Goal: Task Accomplishment & Management: Manage account settings

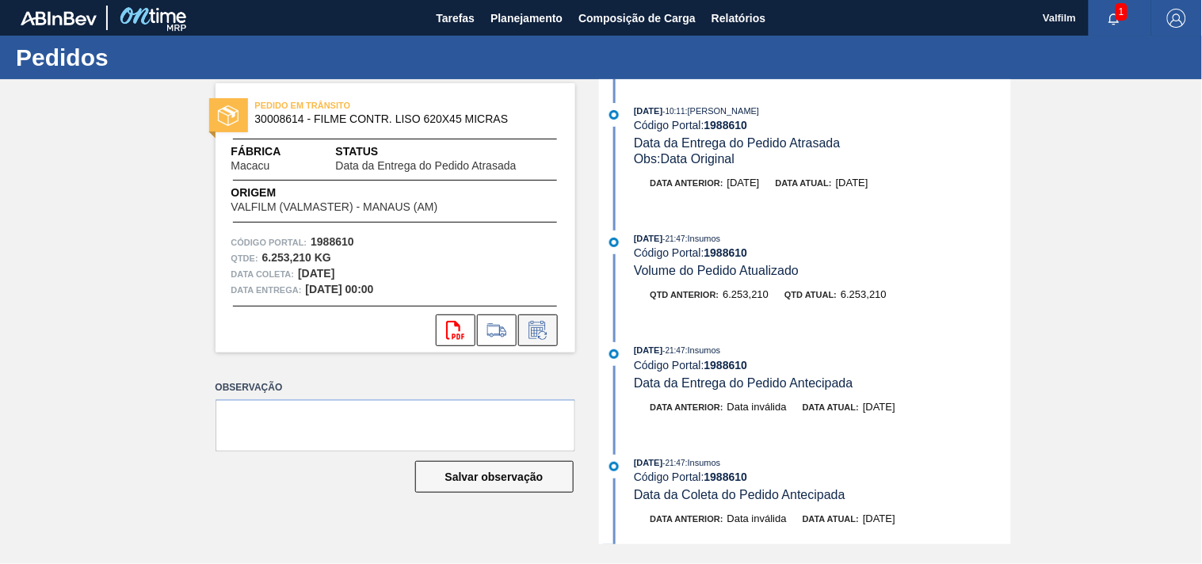
click at [541, 330] on icon at bounding box center [537, 330] width 25 height 19
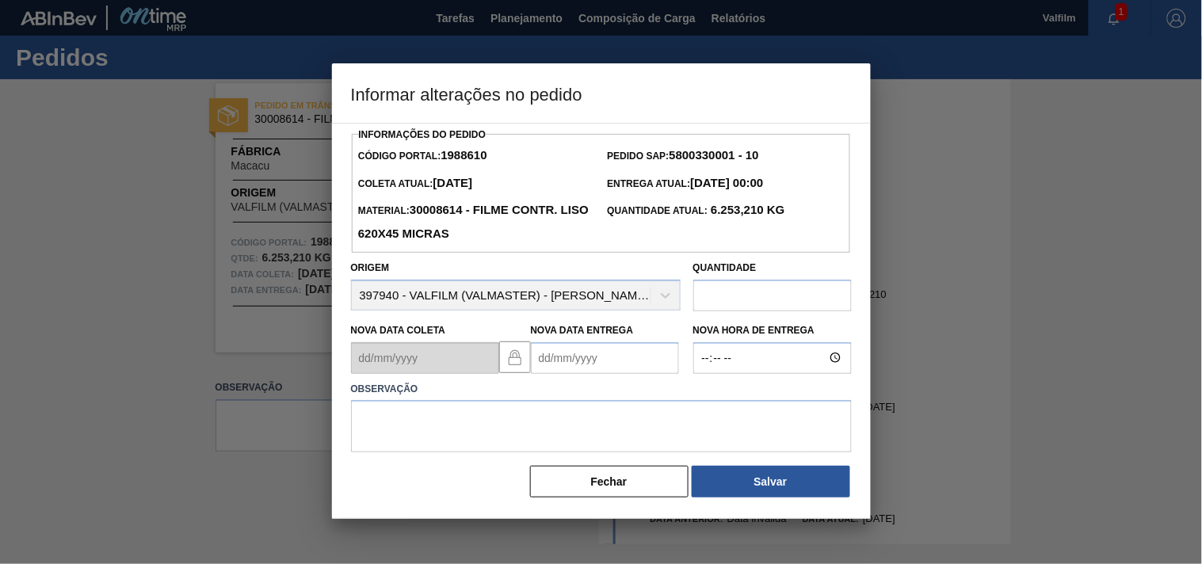
click at [564, 354] on Entrega1988610 "Nova Data Entrega" at bounding box center [605, 358] width 148 height 32
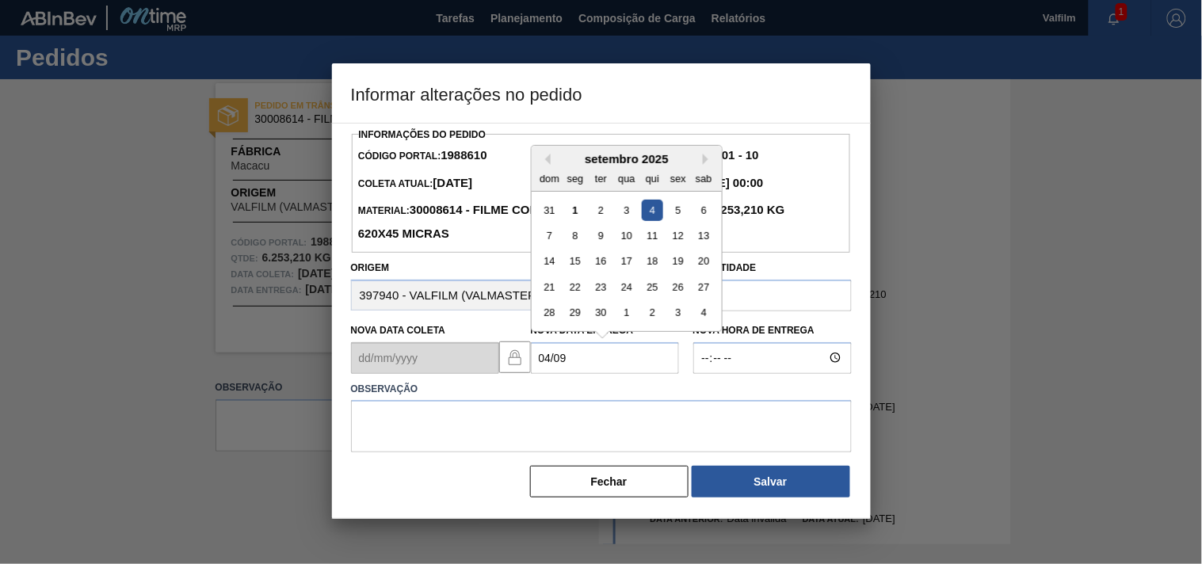
click at [656, 208] on div "4" at bounding box center [651, 209] width 21 height 21
type Entrega1988610 "04/09/2025"
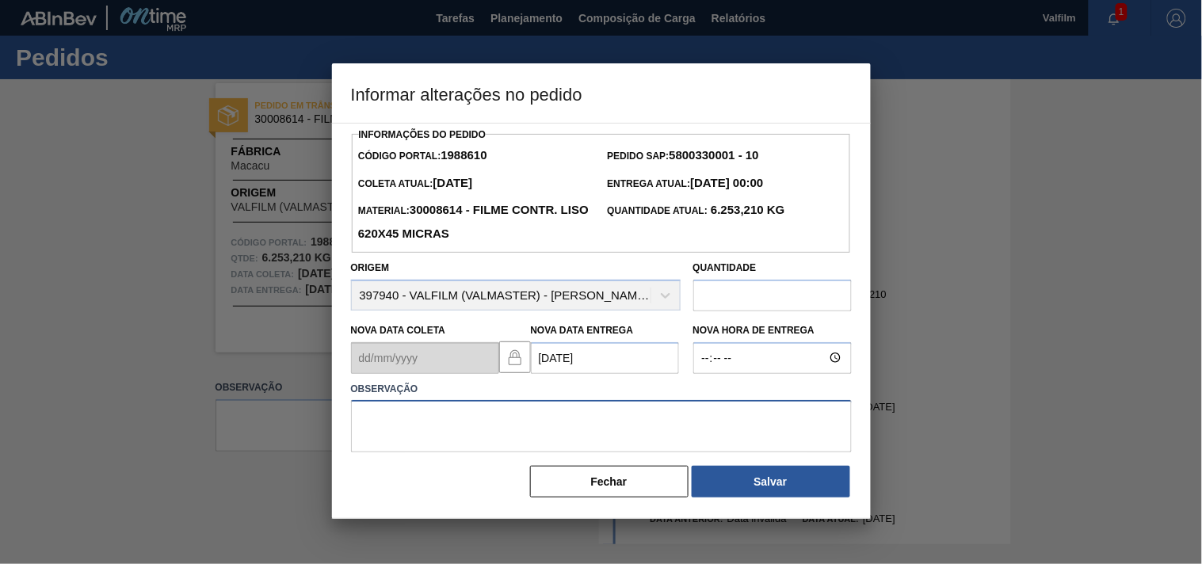
click at [439, 437] on textarea at bounding box center [601, 426] width 501 height 52
click at [569, 417] on textarea "ajsute entrega, devido otimização veiculo / card solicitado pelo cliente." at bounding box center [601, 426] width 501 height 52
click at [757, 425] on textarea "ajsute entrega, devido otimização veiculo / outro card solicitado pelo cliente." at bounding box center [601, 426] width 501 height 52
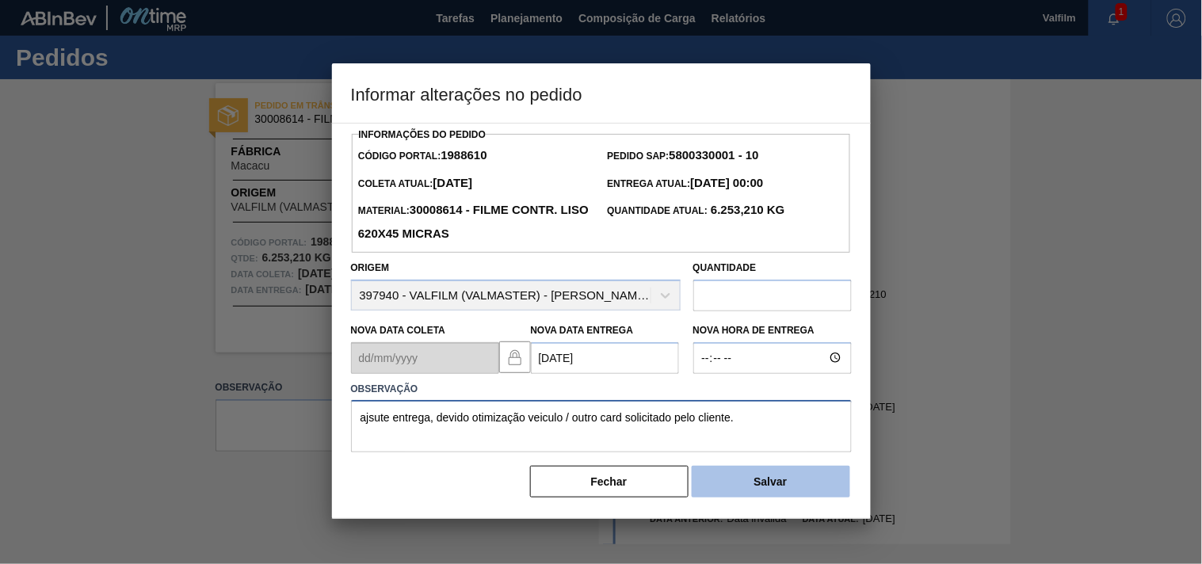
type textarea "ajsute entrega, devido otimização veiculo / outro card solicitado pelo cliente."
click at [750, 483] on button "Salvar" at bounding box center [770, 482] width 158 height 32
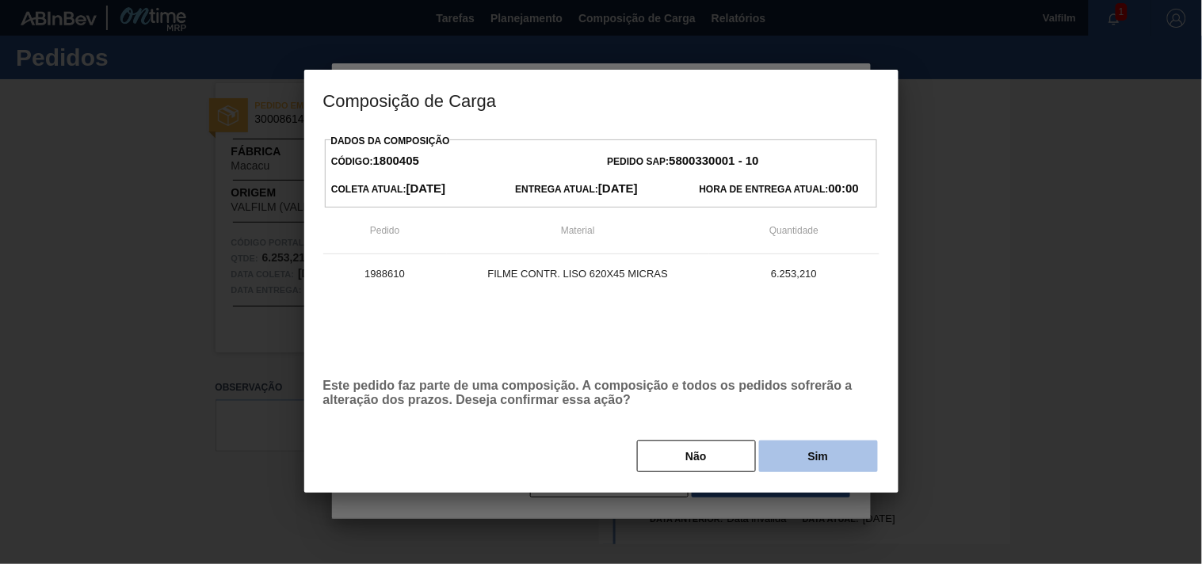
click at [777, 461] on button "Sim" at bounding box center [818, 456] width 119 height 32
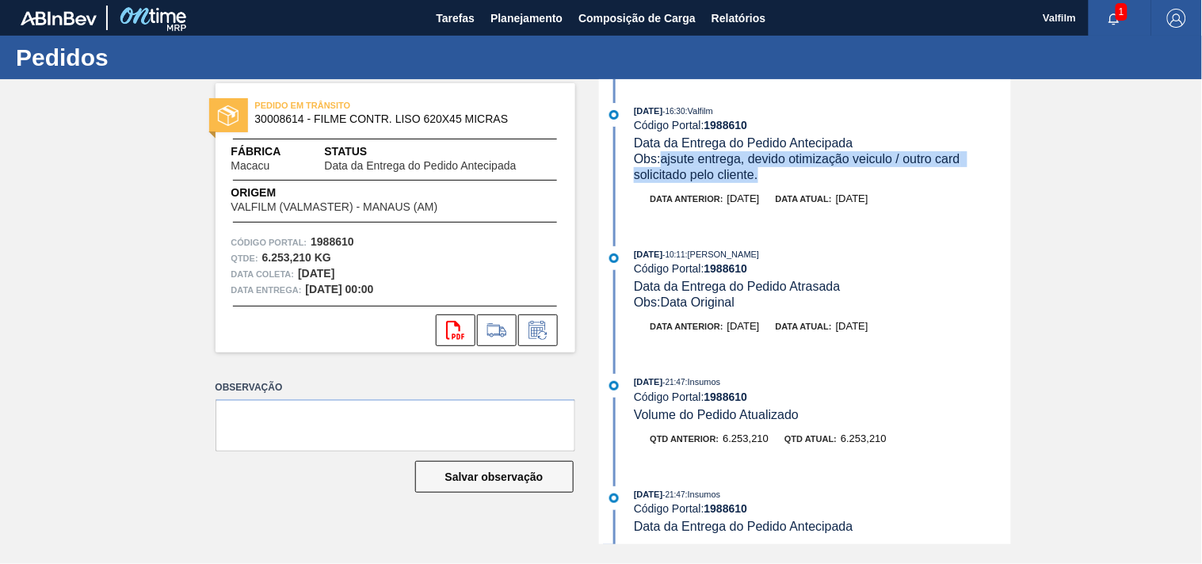
drag, startPoint x: 761, startPoint y: 179, endPoint x: 661, endPoint y: 162, distance: 102.0
click at [661, 162] on div "Obs: ajsute entrega, devido otimização veiculo / outro card solicitado pelo cli…" at bounding box center [822, 167] width 376 height 32
copy span "ajsute entrega, devido otimização veiculo / outro card solicitado pelo cliente."
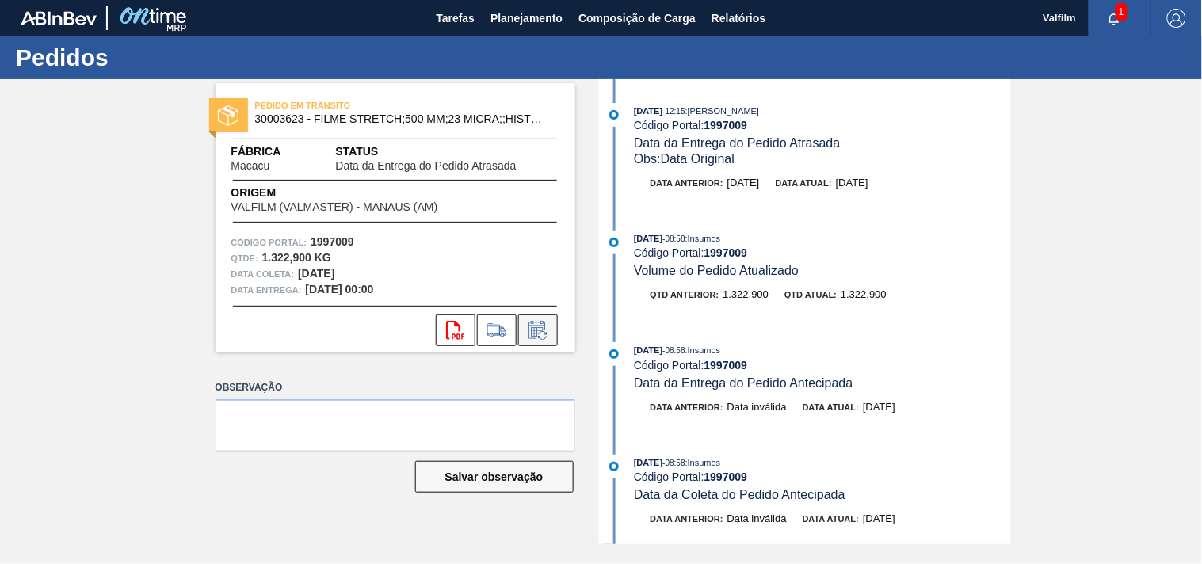
click at [547, 333] on icon at bounding box center [542, 335] width 9 height 9
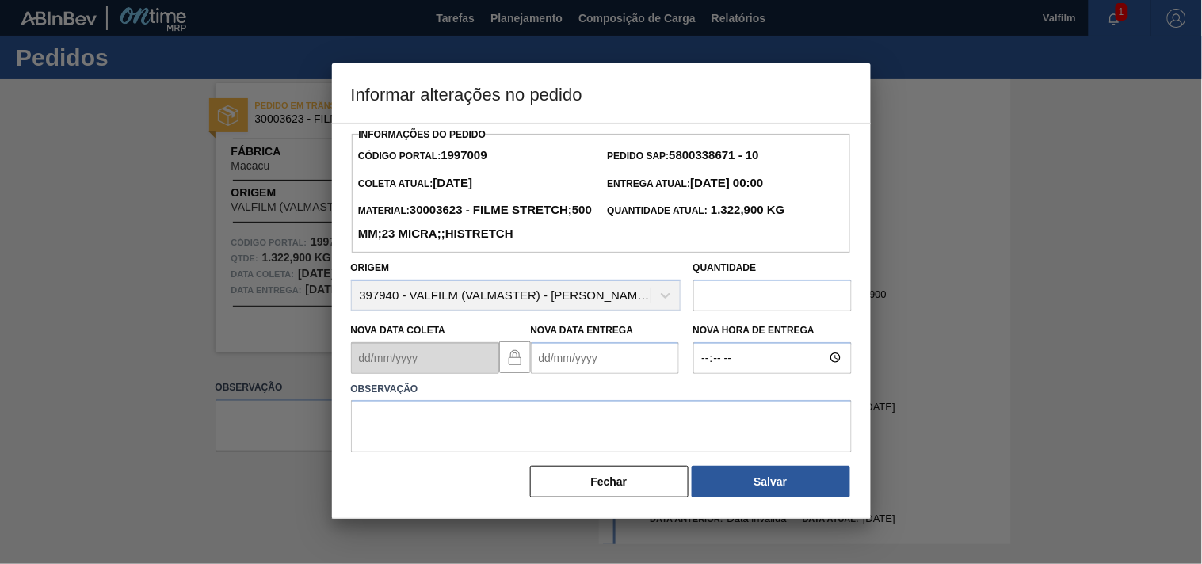
click at [558, 374] on Entrega1997009 "Nova Data Entrega" at bounding box center [605, 358] width 148 height 32
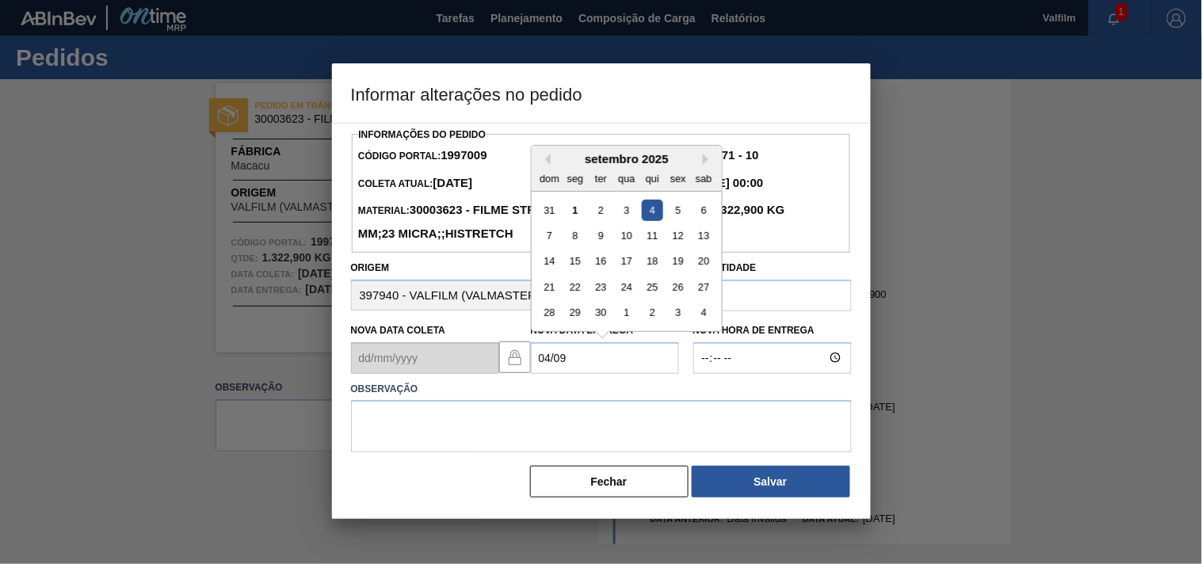
click at [650, 220] on div "4" at bounding box center [651, 209] width 21 height 21
type Entrega1997009 "04/09/2025"
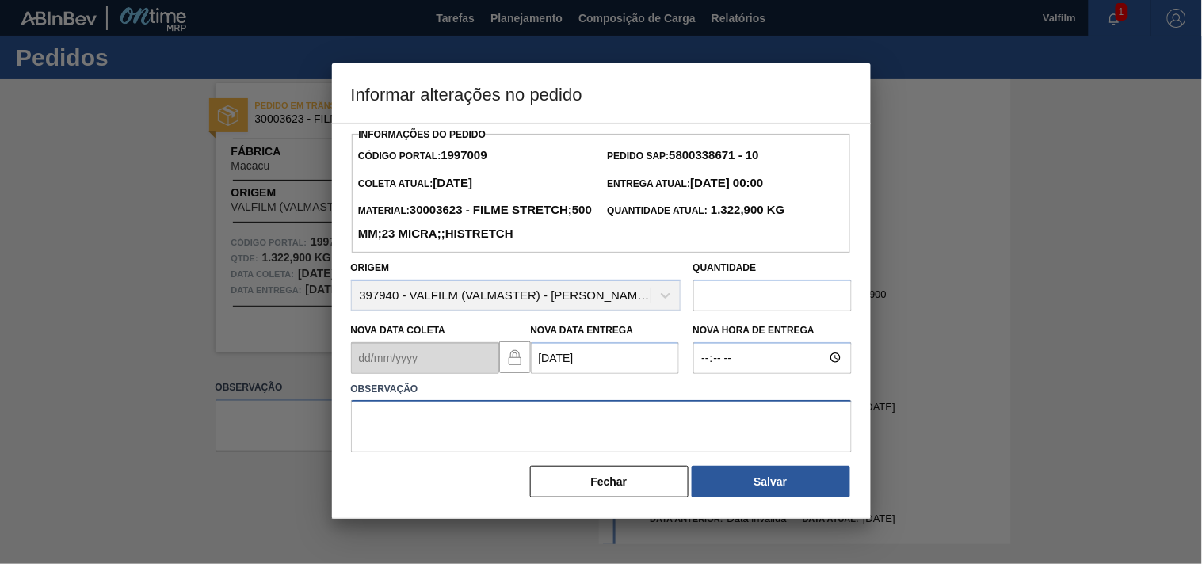
click at [463, 452] on textarea at bounding box center [601, 426] width 501 height 52
type textarea "ajuste entrega - antecipação cliente."
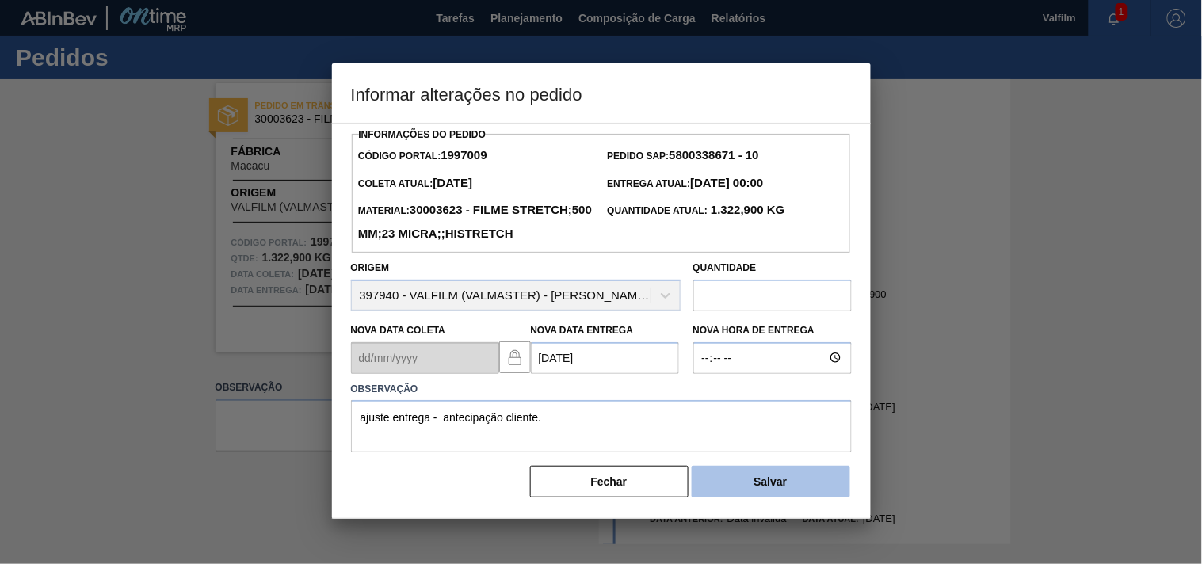
click at [706, 497] on button "Salvar" at bounding box center [770, 482] width 158 height 32
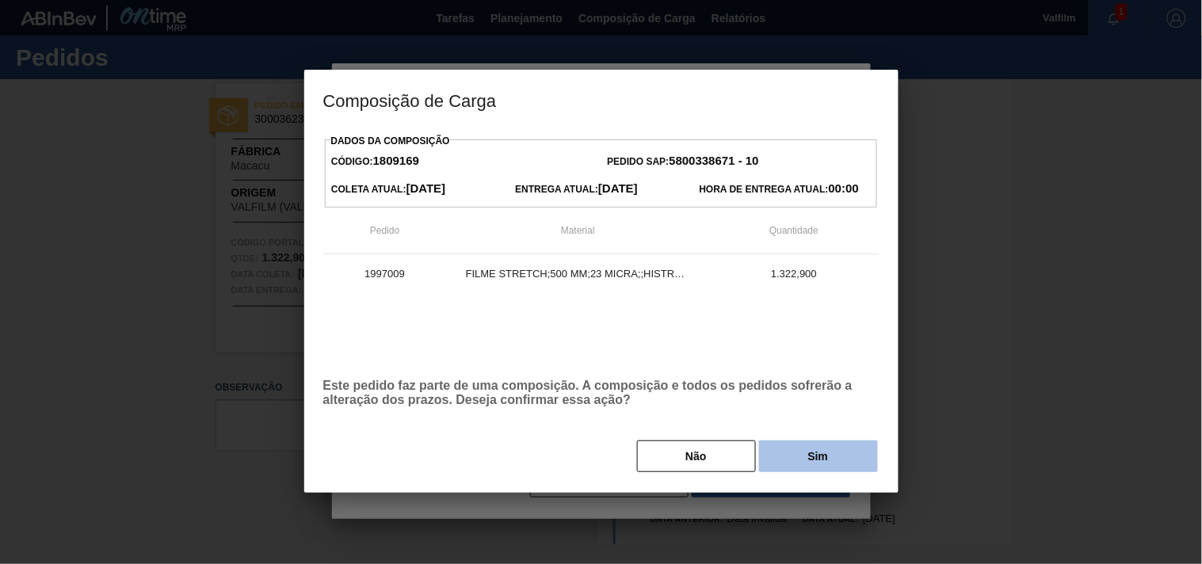
click at [795, 464] on button "Sim" at bounding box center [818, 456] width 119 height 32
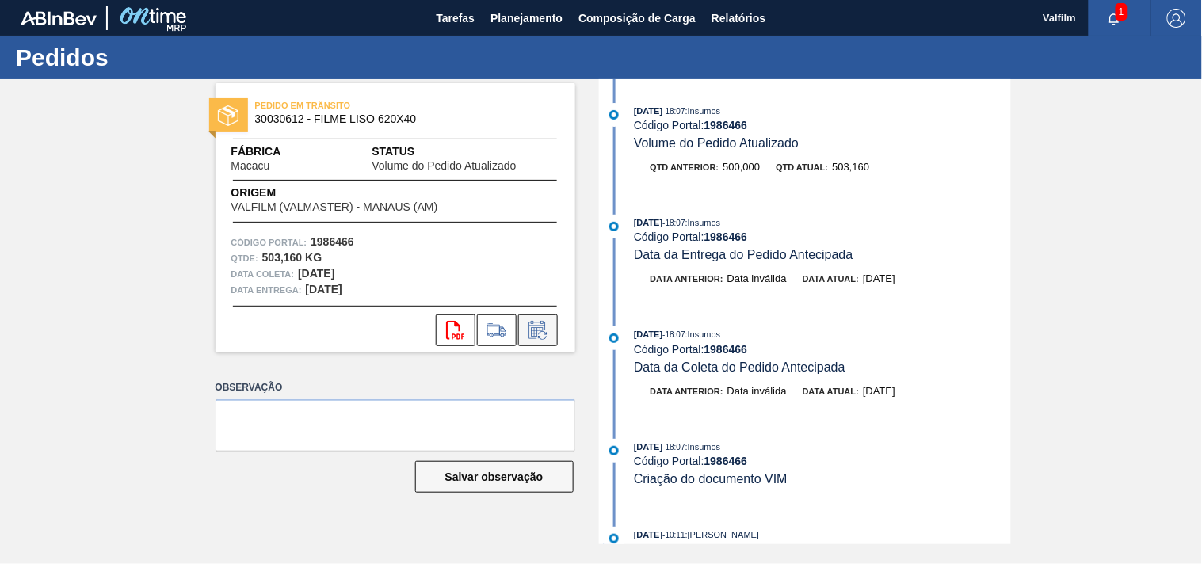
click at [551, 333] on button at bounding box center [538, 330] width 40 height 32
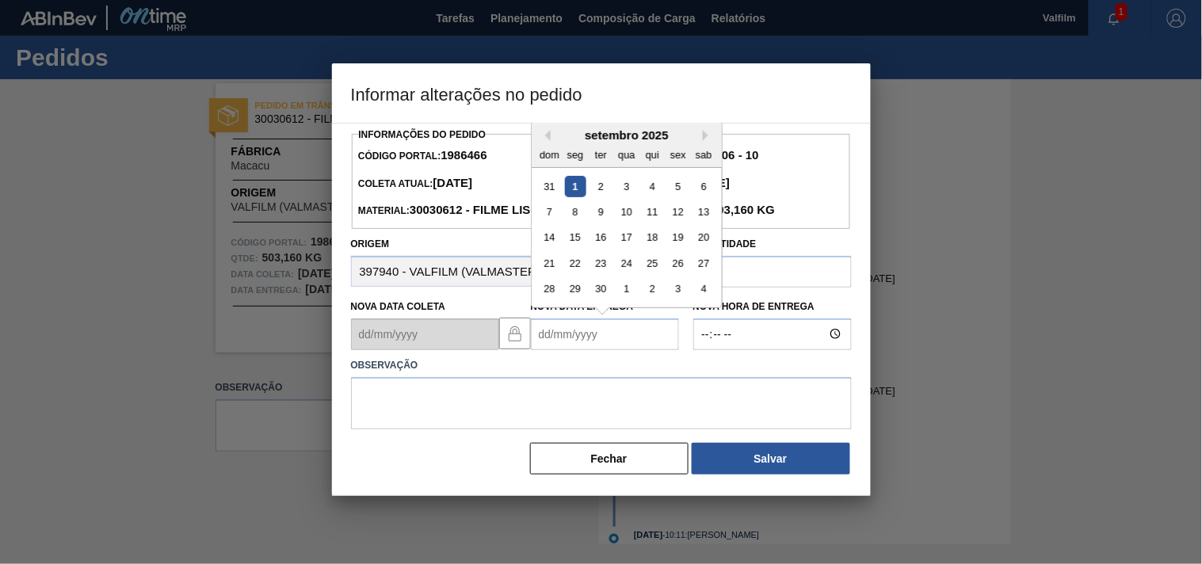
click at [550, 350] on Entrega1986466 "Nova Data Entrega" at bounding box center [605, 334] width 148 height 32
click at [679, 196] on div "3" at bounding box center [677, 185] width 21 height 21
type Entrega1986466 "03/10/2025"
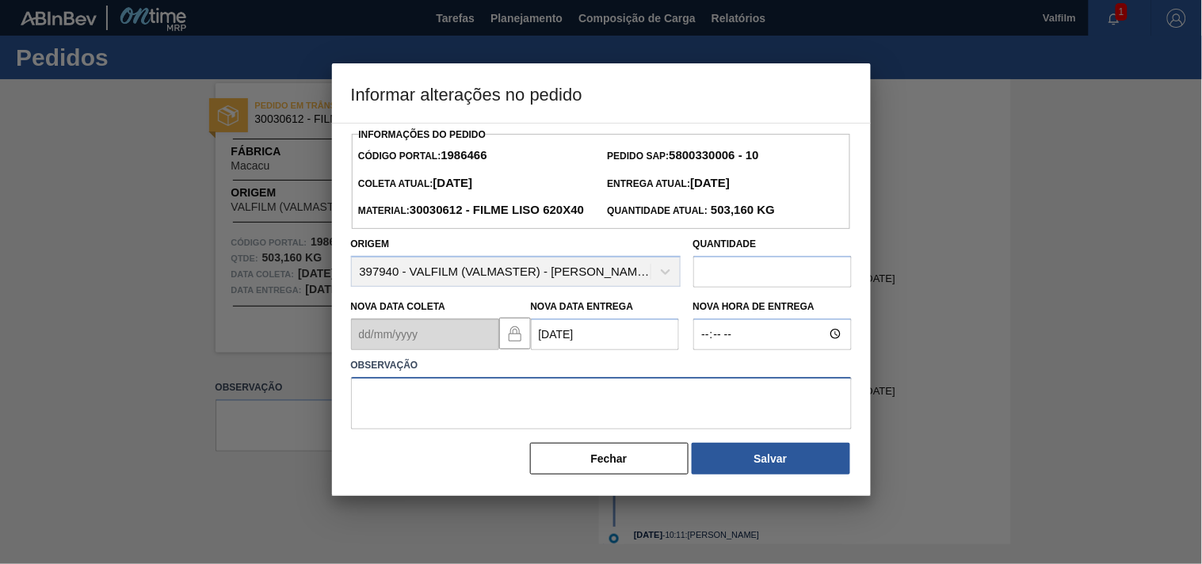
click at [471, 429] on textarea at bounding box center [601, 403] width 501 height 52
click at [595, 423] on textarea "ajuste entrega - falta de pedido para otimizar veiculo." at bounding box center [601, 403] width 501 height 52
click at [628, 420] on textarea "ajuste entrega - falta de pedido para otimizar veiculo." at bounding box center [601, 403] width 501 height 52
click at [585, 421] on textarea "ajuste entrega - falta de pedido para otimizar veiculo." at bounding box center [601, 403] width 501 height 52
click at [678, 429] on textarea "ajuste entrega - falta de pedido para otimizar veiculo." at bounding box center [601, 403] width 501 height 52
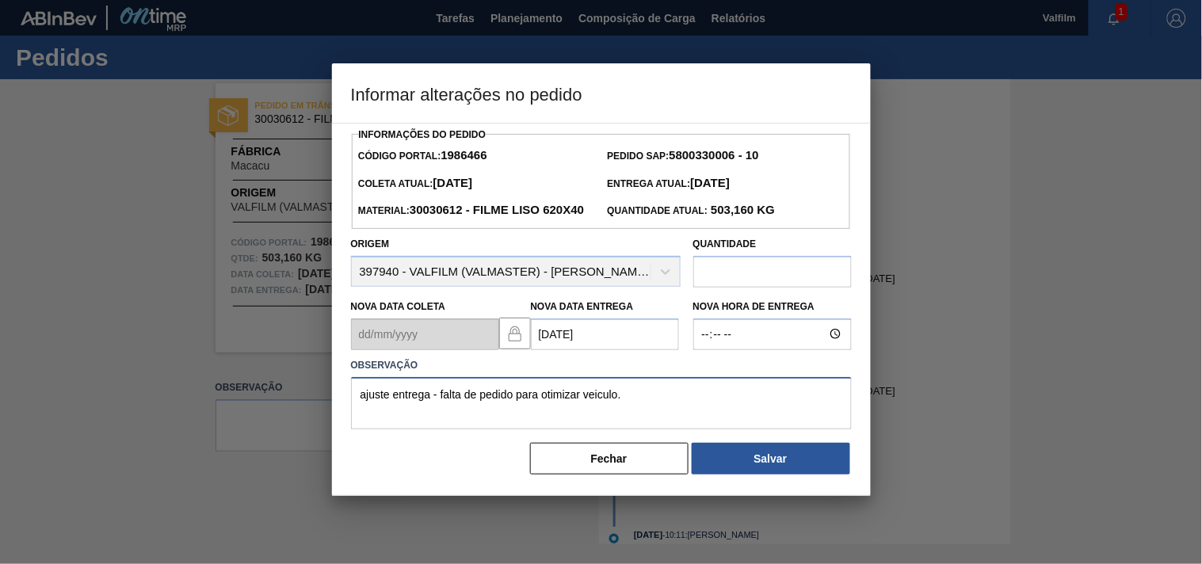
click at [647, 429] on textarea "ajuste entrega - falta de pedido para otimizar veiculo." at bounding box center [601, 403] width 501 height 52
type textarea "ajuste entrega - falta de pedido para otimizar veiculo."
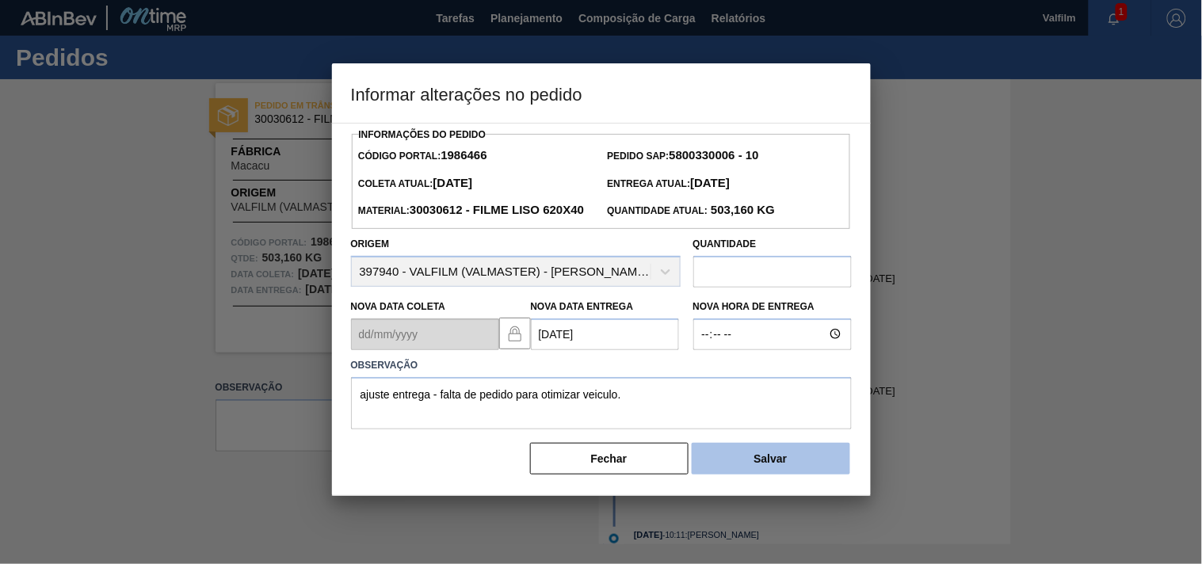
click at [724, 474] on button "Salvar" at bounding box center [770, 459] width 158 height 32
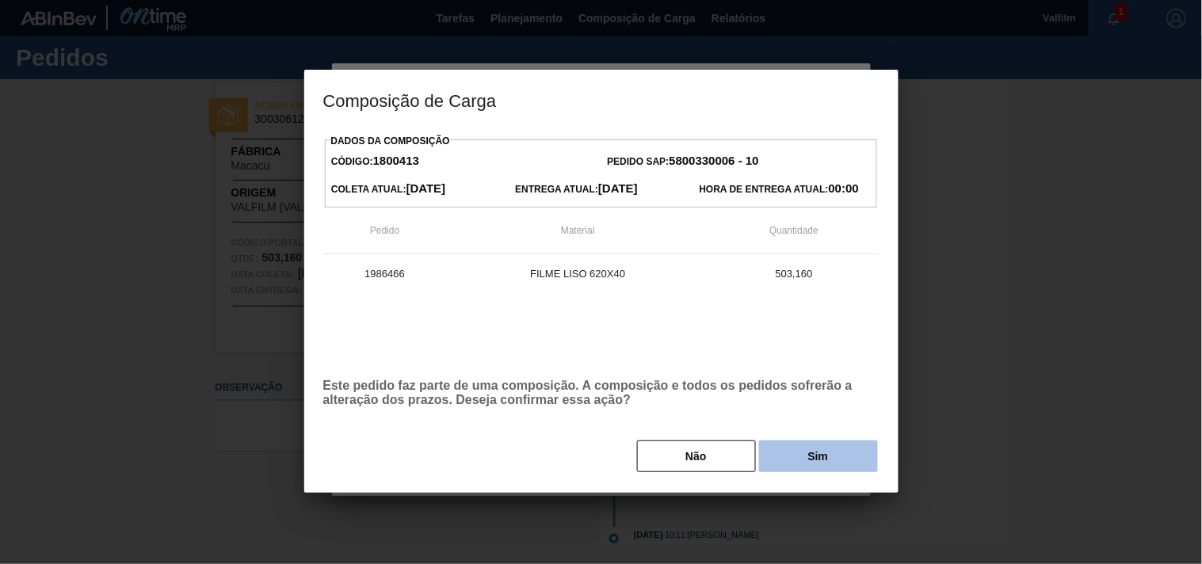
click at [786, 461] on button "Sim" at bounding box center [818, 456] width 119 height 32
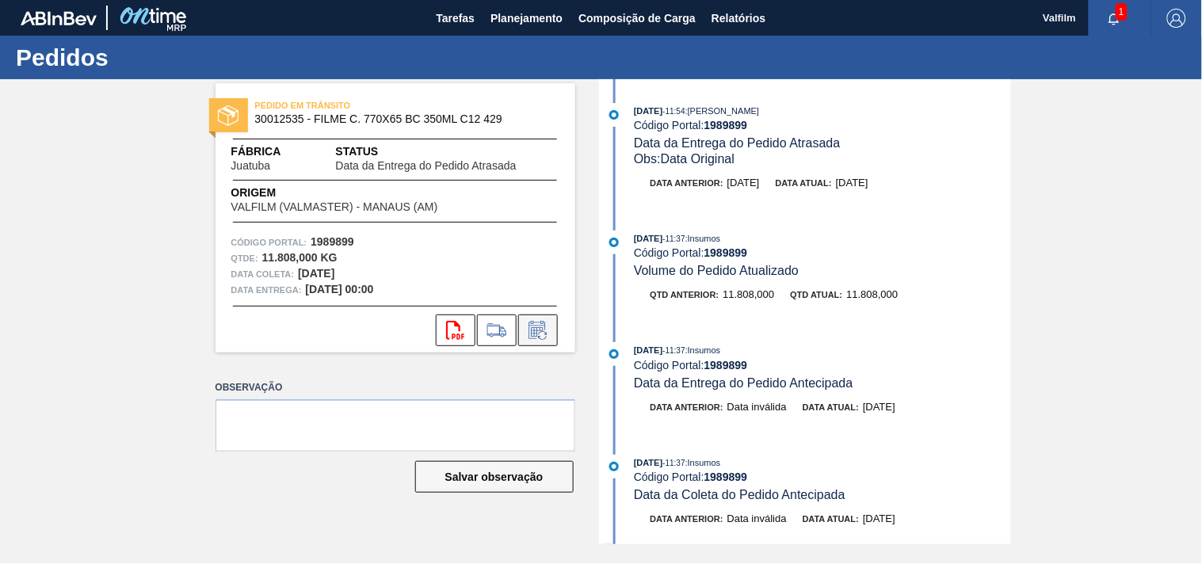
click at [540, 329] on icon at bounding box center [537, 330] width 25 height 19
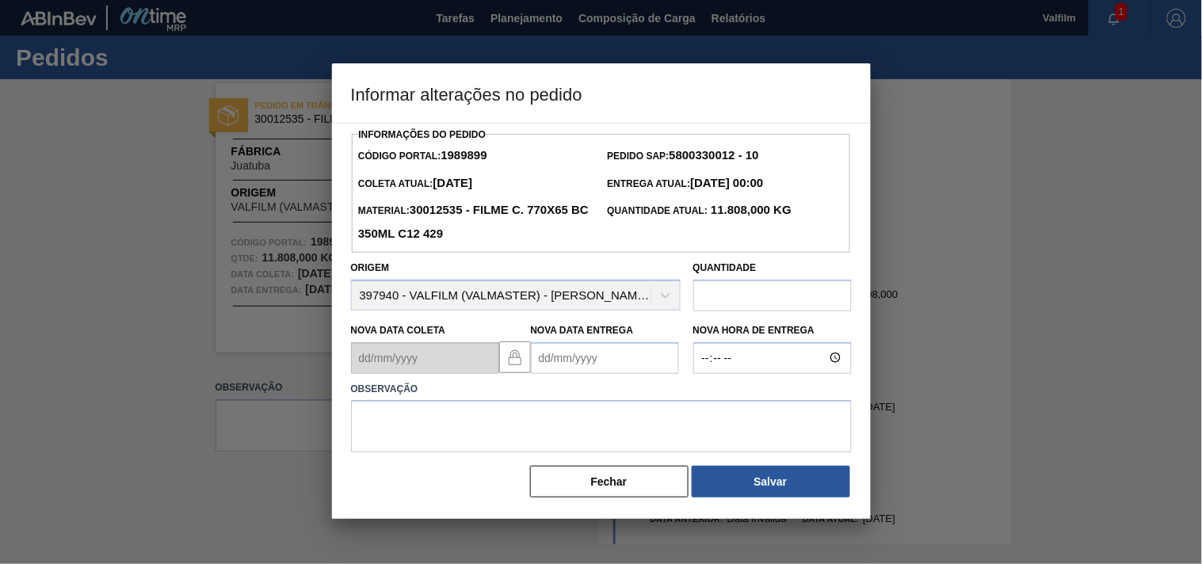
click at [560, 361] on Entrega1989899 "Nova Data Entrega" at bounding box center [605, 358] width 148 height 32
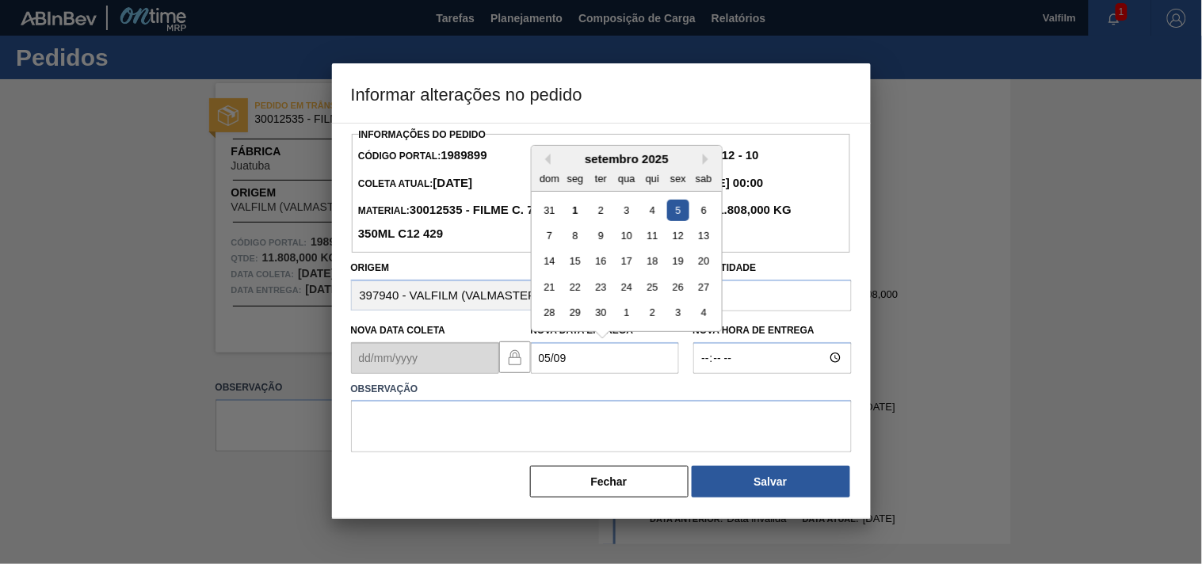
click at [682, 216] on div "5" at bounding box center [677, 209] width 21 height 21
type Entrega1989899 "05/09/2025"
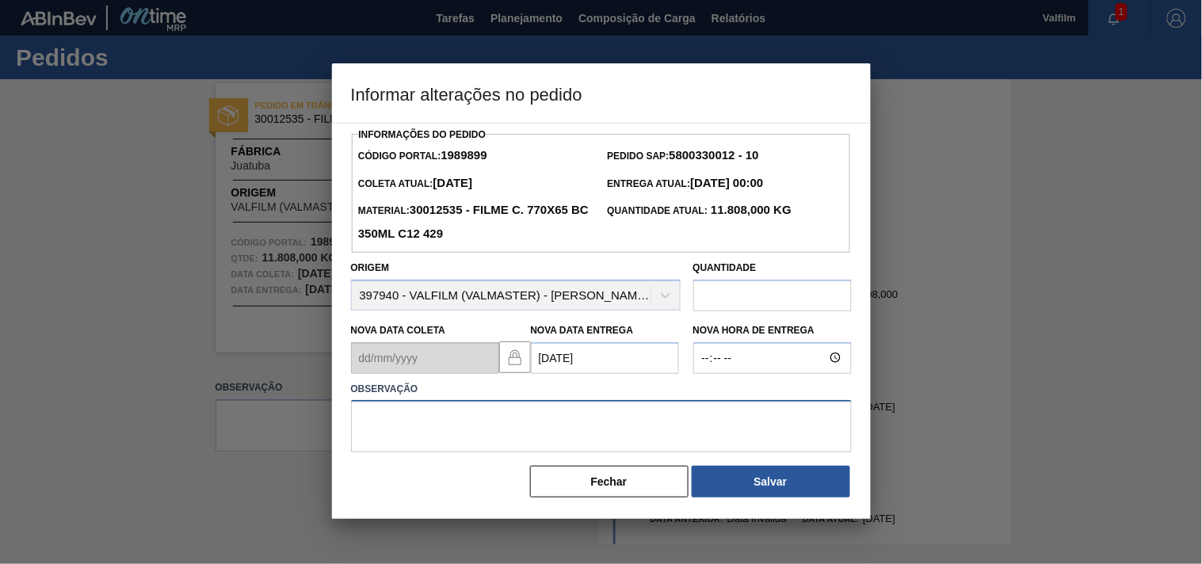
click at [493, 428] on textarea at bounding box center [601, 426] width 501 height 52
paste textarea "Ajuste entrega ( otimização card / veiculo )."
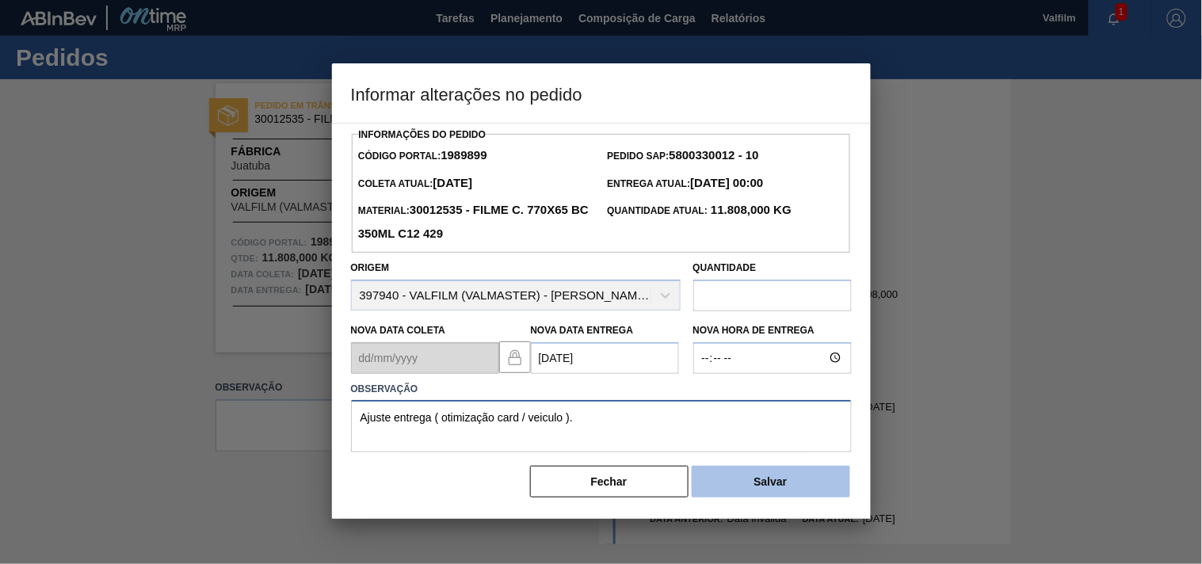
type textarea "Ajuste entrega ( otimização card / veiculo )."
click at [804, 471] on button "Salvar" at bounding box center [770, 482] width 158 height 32
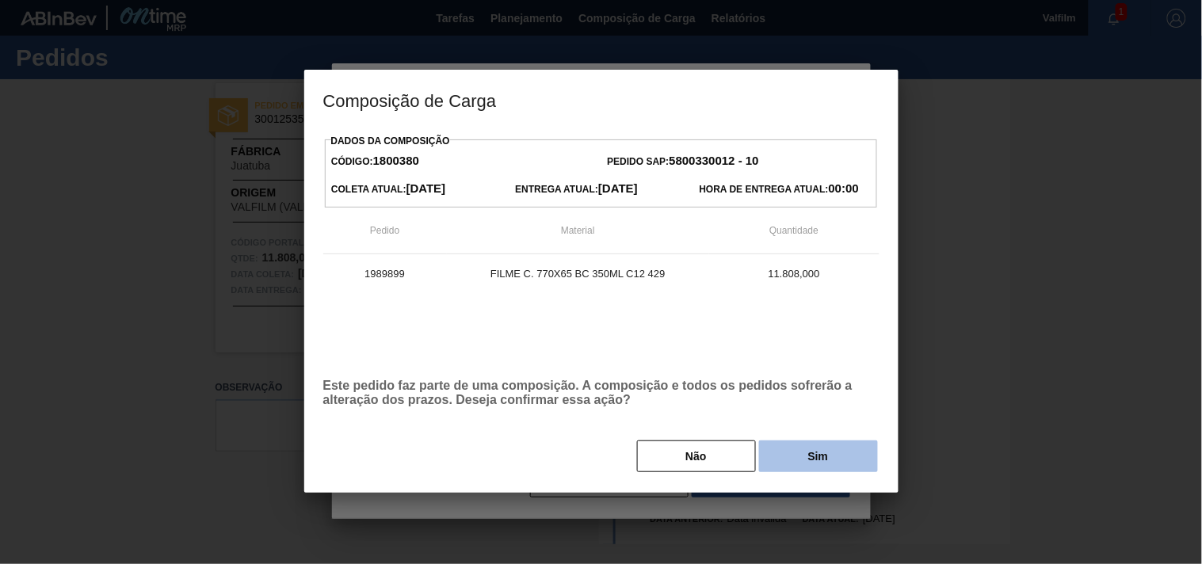
click at [804, 459] on button "Sim" at bounding box center [818, 456] width 119 height 32
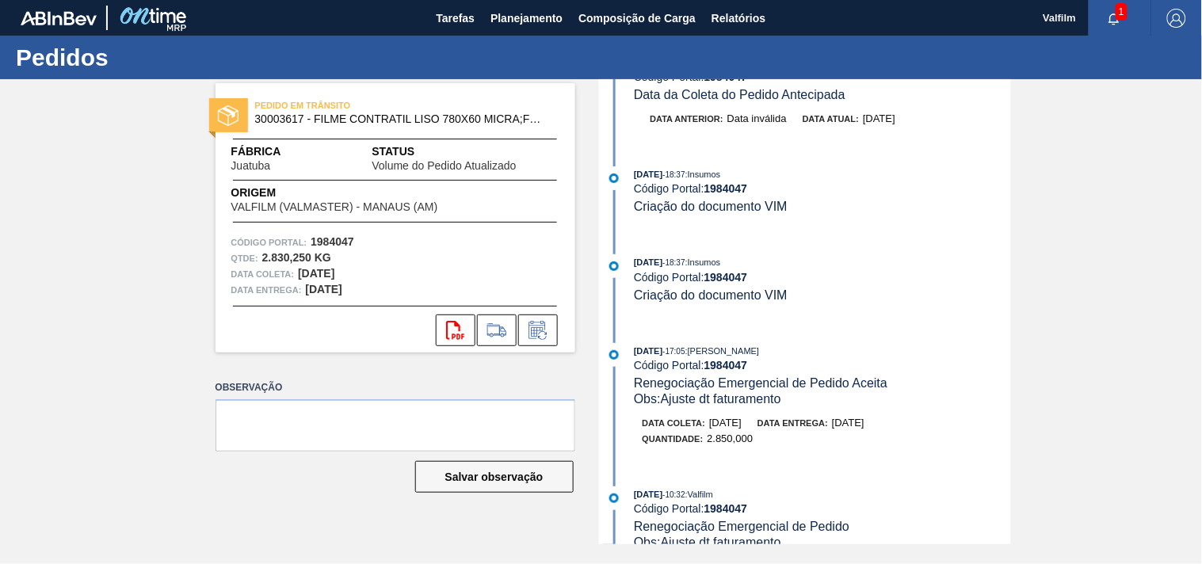
scroll to position [615, 0]
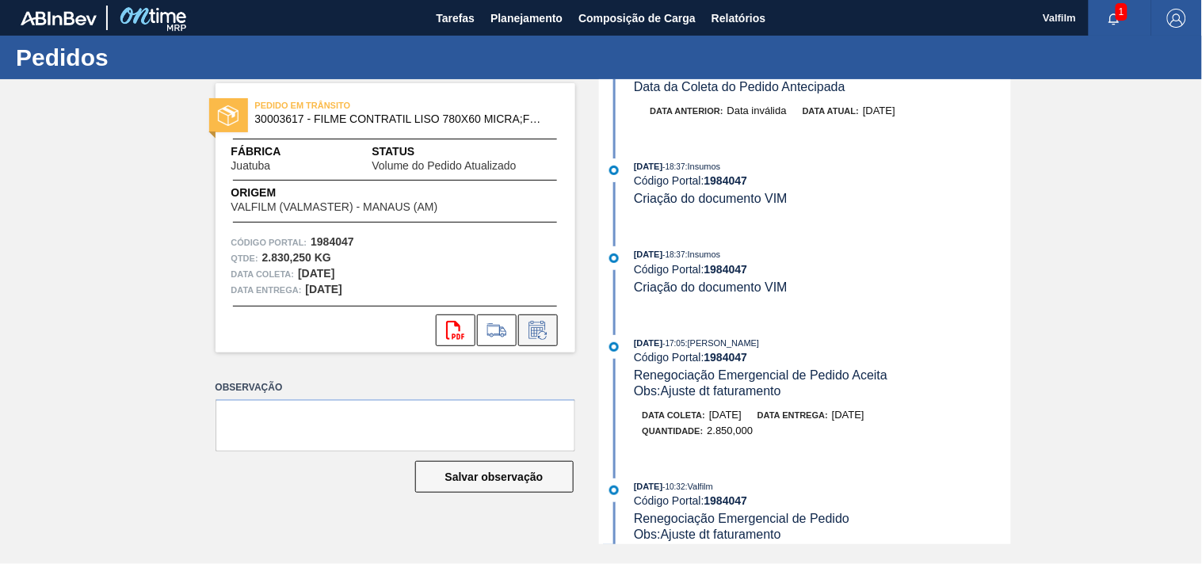
click at [551, 329] on button at bounding box center [538, 330] width 40 height 32
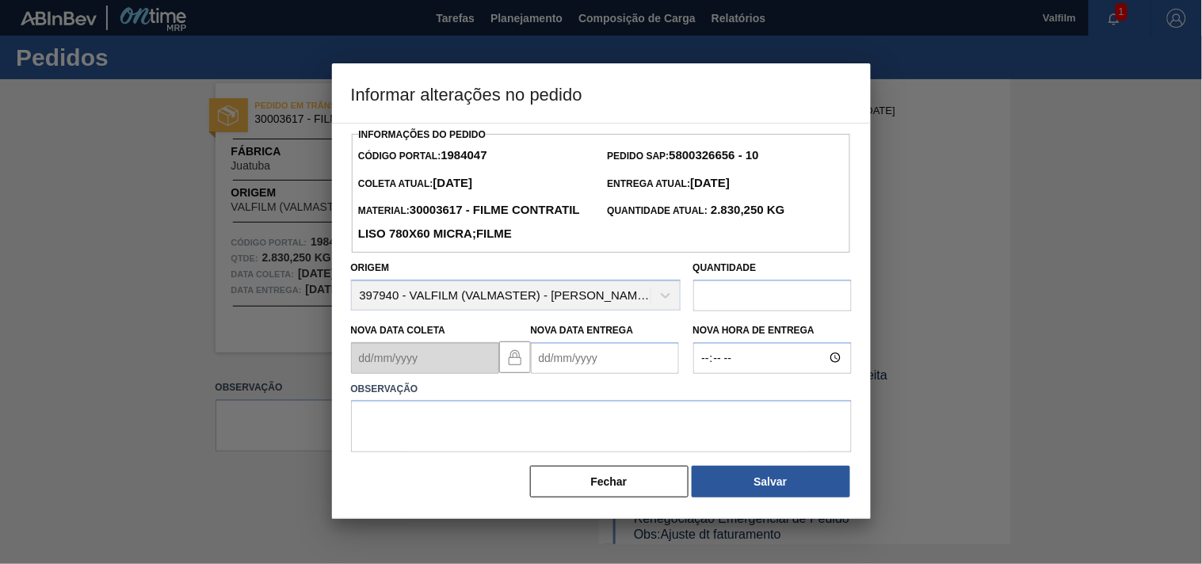
click at [566, 374] on Entrega1984047 "Nova Data Entrega" at bounding box center [605, 358] width 148 height 32
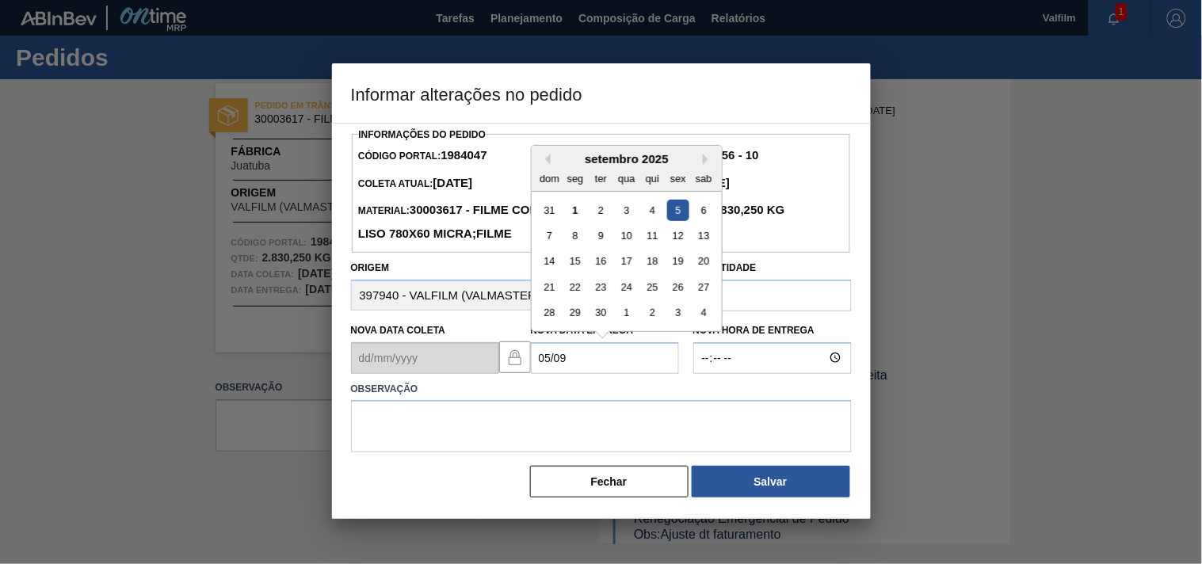
click at [675, 220] on div "5" at bounding box center [677, 209] width 21 height 21
type Entrega1984047 "[DATE]"
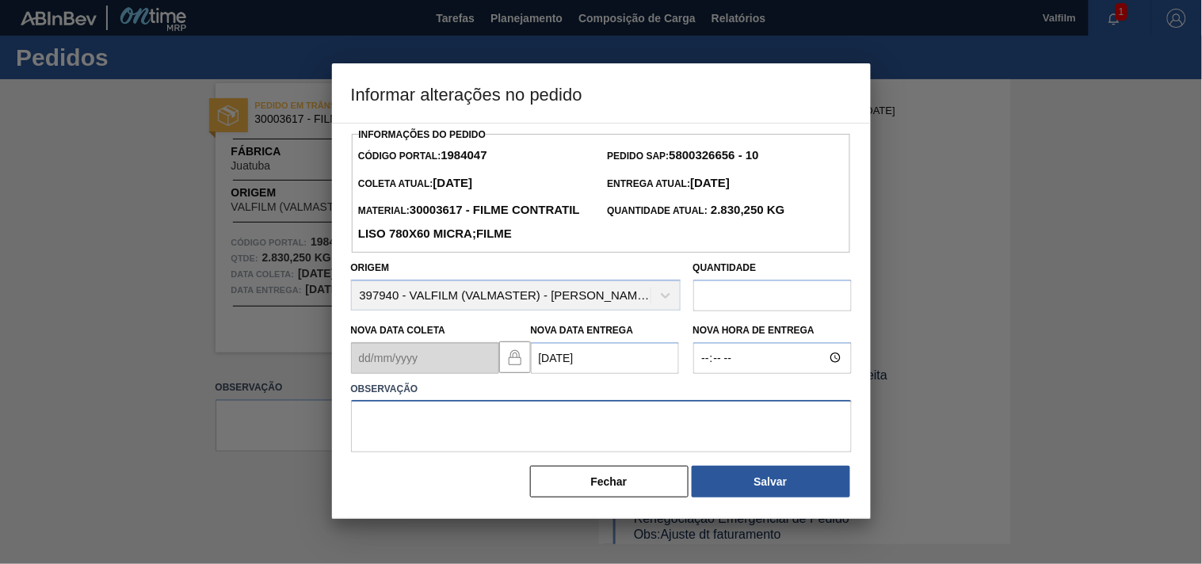
click at [413, 444] on textarea at bounding box center [601, 426] width 501 height 52
type textarea "DATA ORIGINAL."
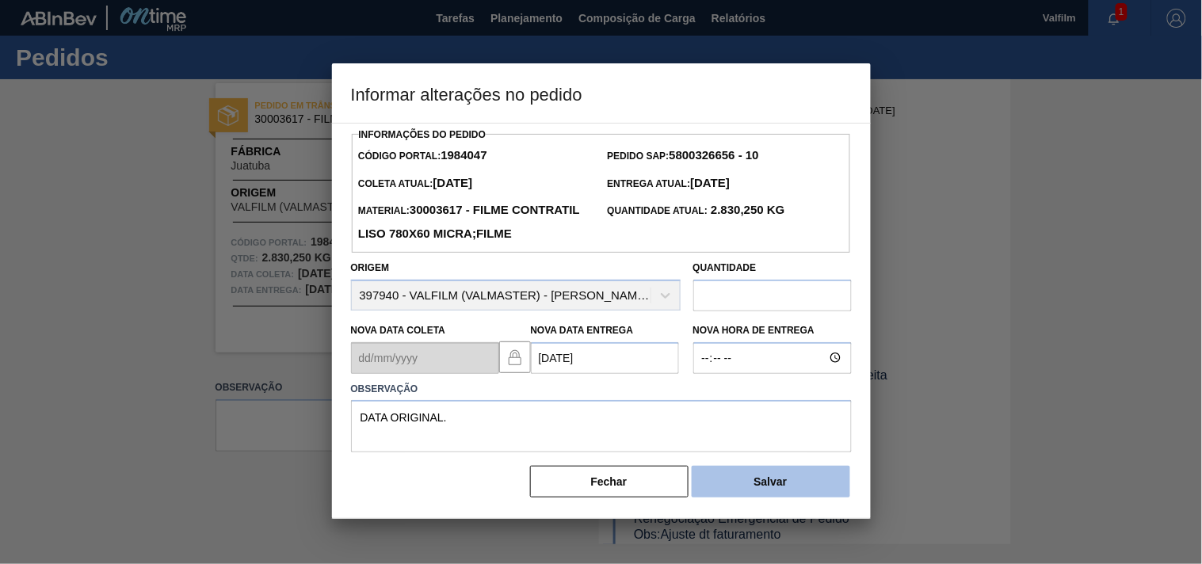
click at [756, 497] on button "Salvar" at bounding box center [770, 482] width 158 height 32
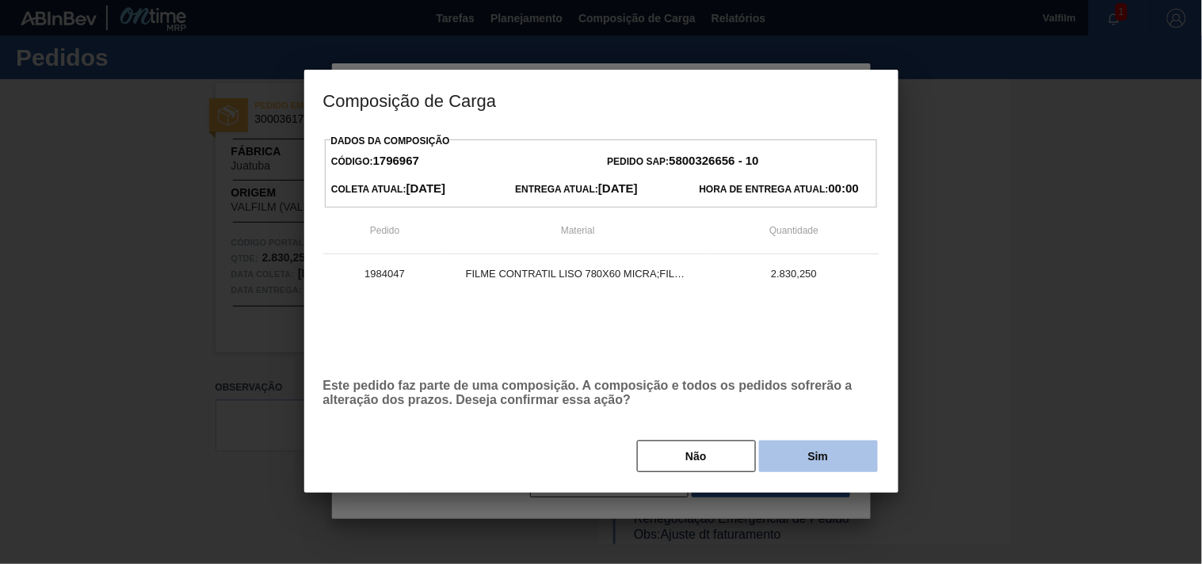
click at [780, 467] on button "Sim" at bounding box center [818, 456] width 119 height 32
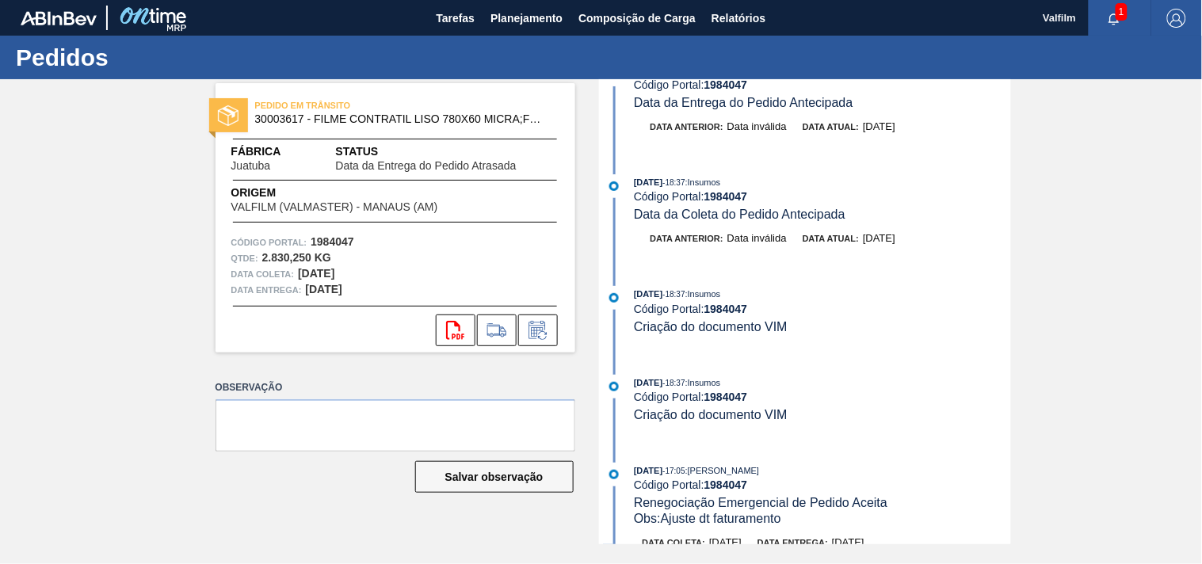
scroll to position [745, 0]
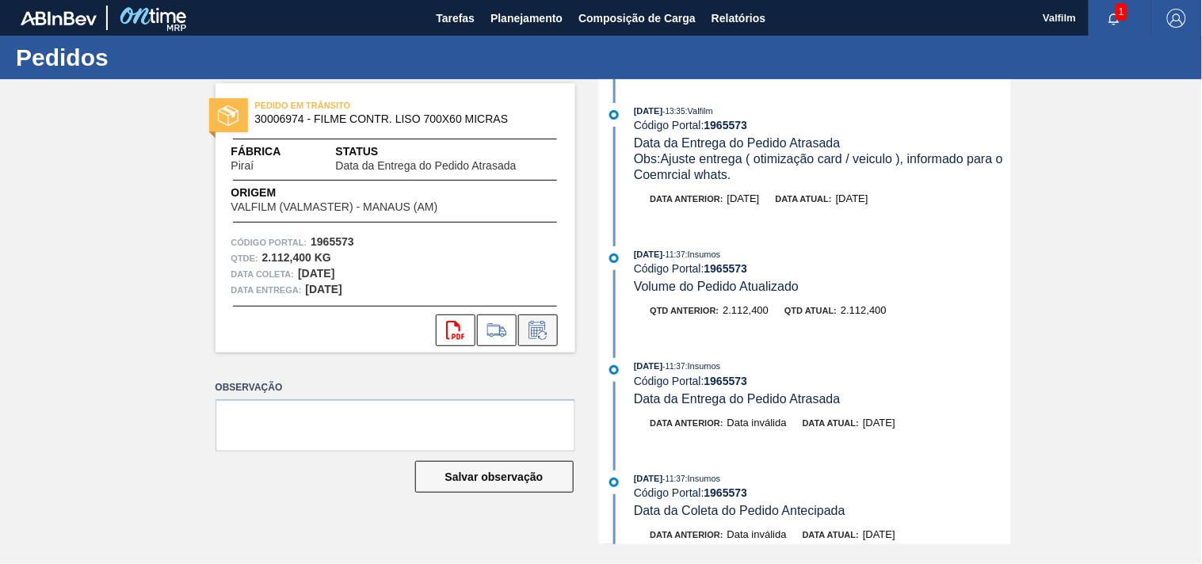
click at [542, 333] on icon at bounding box center [537, 330] width 25 height 19
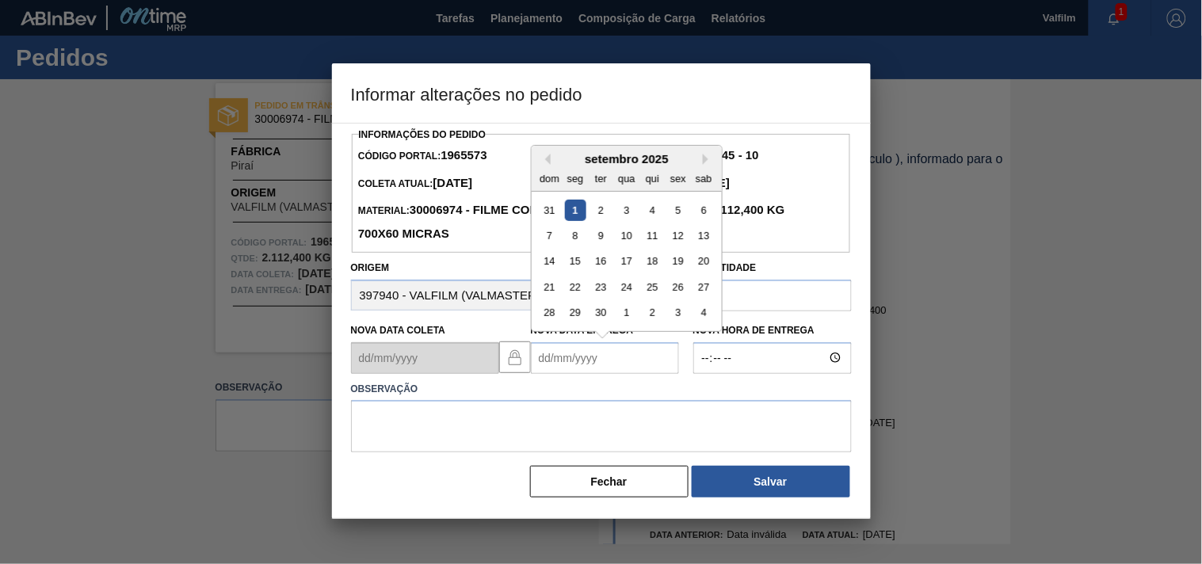
click at [581, 360] on Entrega1965573 "Nova Data Entrega" at bounding box center [605, 358] width 148 height 32
click at [654, 206] on div "4" at bounding box center [651, 209] width 21 height 21
type Entrega1965573 "[DATE]"
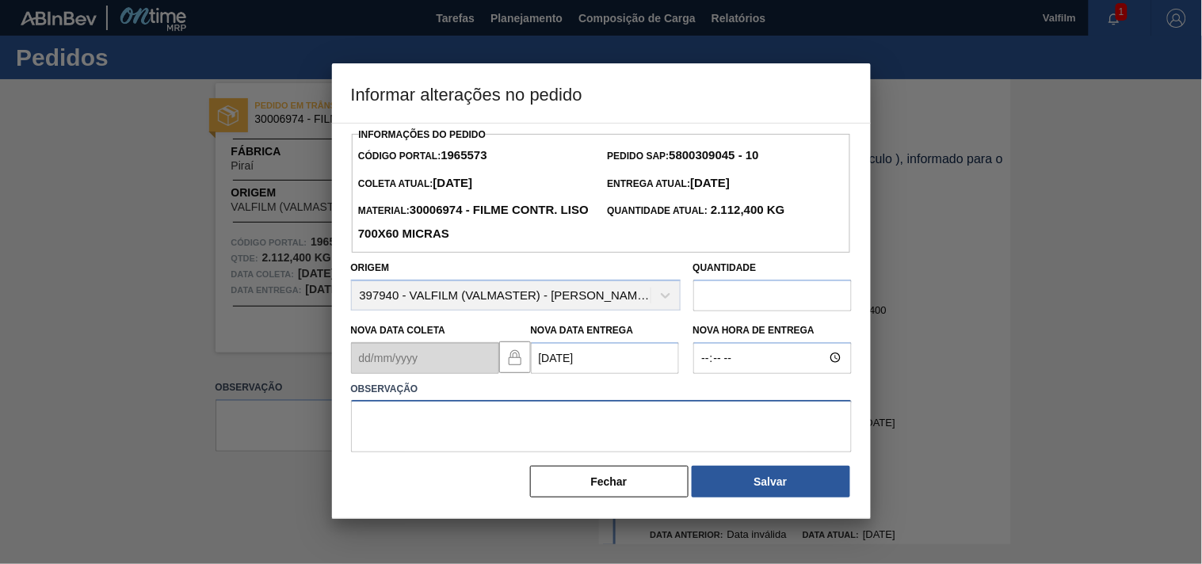
click at [410, 424] on textarea at bounding box center [601, 426] width 501 height 52
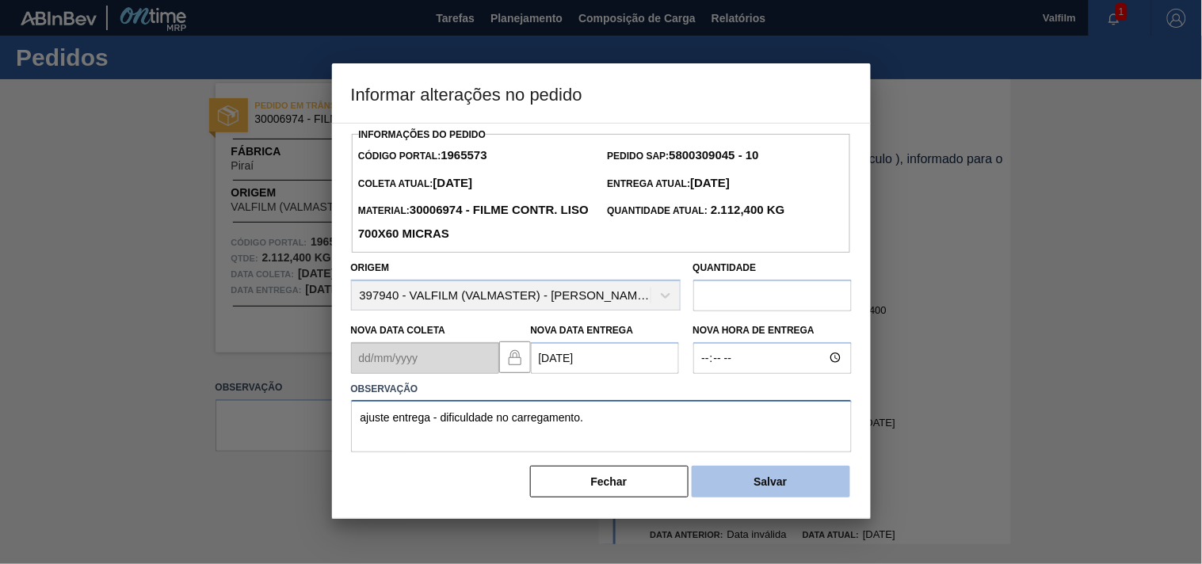
type textarea "ajuste entrega - dificuldade no carregamento."
click at [741, 497] on button "Salvar" at bounding box center [770, 482] width 158 height 32
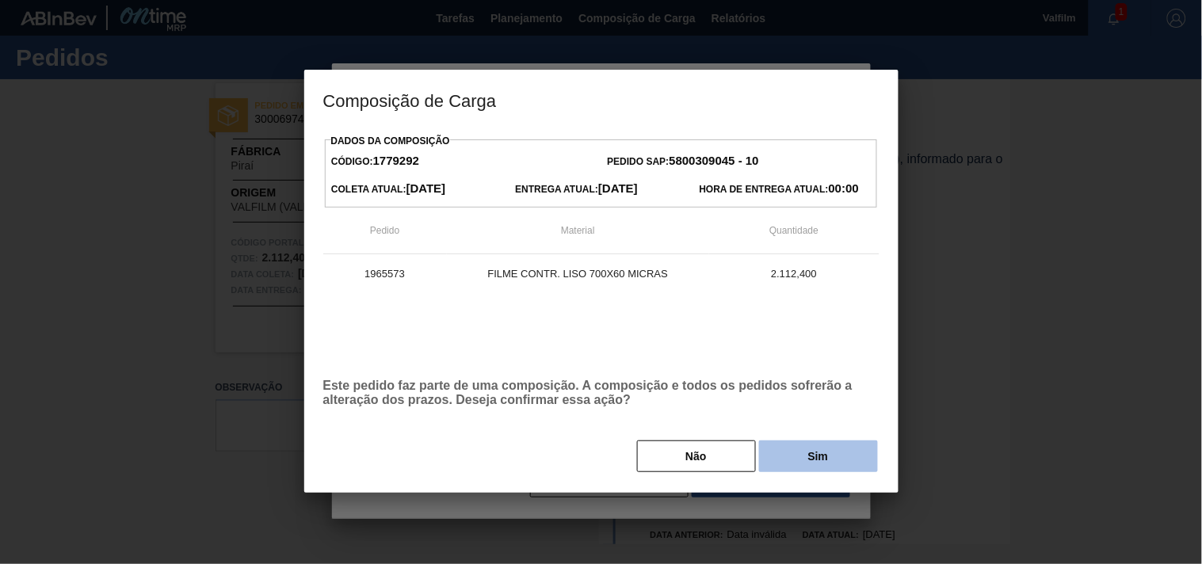
click at [787, 455] on button "Sim" at bounding box center [818, 456] width 119 height 32
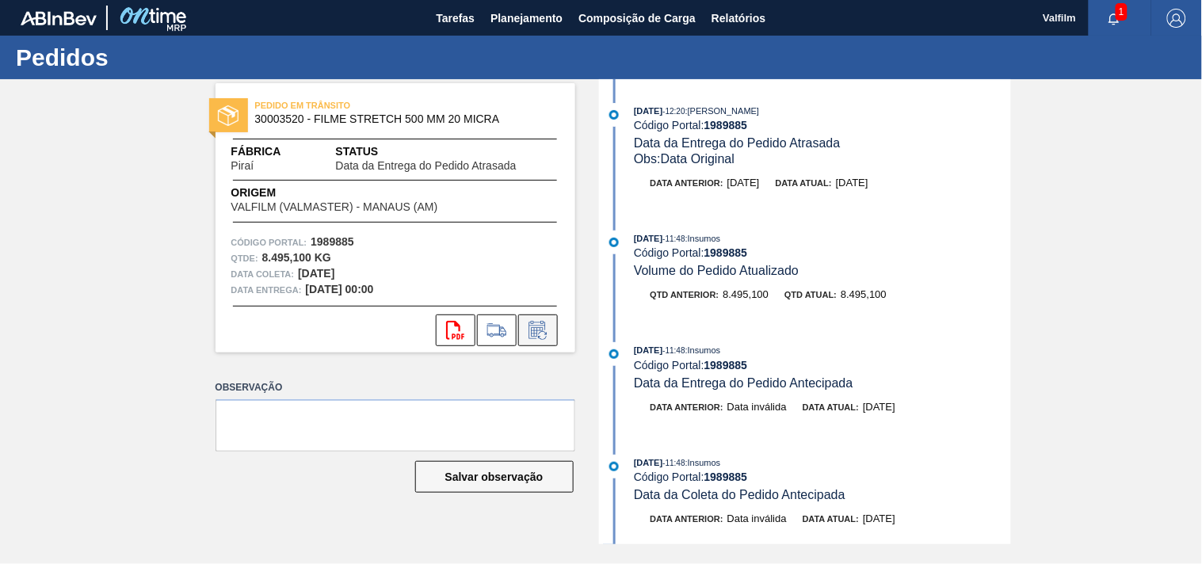
click at [535, 321] on icon at bounding box center [537, 330] width 25 height 19
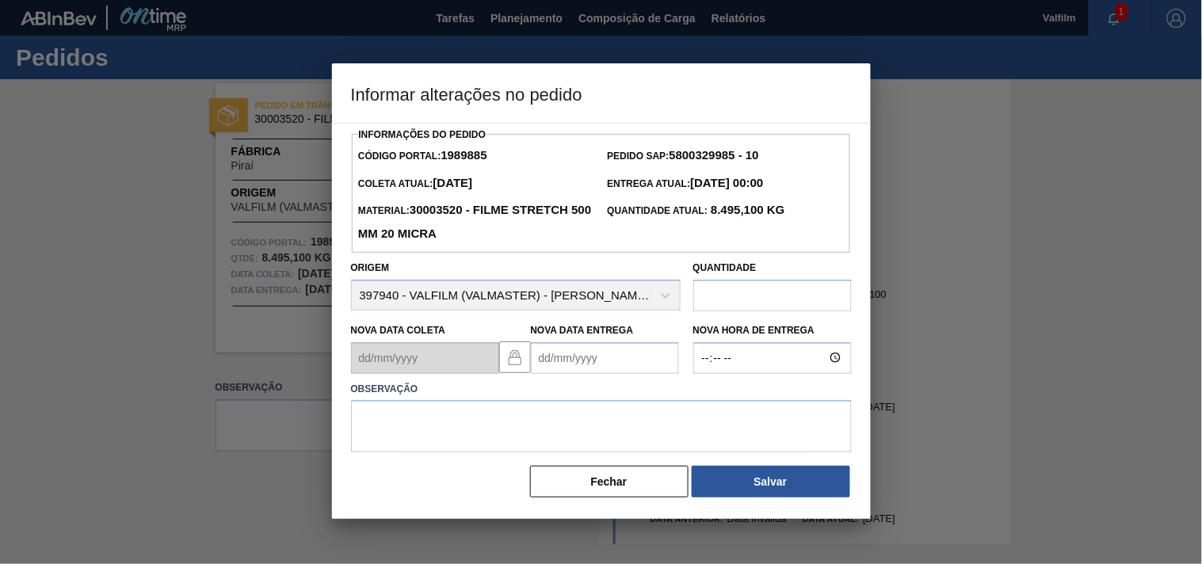
drag, startPoint x: 558, startPoint y: 366, endPoint x: 550, endPoint y: 365, distance: 8.0
click at [556, 366] on Entrega1989885 "Nova Data Entrega" at bounding box center [605, 358] width 148 height 32
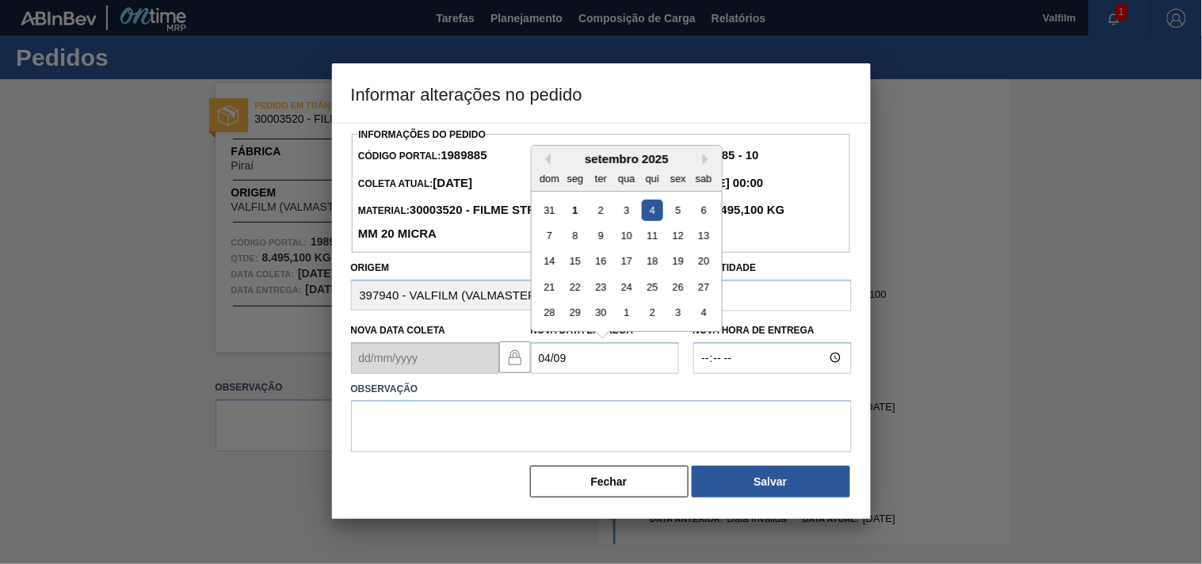
click at [656, 215] on div "4" at bounding box center [651, 209] width 21 height 21
type Entrega1989885 "[DATE]"
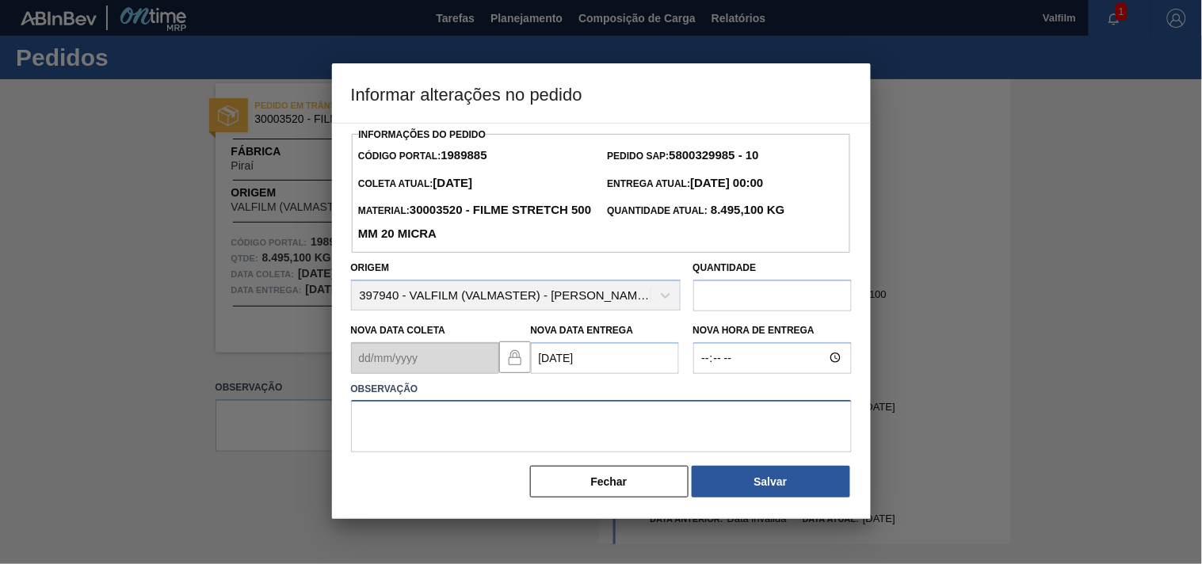
click at [474, 440] on textarea at bounding box center [601, 426] width 501 height 52
click at [425, 431] on textarea at bounding box center [601, 426] width 501 height 52
paste textarea "Ajuste entrega ( otimização card / veiculo )."
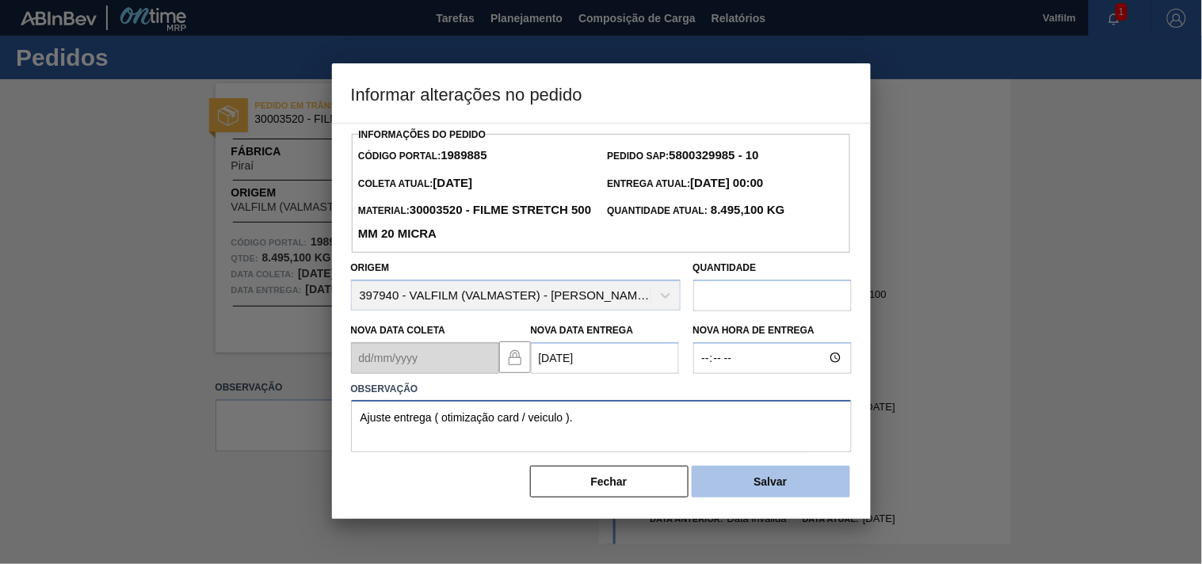
type textarea "Ajuste entrega ( otimização card / veiculo )."
click at [729, 492] on button "Salvar" at bounding box center [770, 482] width 158 height 32
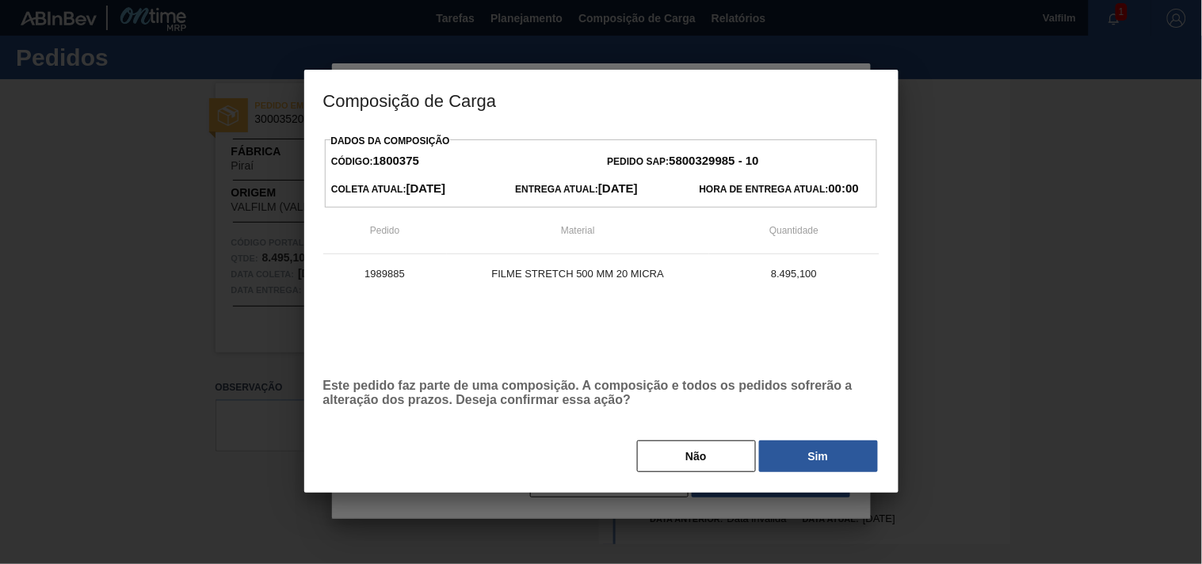
click at [779, 492] on div "Composição de Carga Dados da Composição Código: 1800375 Pedido SAP: 5800329985 …" at bounding box center [601, 282] width 1202 height 564
click at [788, 463] on button "Sim" at bounding box center [818, 456] width 119 height 32
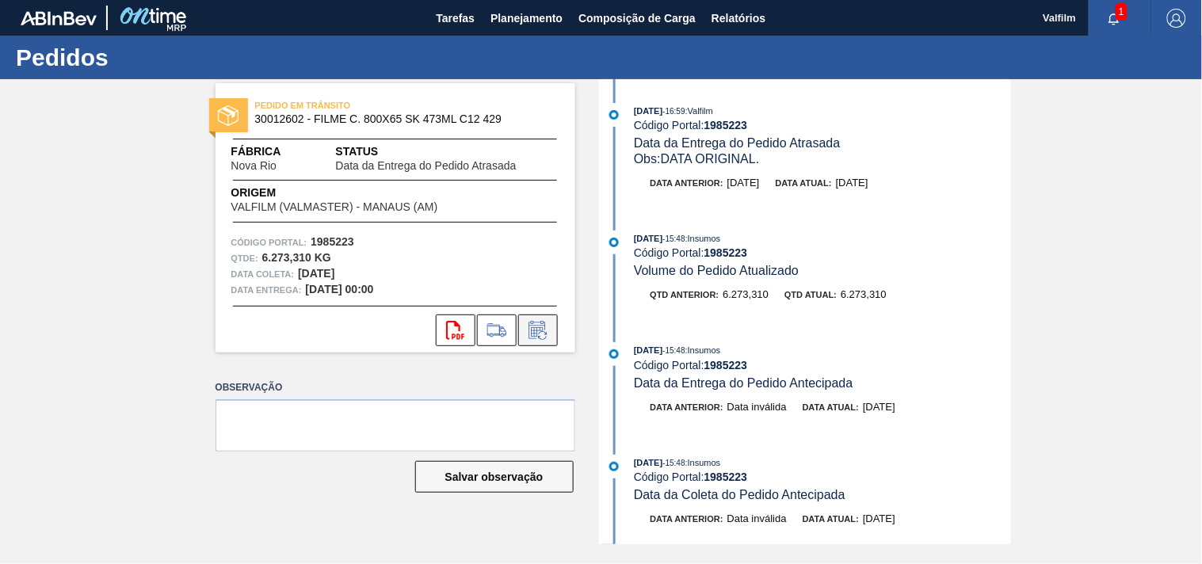
click at [542, 334] on icon at bounding box center [537, 330] width 25 height 19
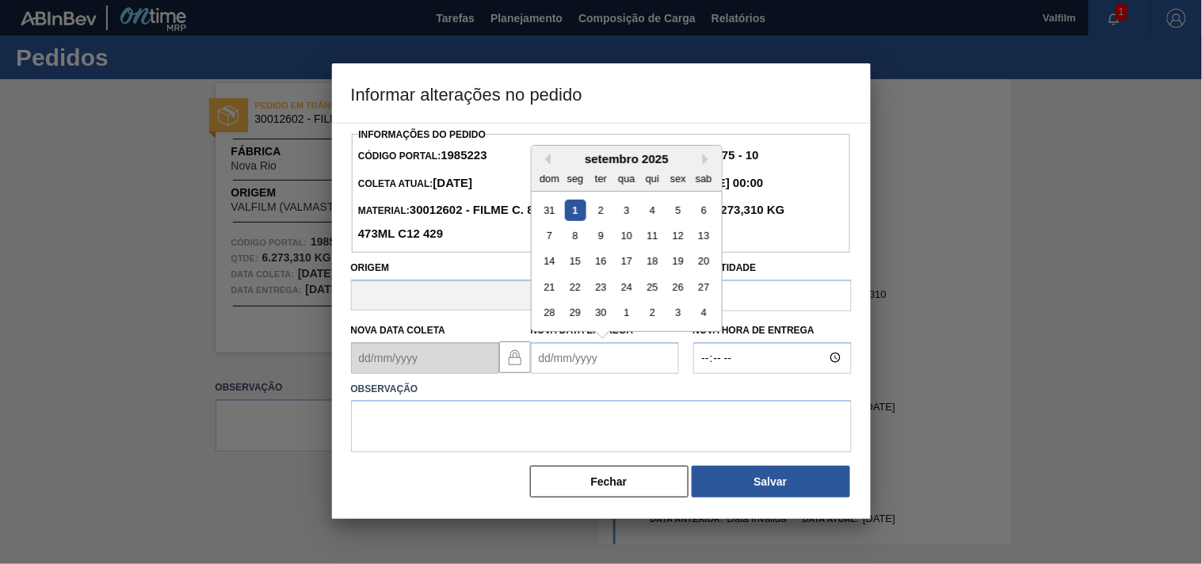
click at [555, 373] on Entrega1985223 "Nova Data Entrega" at bounding box center [605, 358] width 148 height 32
click at [631, 215] on div "3" at bounding box center [625, 209] width 21 height 21
type Entrega1985223 "03/09/2025"
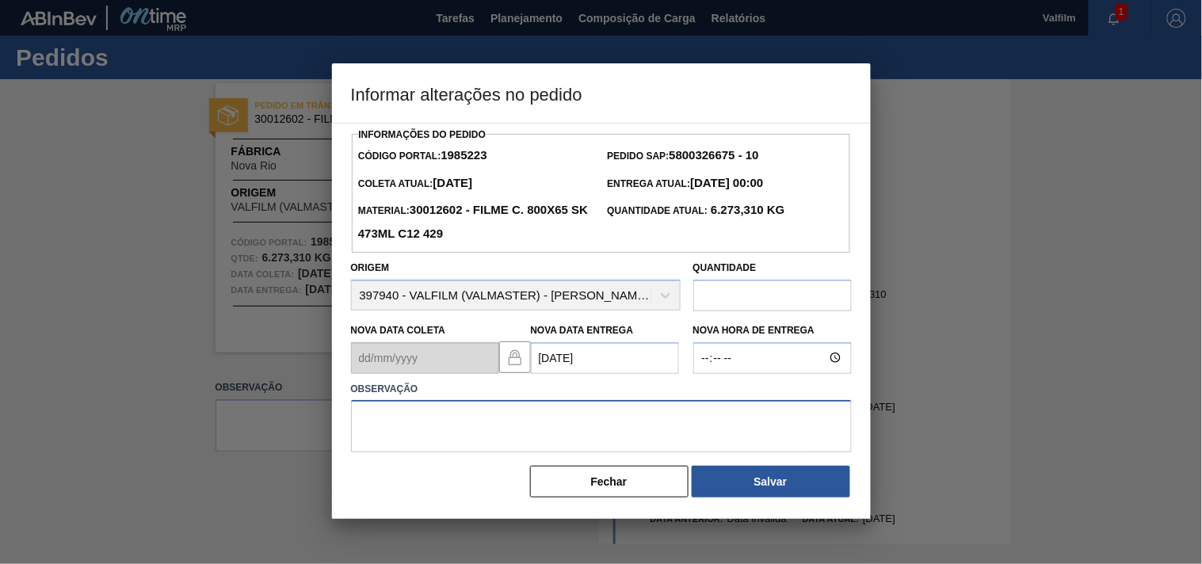
click at [496, 415] on textarea at bounding box center [601, 426] width 501 height 52
type textarea "ajuste entrega - antecipação cliente."
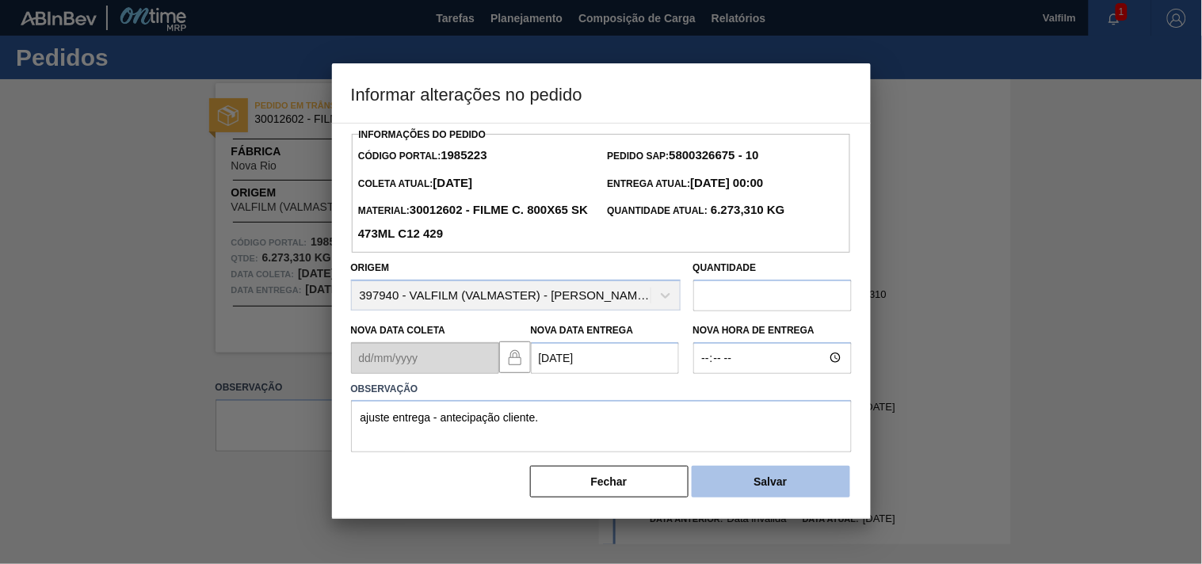
click at [791, 494] on button "Salvar" at bounding box center [770, 482] width 158 height 32
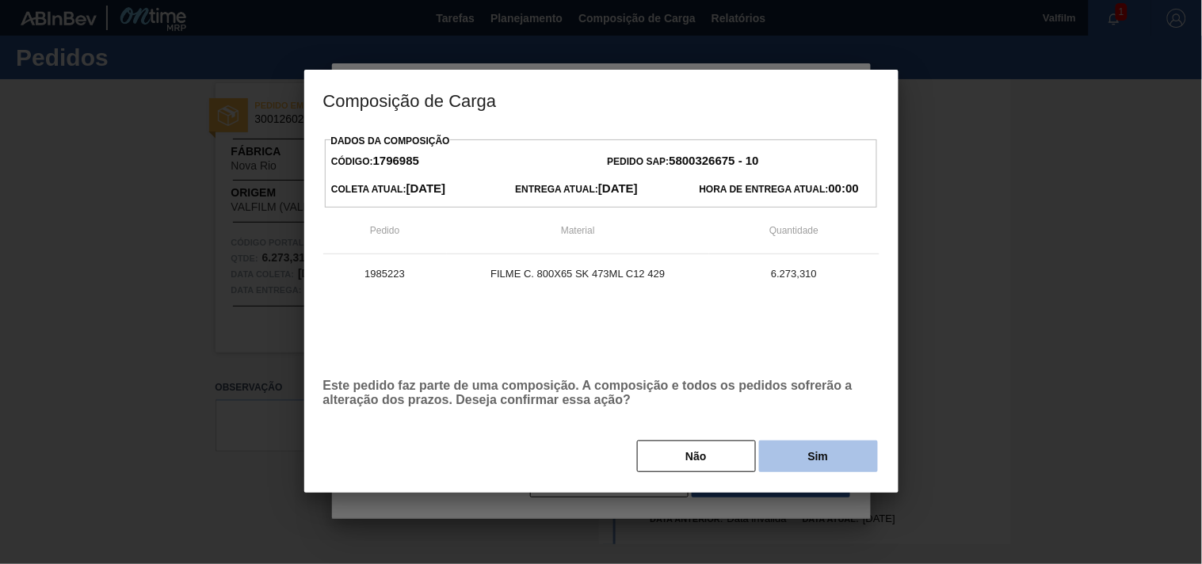
click at [813, 460] on button "Sim" at bounding box center [818, 456] width 119 height 32
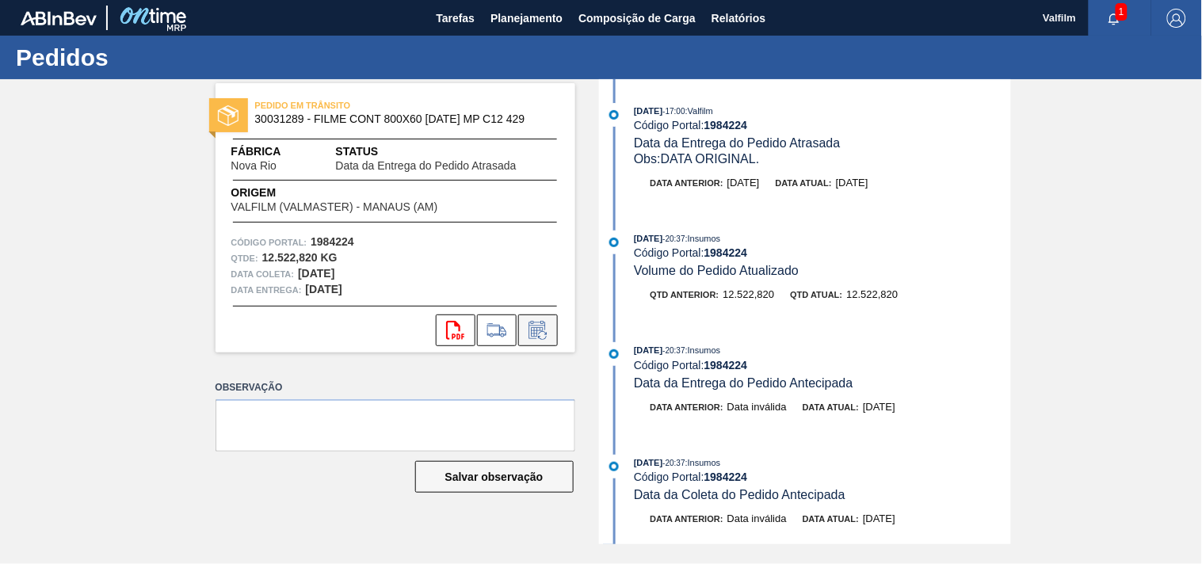
click at [539, 331] on icon at bounding box center [537, 330] width 25 height 19
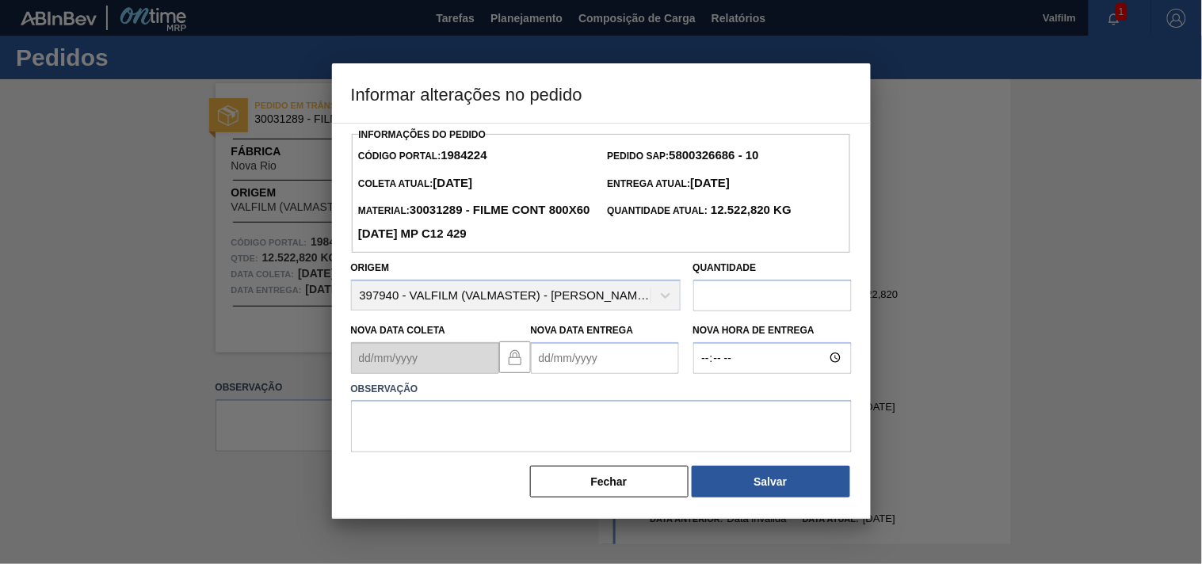
drag, startPoint x: 555, startPoint y: 357, endPoint x: 545, endPoint y: 357, distance: 10.3
click at [558, 357] on Entrega1984224 "Nova Data Entrega" at bounding box center [605, 358] width 148 height 32
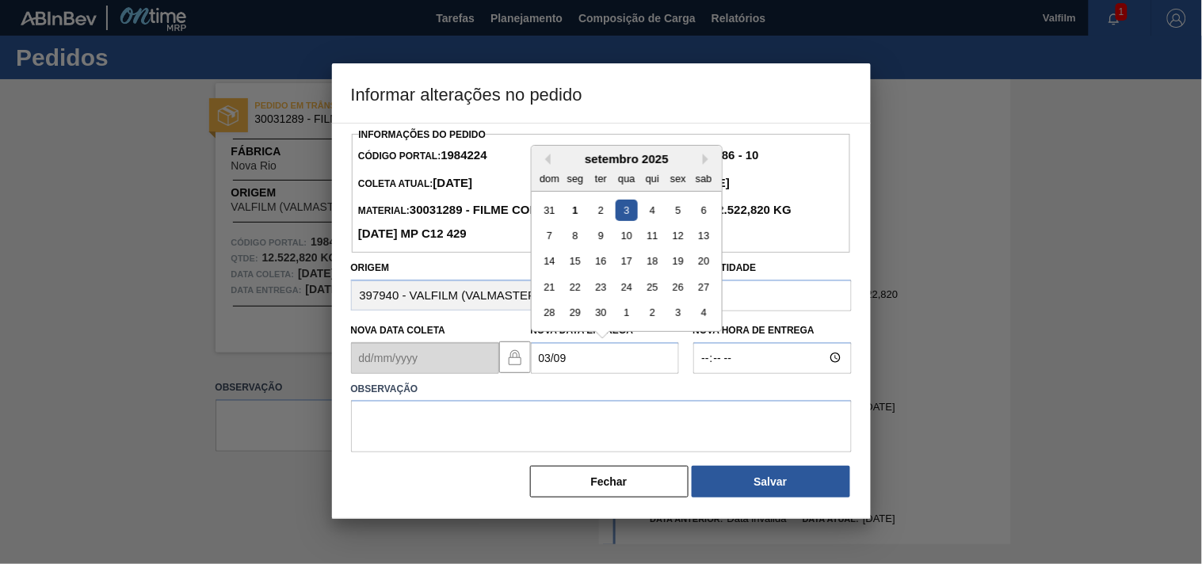
click at [628, 215] on div "3" at bounding box center [625, 209] width 21 height 21
type Entrega1984224 "[DATE]"
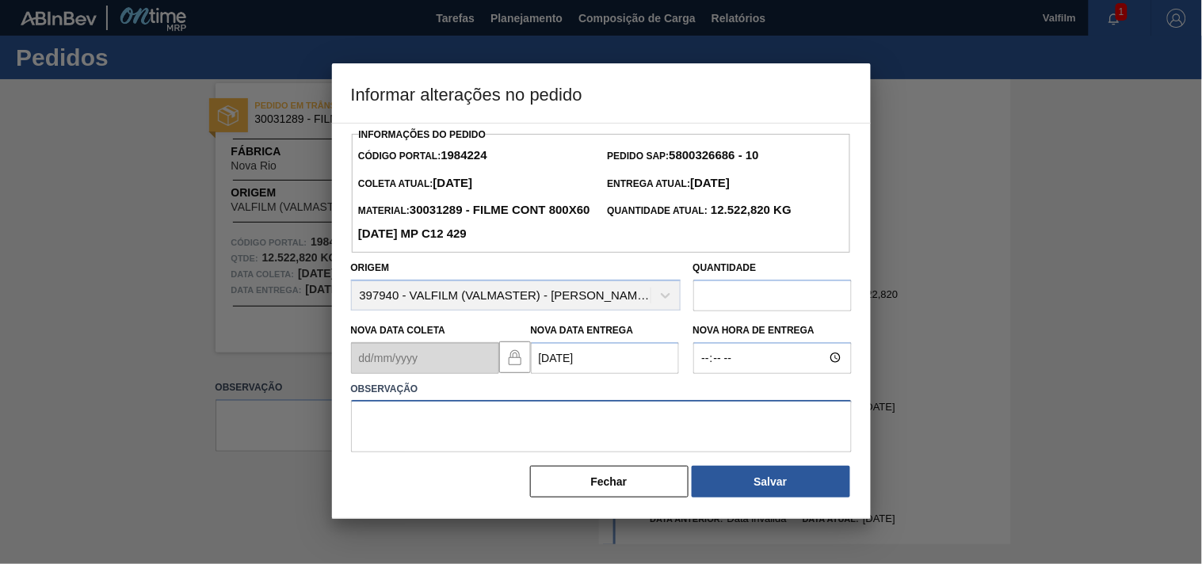
click at [654, 424] on textarea at bounding box center [601, 426] width 501 height 52
paste textarea "Ajuste entrega ( otimização card / veiculo )."
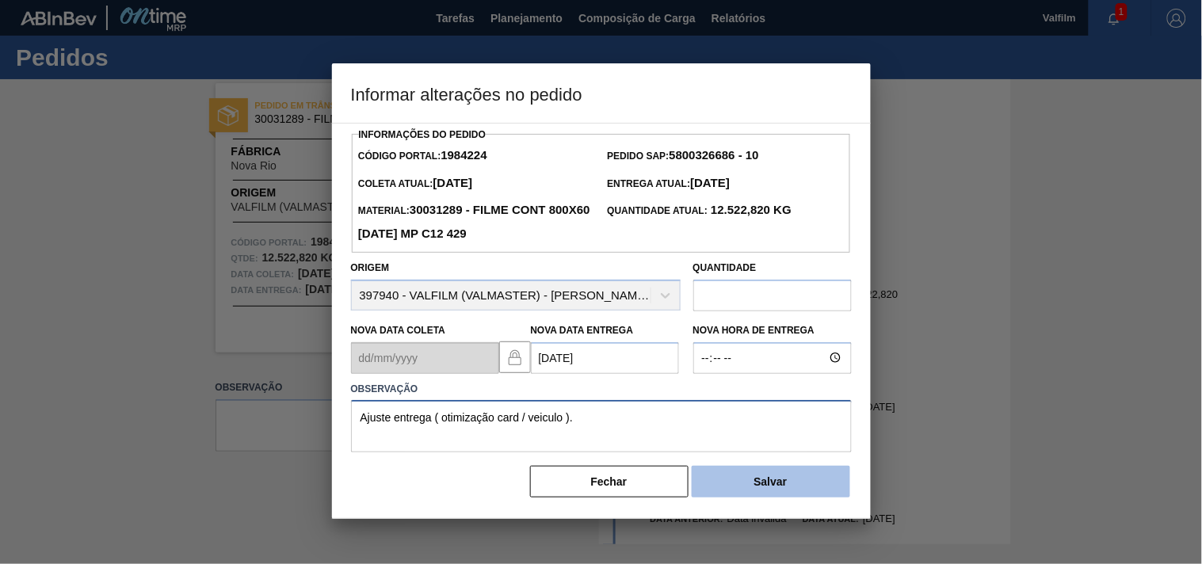
type textarea "Ajuste entrega ( otimização card / veiculo )."
click at [801, 482] on button "Salvar" at bounding box center [770, 482] width 158 height 32
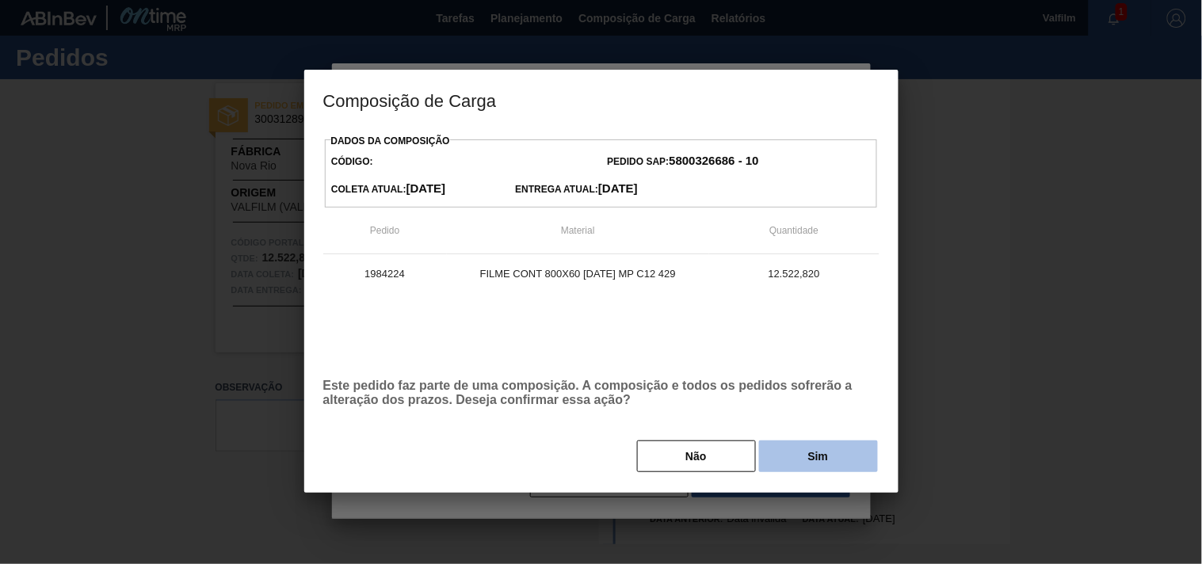
click at [794, 463] on button "Sim" at bounding box center [818, 456] width 119 height 32
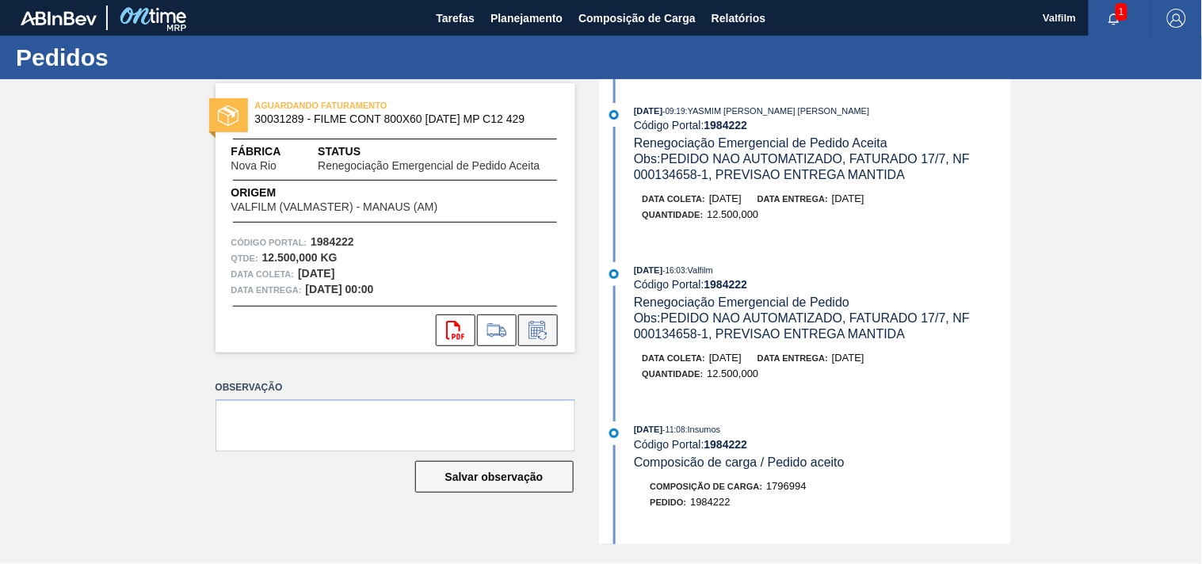
click at [531, 329] on icon at bounding box center [537, 330] width 25 height 19
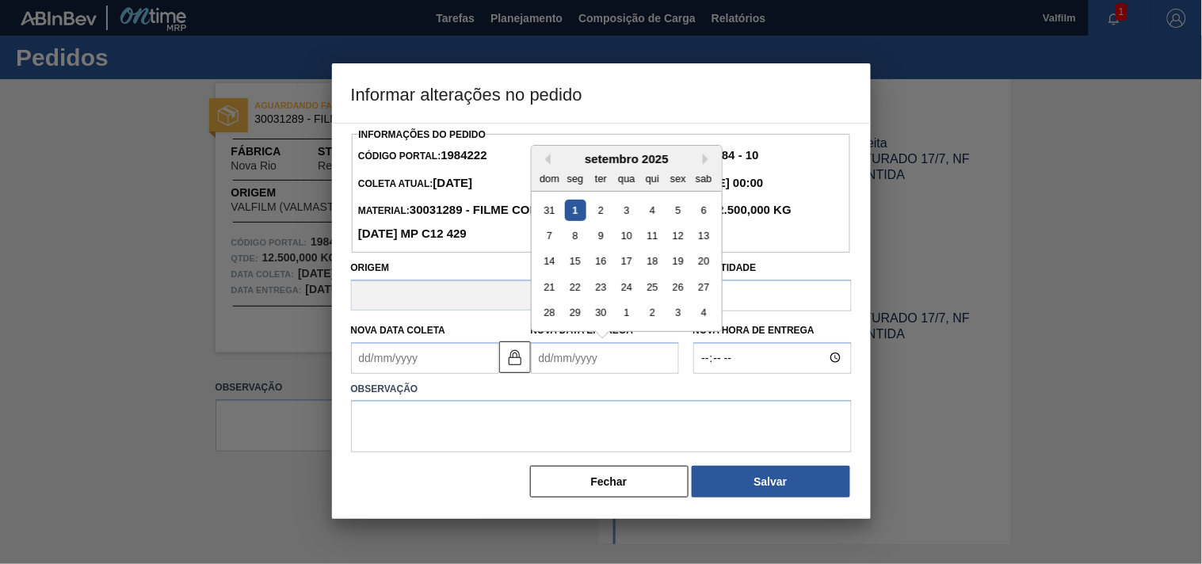
click at [550, 362] on Entrega1984222 "Nova Data Entrega" at bounding box center [605, 358] width 148 height 32
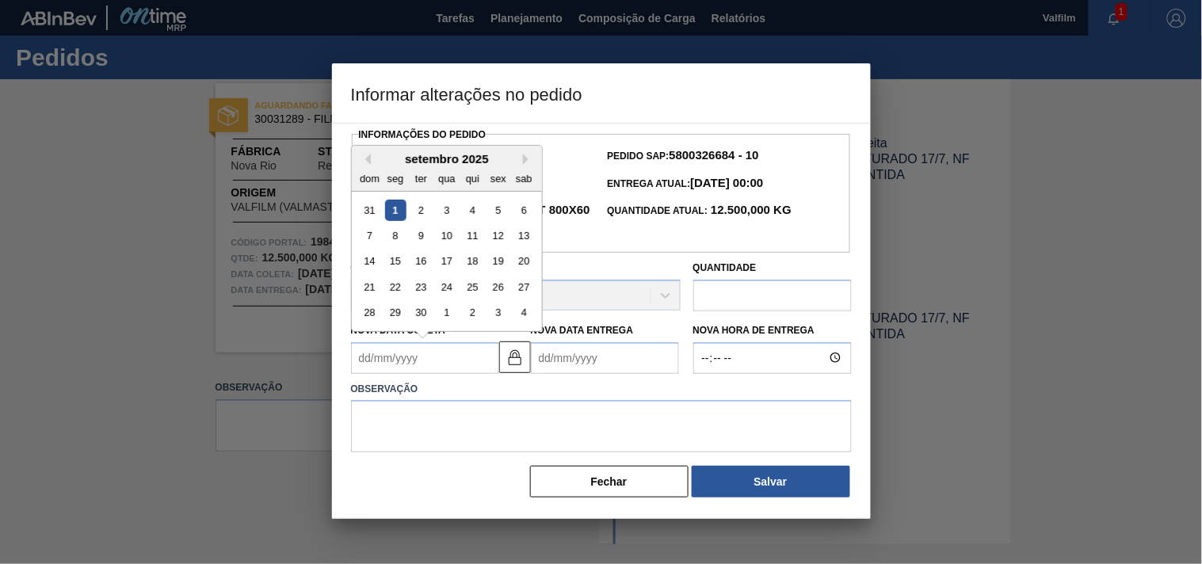
click at [446, 367] on Coleta1984222 "Nova Data Coleta" at bounding box center [425, 358] width 148 height 32
type Coleta1984222 "0"
type Entrega1984222 "[DATE]"
type Coleta1984222 "08"
type Entrega1984222 "[DATE]"
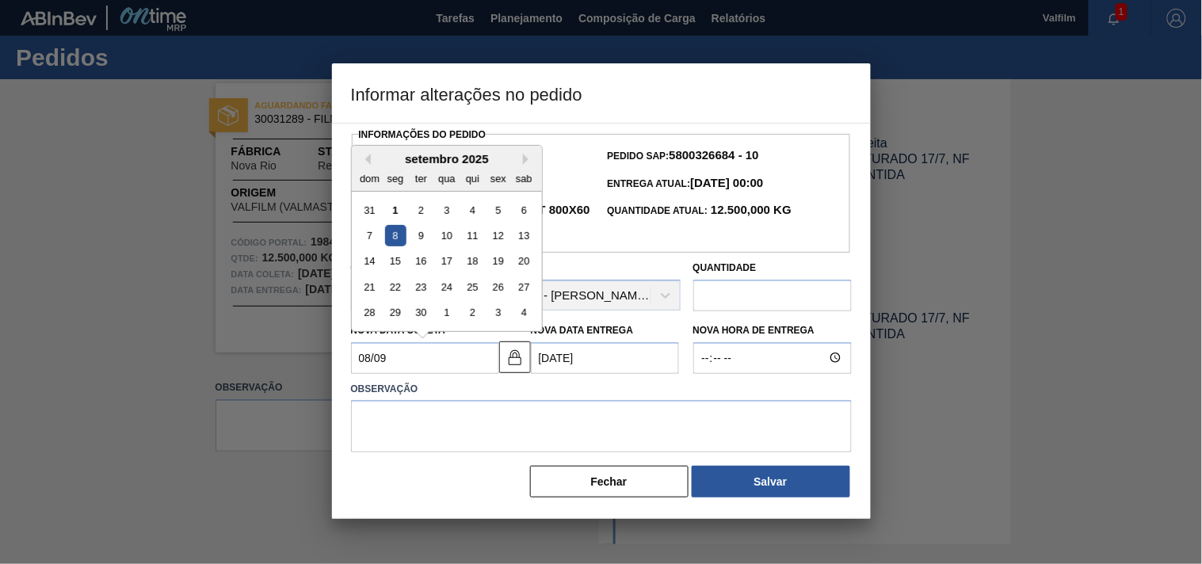
click at [394, 236] on div "8" at bounding box center [394, 235] width 21 height 21
type Coleta1984222 "[DATE]"
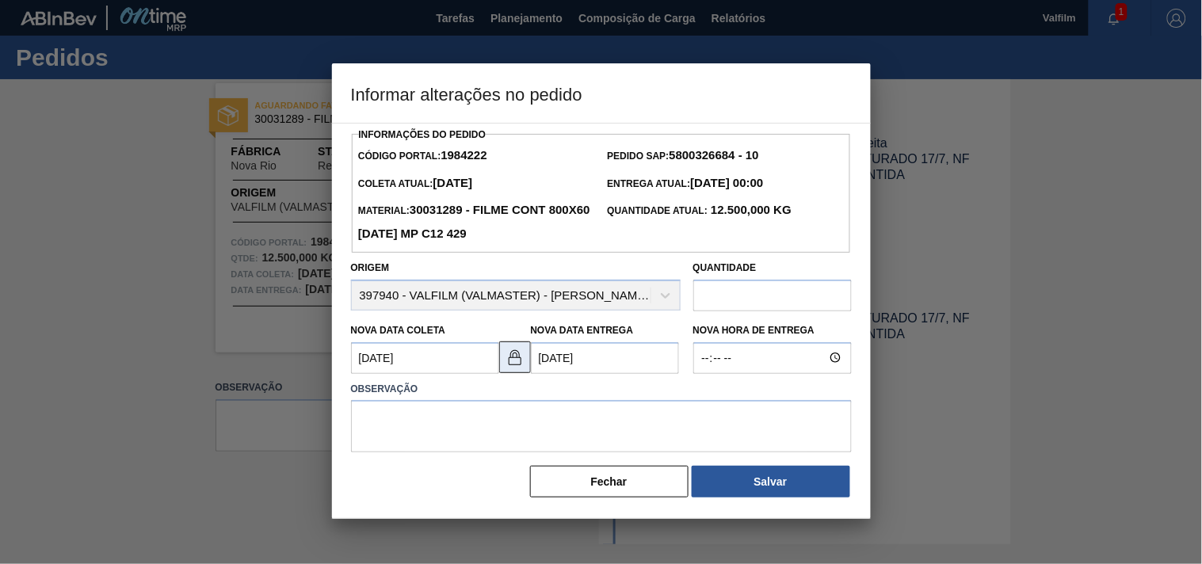
click at [510, 363] on img at bounding box center [514, 357] width 19 height 19
click at [603, 355] on Entrega1984222 "08/10/2025" at bounding box center [605, 358] width 148 height 32
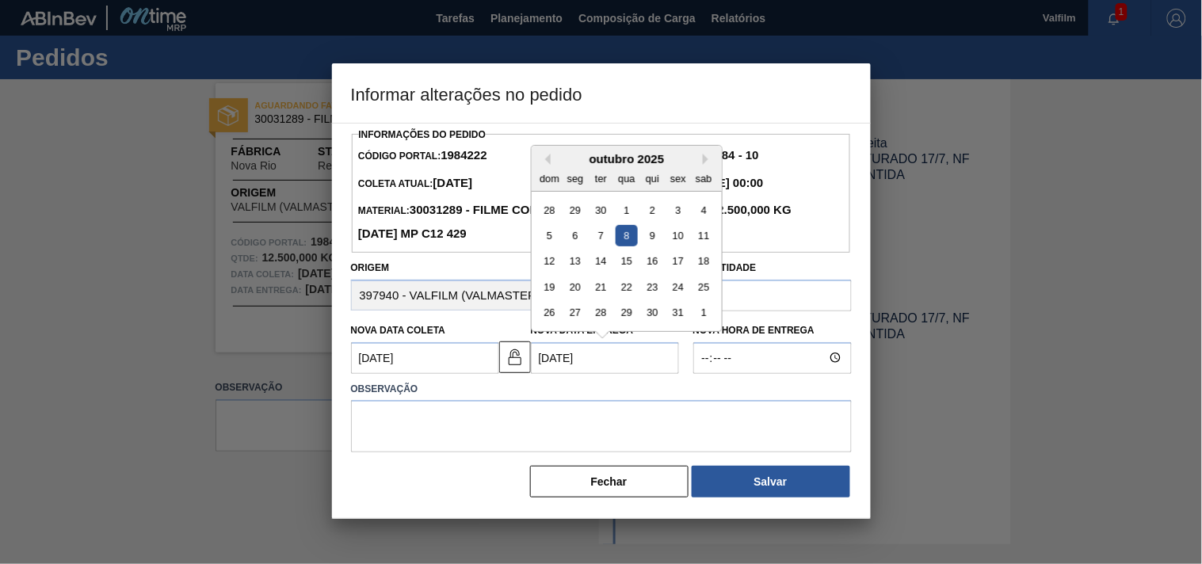
drag, startPoint x: 602, startPoint y: 363, endPoint x: 413, endPoint y: 344, distance: 189.5
click at [413, 344] on div "Nova Data Coleta 08/09/2025 Nova Data Entrega 08/10/2025 Previous Month Next Mo…" at bounding box center [516, 344] width 342 height 59
click at [540, 154] on div "outubro 2025 dom seg ter qua qui sex sab" at bounding box center [626, 169] width 190 height 46
click at [544, 156] on div "outubro 2025" at bounding box center [626, 158] width 190 height 13
click at [547, 165] on button "Previous Month" at bounding box center [544, 159] width 11 height 11
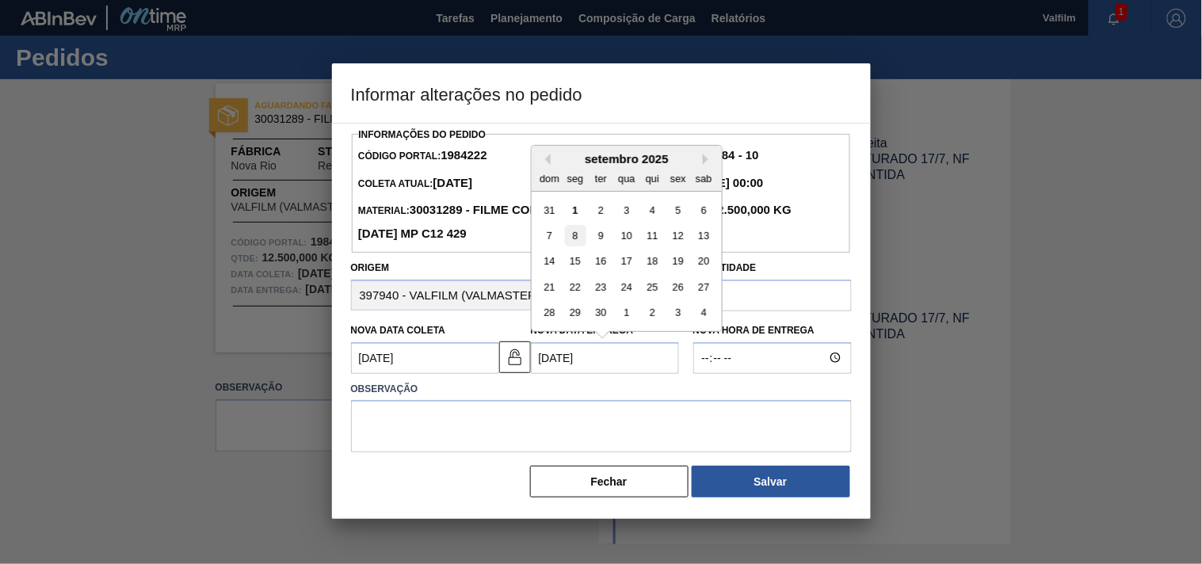
click at [577, 238] on div "8" at bounding box center [574, 235] width 21 height 21
type Entrega1984222 "08/09/2025"
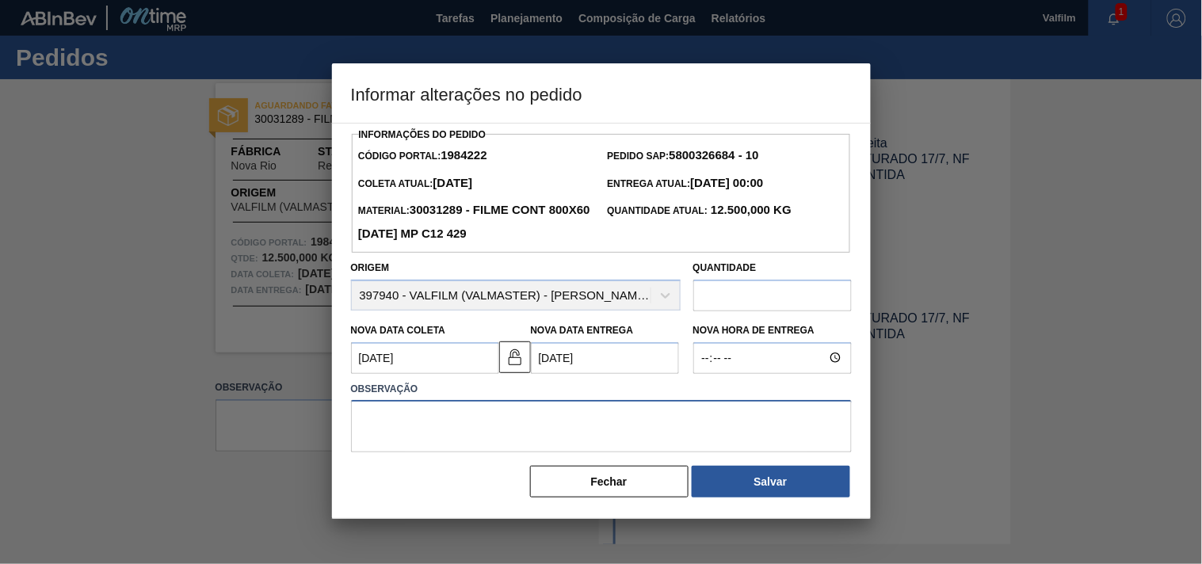
click at [472, 417] on textarea at bounding box center [601, 426] width 501 height 52
click at [464, 415] on textarea at bounding box center [601, 426] width 501 height 52
paste textarea "Ajuste entrega ( otimização card / veiculo )."
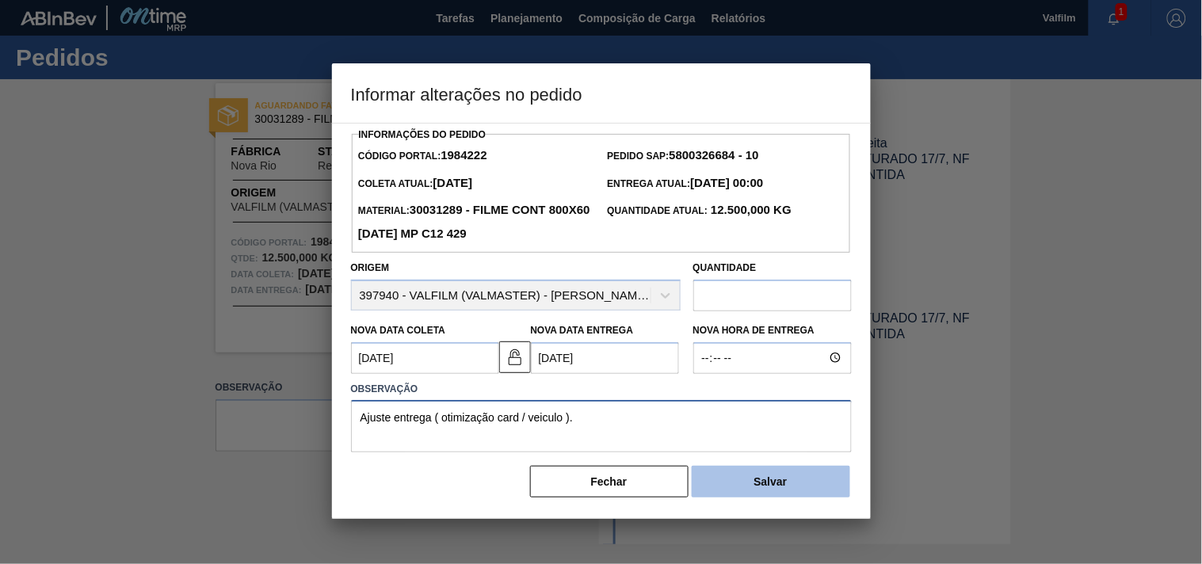
type textarea "Ajuste entrega ( otimização card / veiculo )."
click at [729, 477] on button "Salvar" at bounding box center [770, 482] width 158 height 32
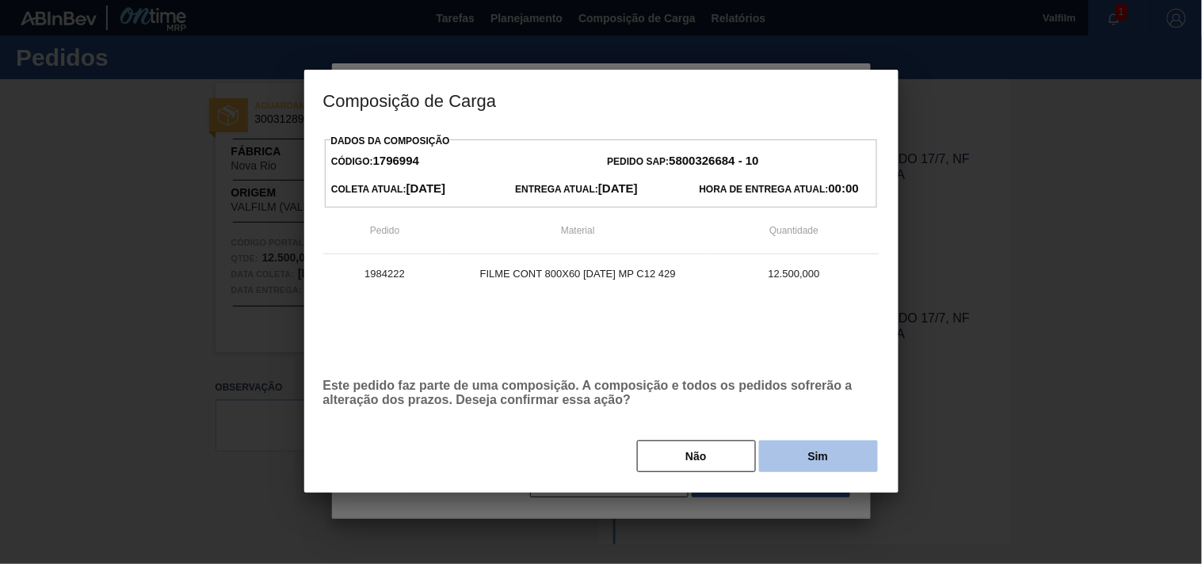
click at [779, 456] on button "Sim" at bounding box center [818, 456] width 119 height 32
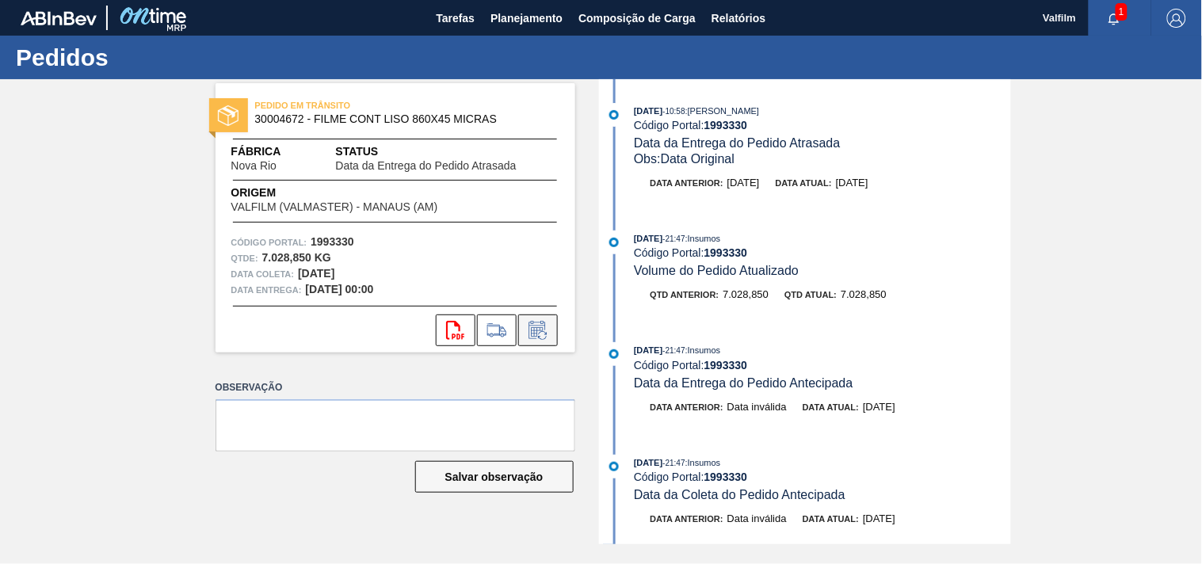
click at [536, 326] on icon at bounding box center [537, 330] width 25 height 19
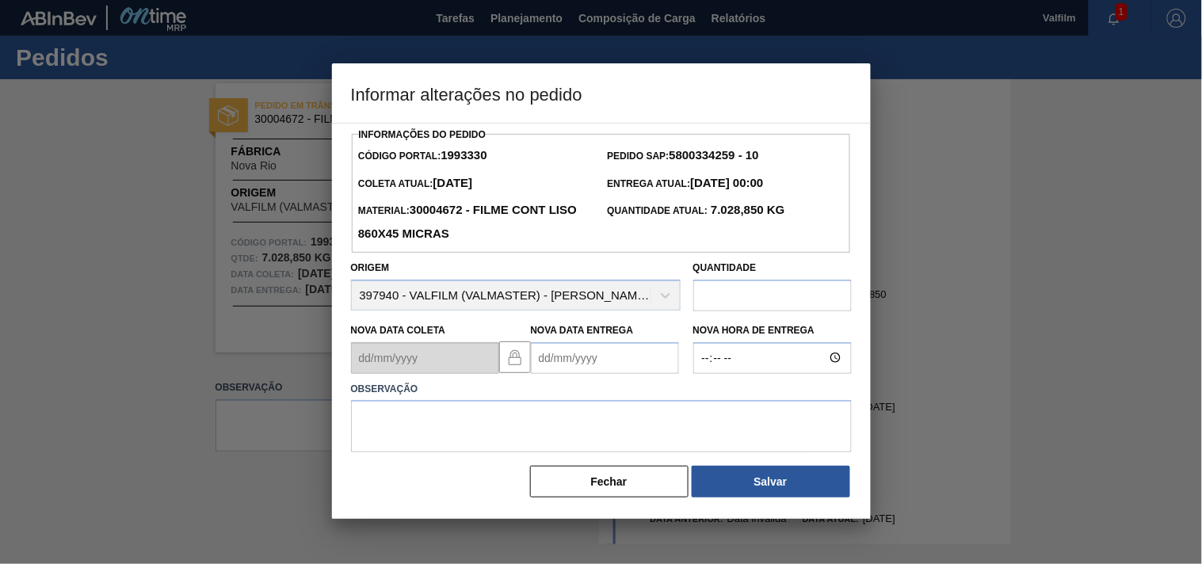
click at [549, 373] on Entrega1993330 "Nova Data Entrega" at bounding box center [605, 358] width 148 height 32
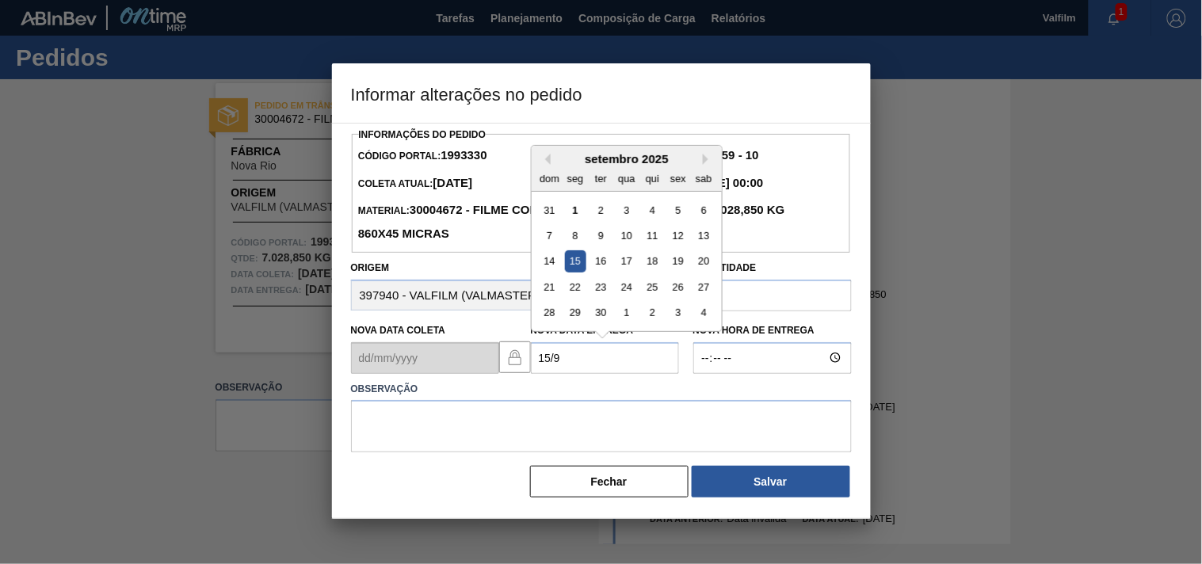
click at [576, 259] on div "15" at bounding box center [574, 260] width 21 height 21
type Entrega1993330 "15/09/2025"
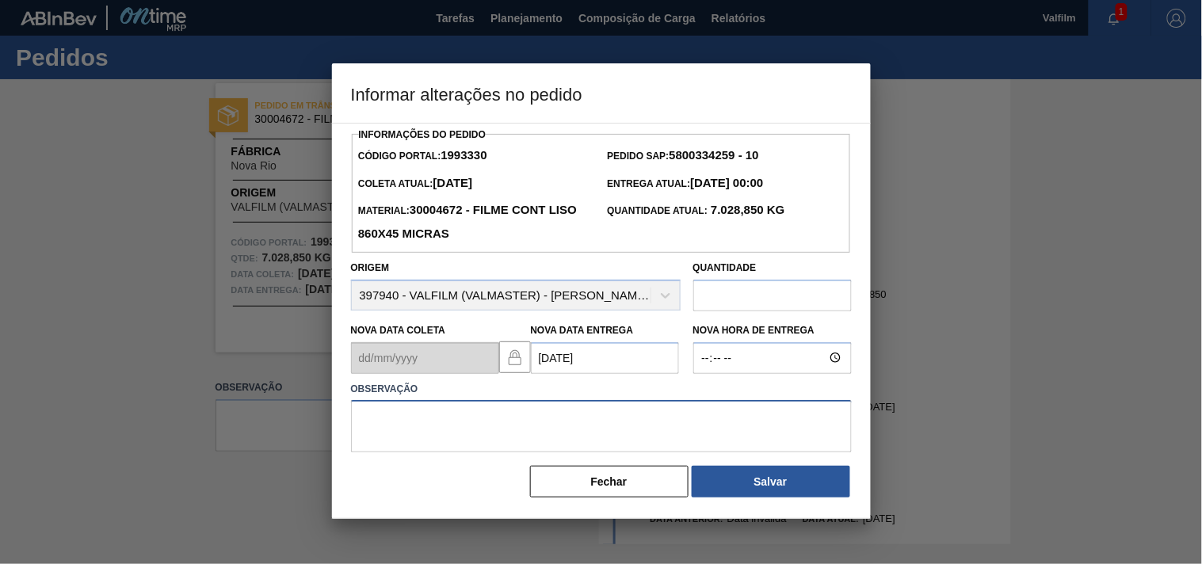
click at [462, 433] on textarea at bounding box center [601, 426] width 501 height 52
paste textarea "Ajuste entrega ( otimização card / veiculo )."
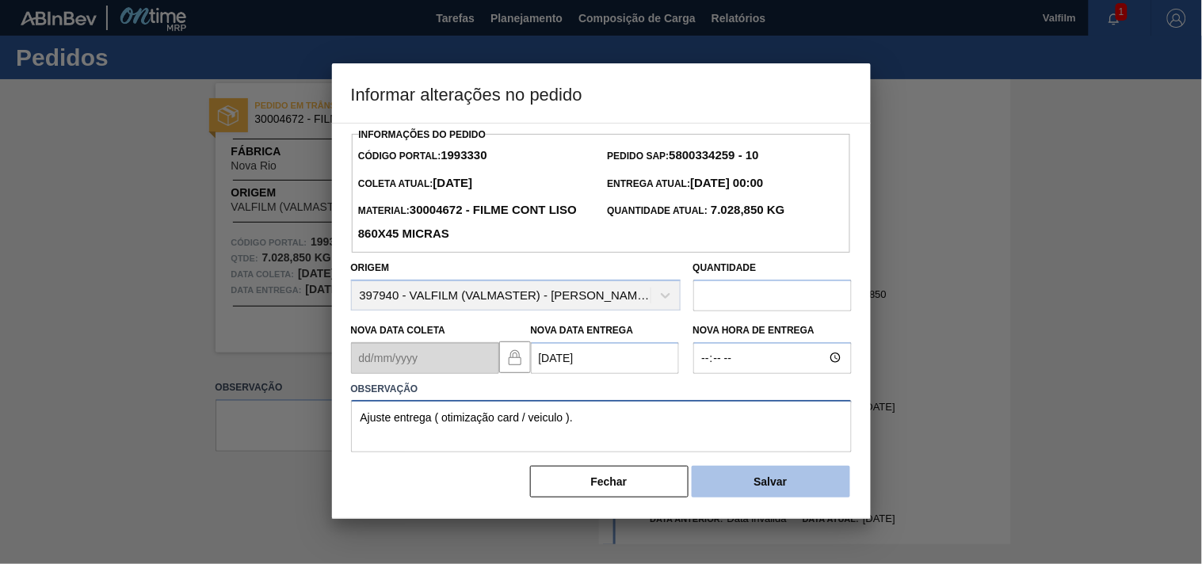
type textarea "Ajuste entrega ( otimização card / veiculo )."
click at [761, 486] on button "Salvar" at bounding box center [770, 482] width 158 height 32
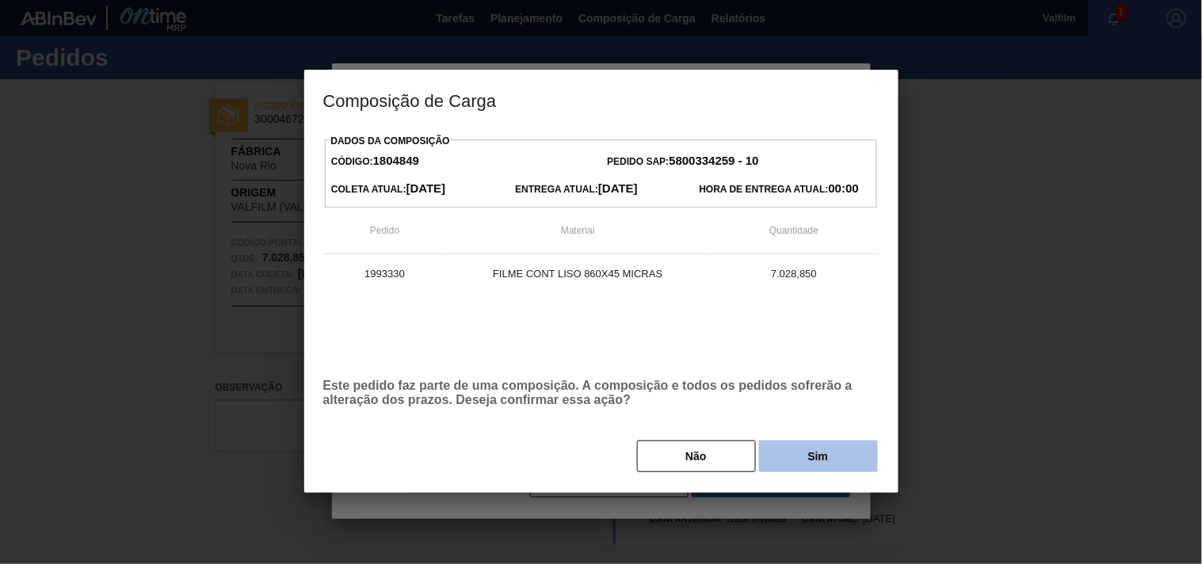
click at [770, 455] on button "Sim" at bounding box center [818, 456] width 119 height 32
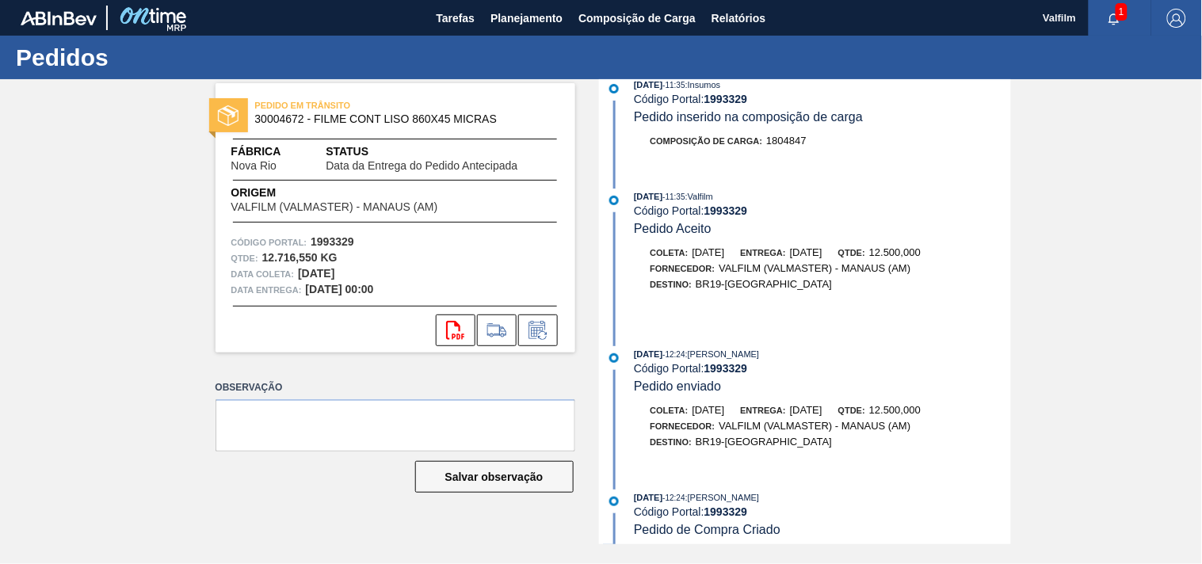
scroll to position [955, 0]
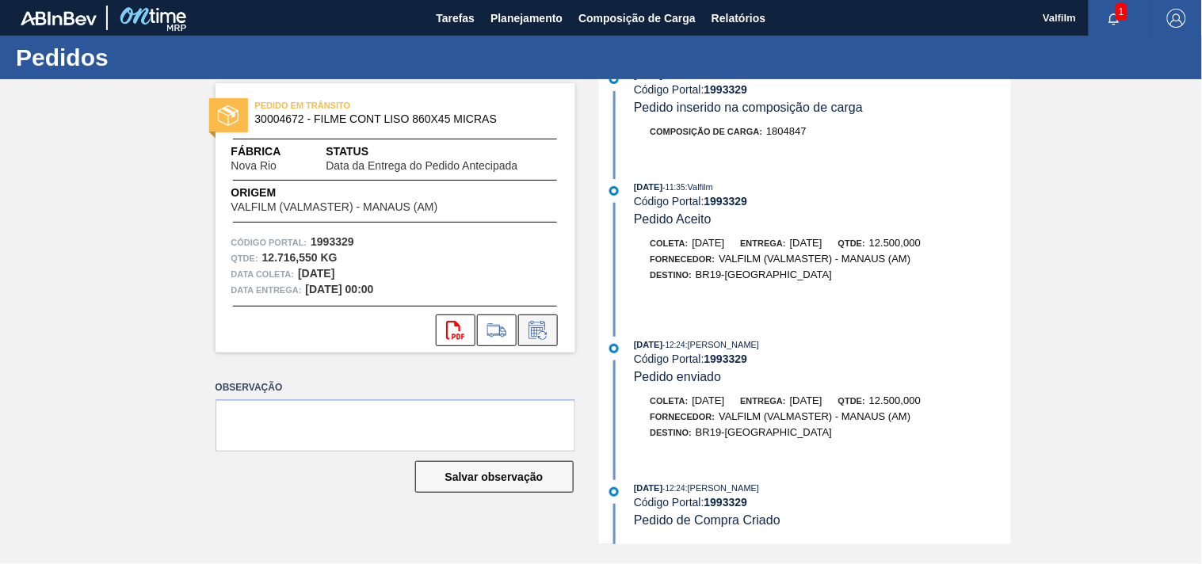
click at [547, 333] on icon at bounding box center [542, 335] width 9 height 9
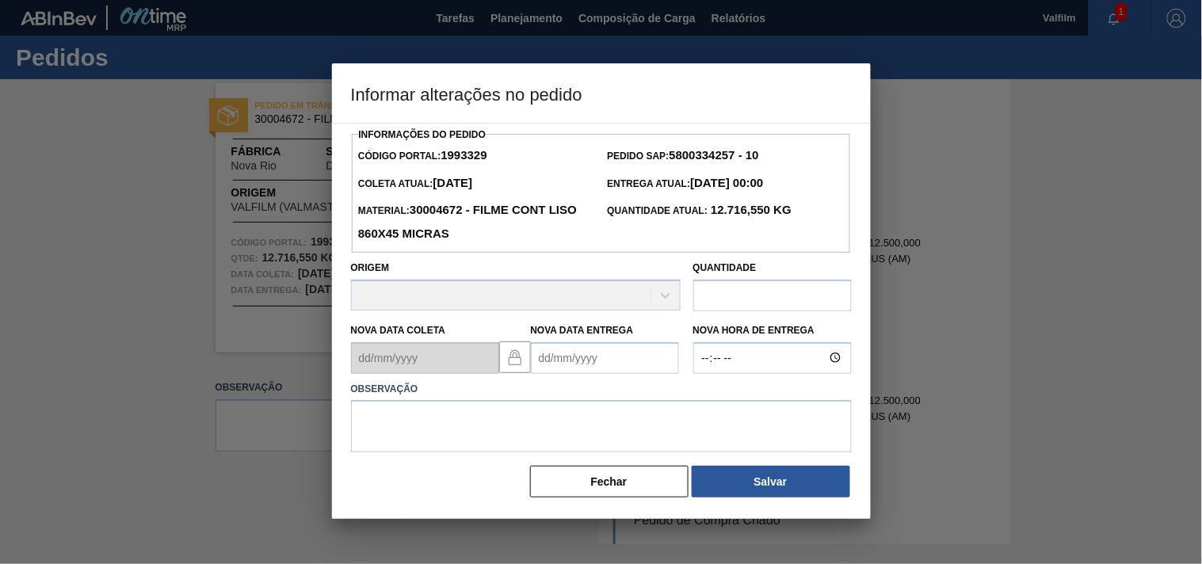
click at [549, 363] on Entrega1993329 "Nova Data Entrega" at bounding box center [605, 358] width 148 height 32
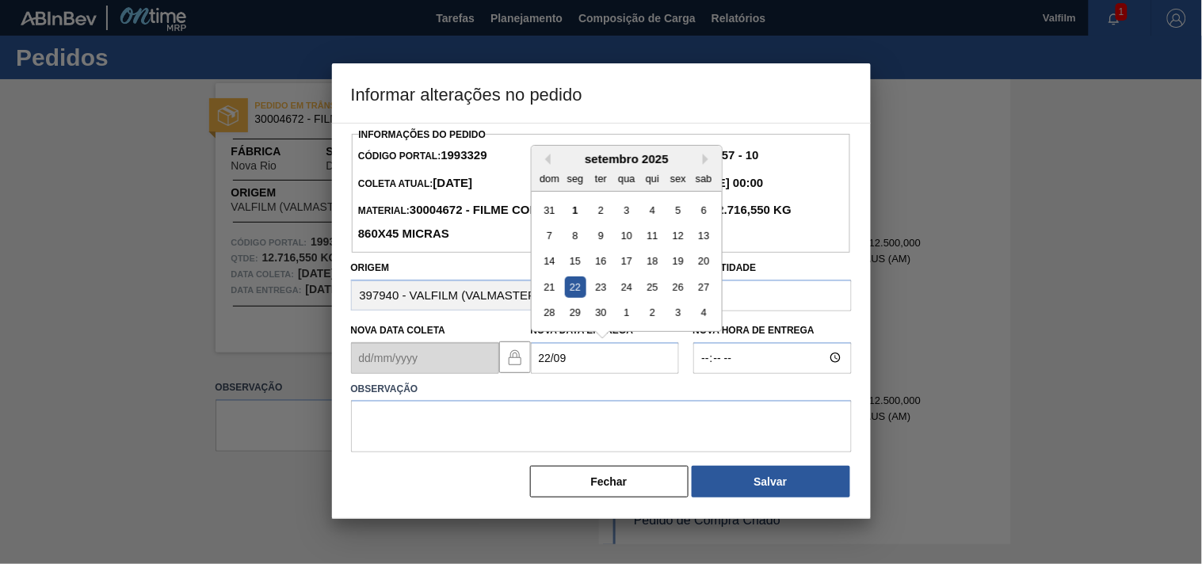
click at [583, 291] on div "22" at bounding box center [574, 286] width 21 height 21
type Entrega1993329 "[DATE]"
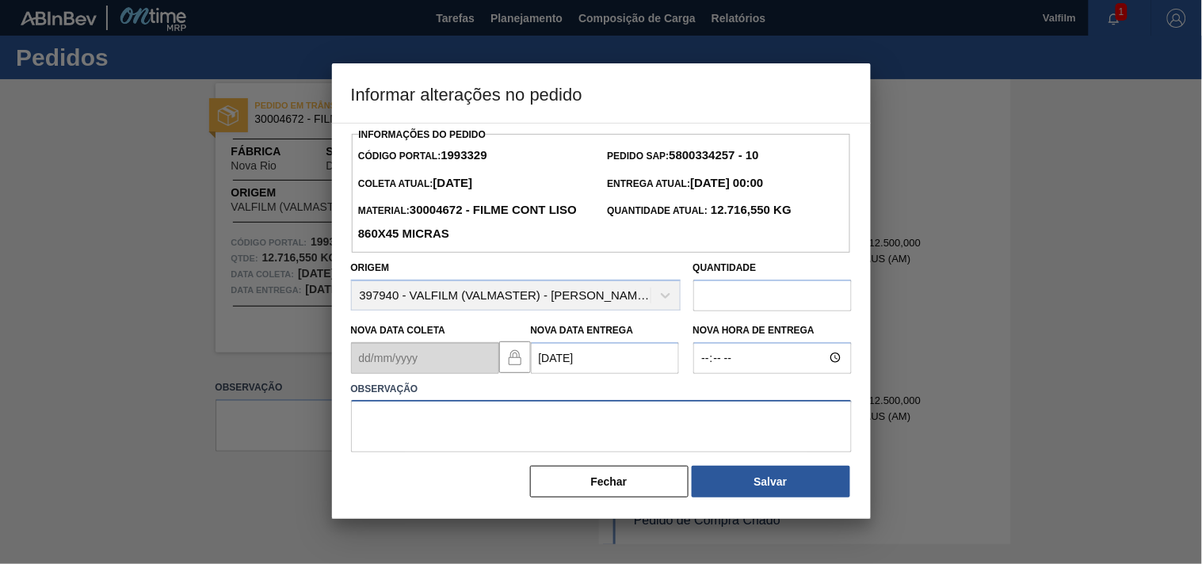
click at [410, 433] on textarea at bounding box center [601, 426] width 501 height 52
type textarea "d"
type textarea "DATA ORIGINAL."
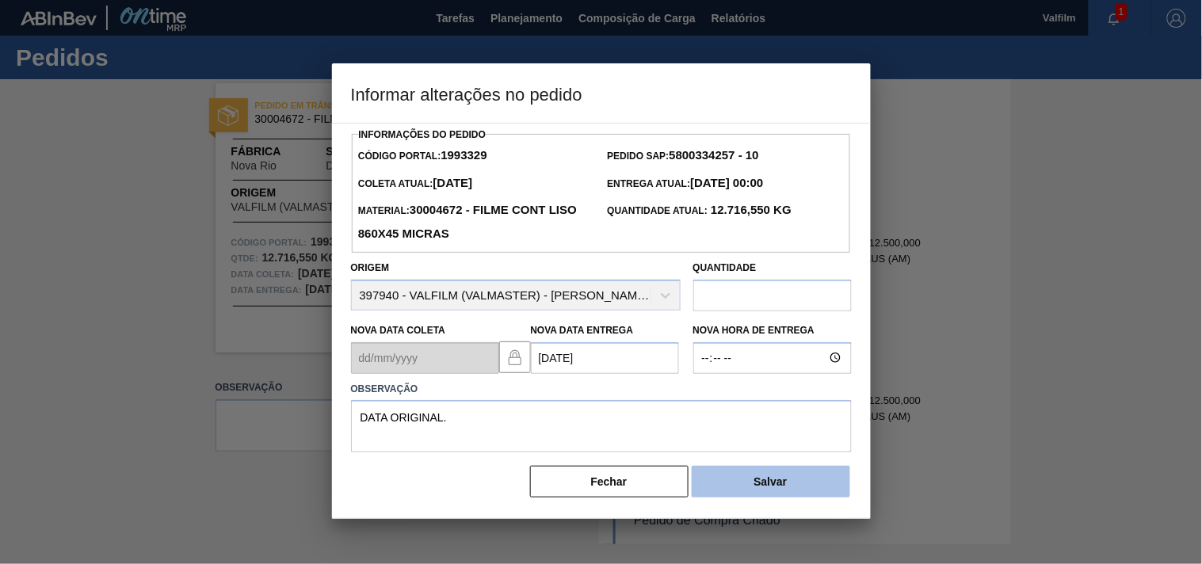
click at [749, 485] on button "Salvar" at bounding box center [770, 482] width 158 height 32
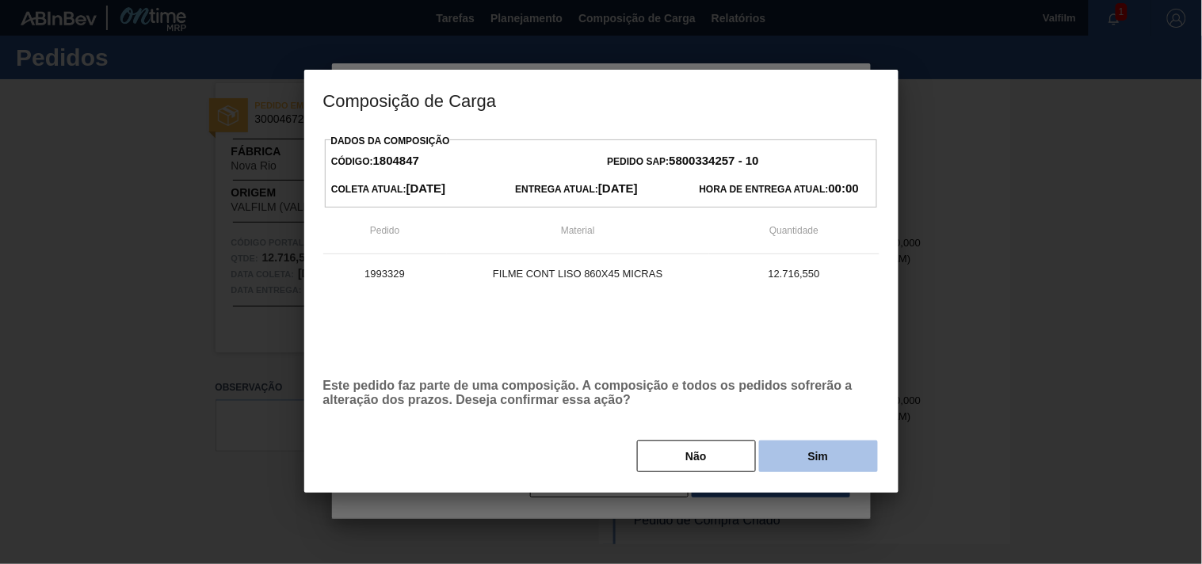
click at [841, 456] on button "Sim" at bounding box center [818, 456] width 119 height 32
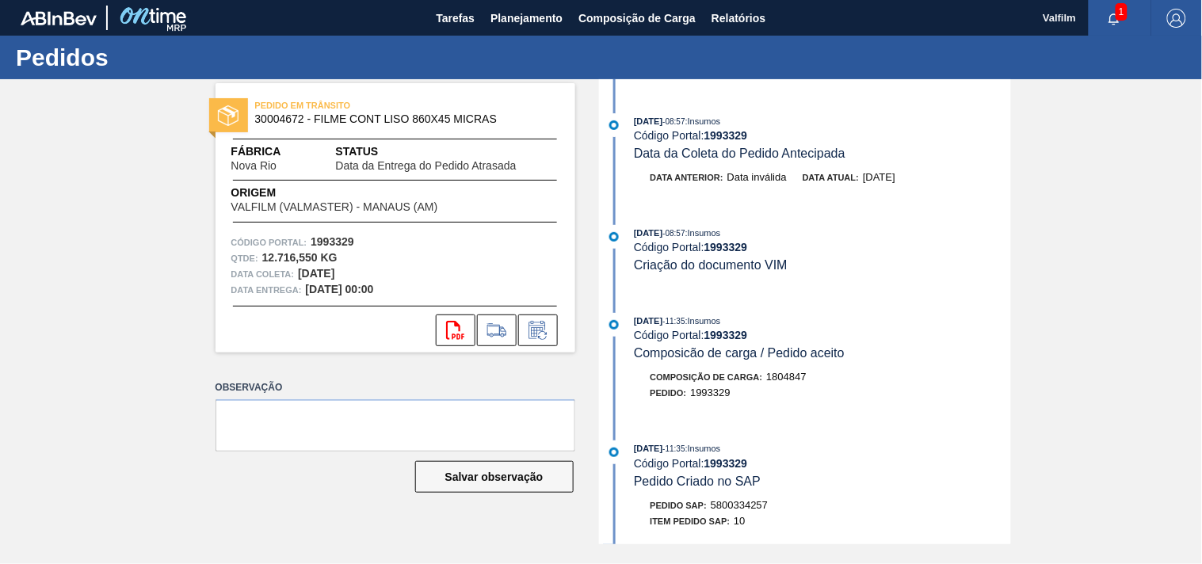
scroll to position [0, 0]
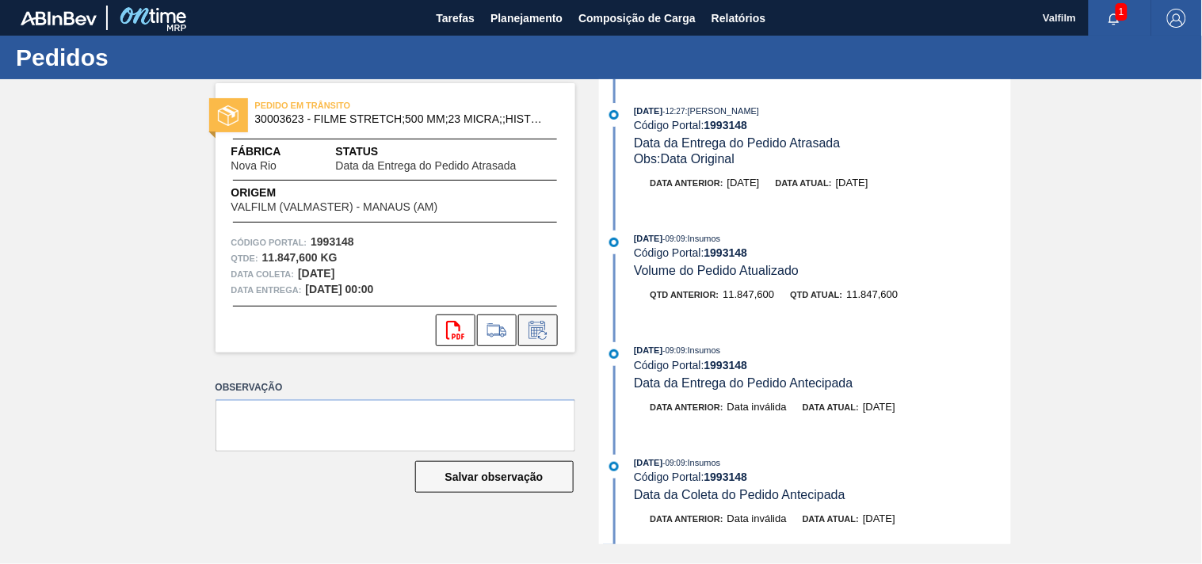
click at [535, 326] on icon at bounding box center [536, 330] width 17 height 18
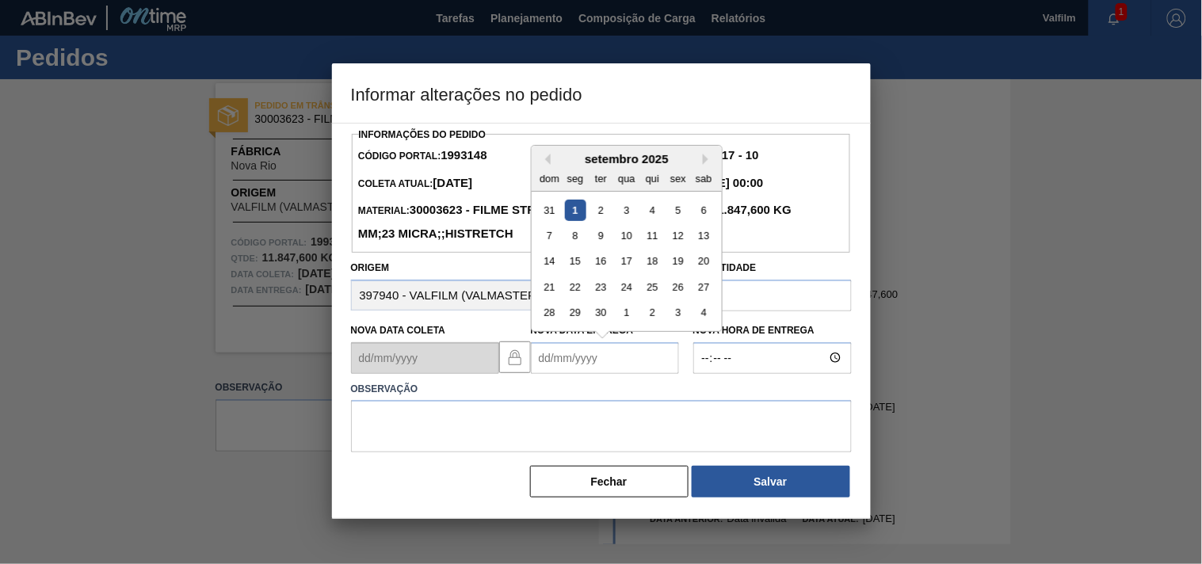
click at [554, 374] on Entrega1993148 "Nova Data Entrega" at bounding box center [605, 358] width 148 height 32
click at [580, 298] on div "22" at bounding box center [574, 286] width 21 height 21
type Entrega1993148 "[DATE]"
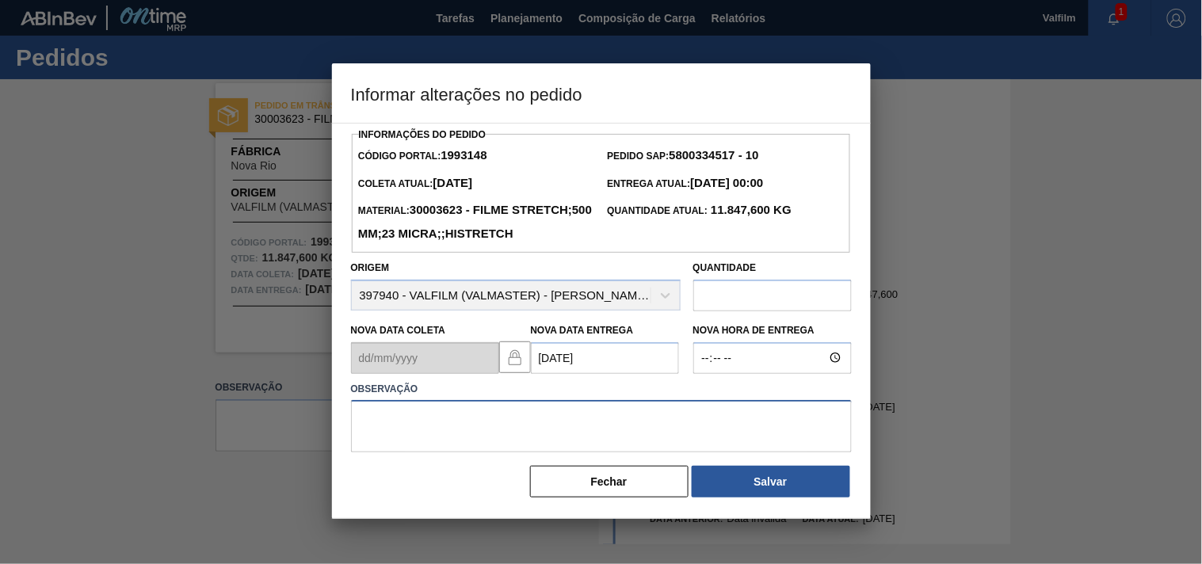
click at [461, 452] on textarea at bounding box center [601, 426] width 501 height 52
paste textarea "Ajuste entrega ( otimização card / veiculo )."
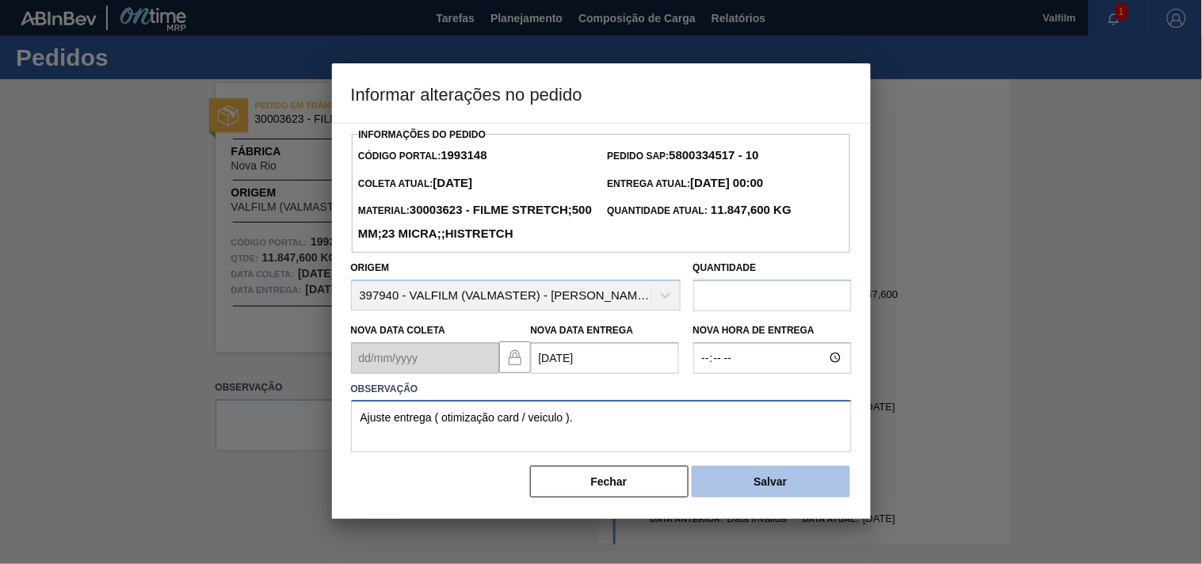
type textarea "Ajuste entrega ( otimização card / veiculo )."
click at [718, 494] on button "Salvar" at bounding box center [770, 482] width 158 height 32
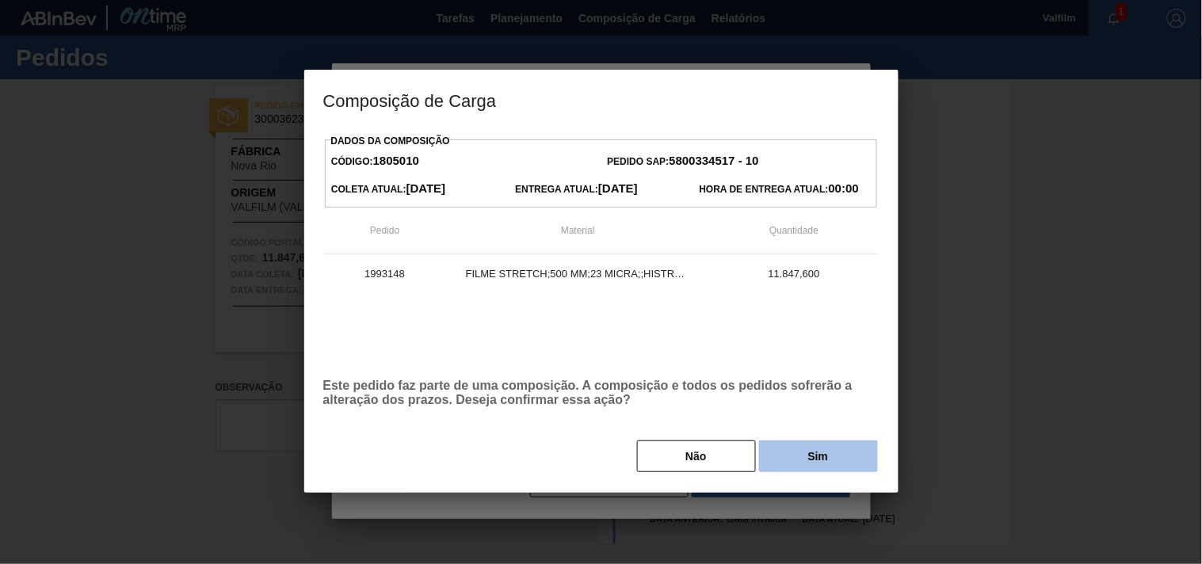
click at [781, 458] on button "Sim" at bounding box center [818, 456] width 119 height 32
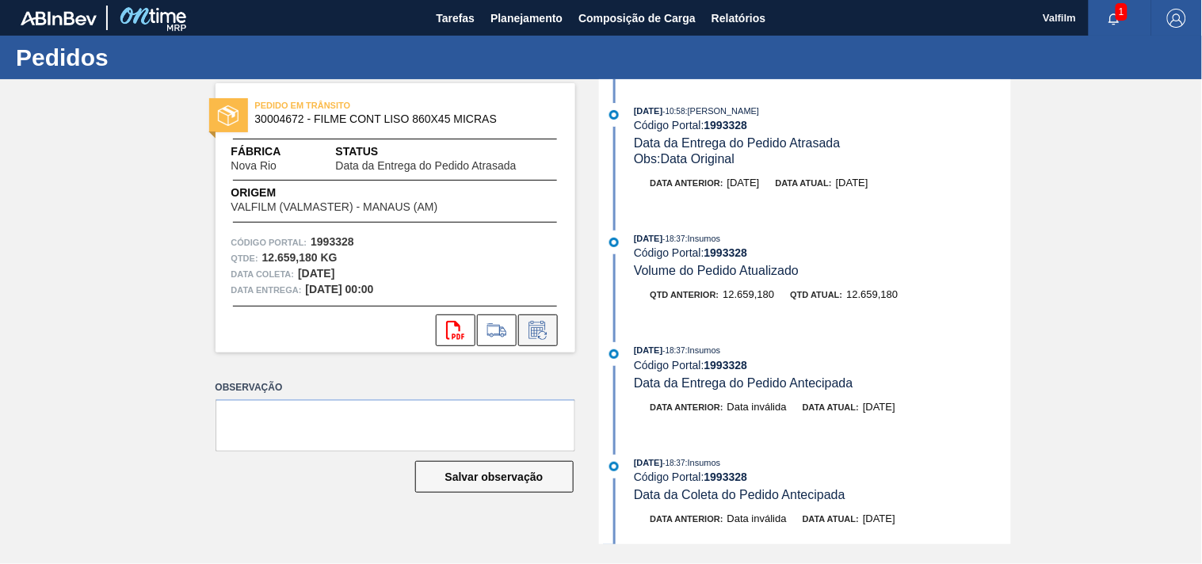
click at [540, 325] on icon at bounding box center [537, 330] width 25 height 19
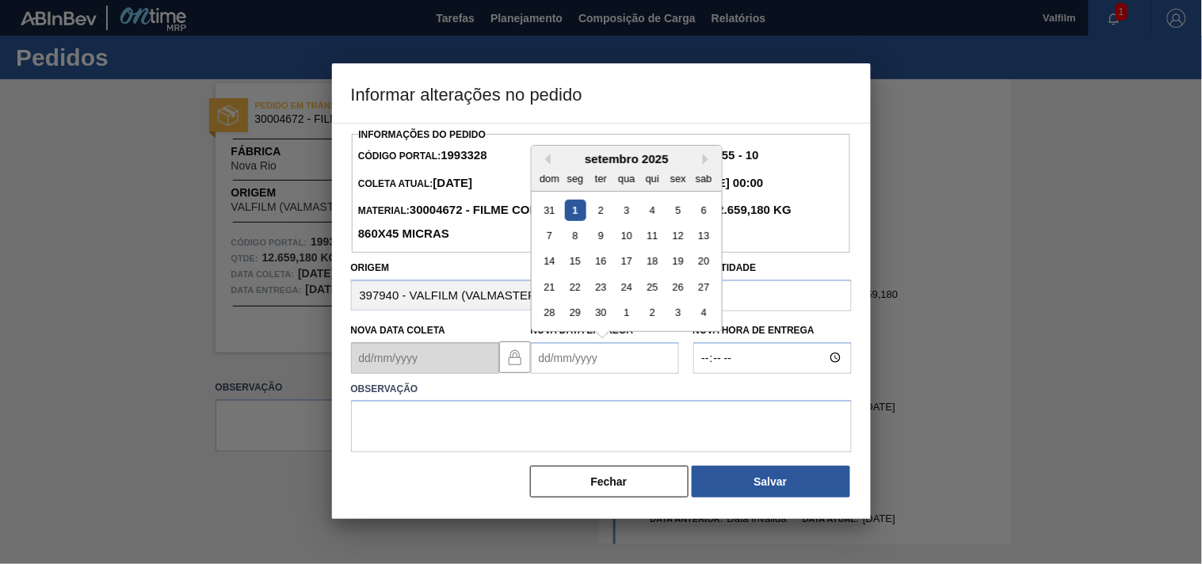
click at [537, 361] on Entrega1993328 "Nova Data Entrega" at bounding box center [605, 358] width 148 height 32
click at [572, 272] on div "15" at bounding box center [574, 260] width 21 height 21
type Entrega1993328 "15/09/2025"
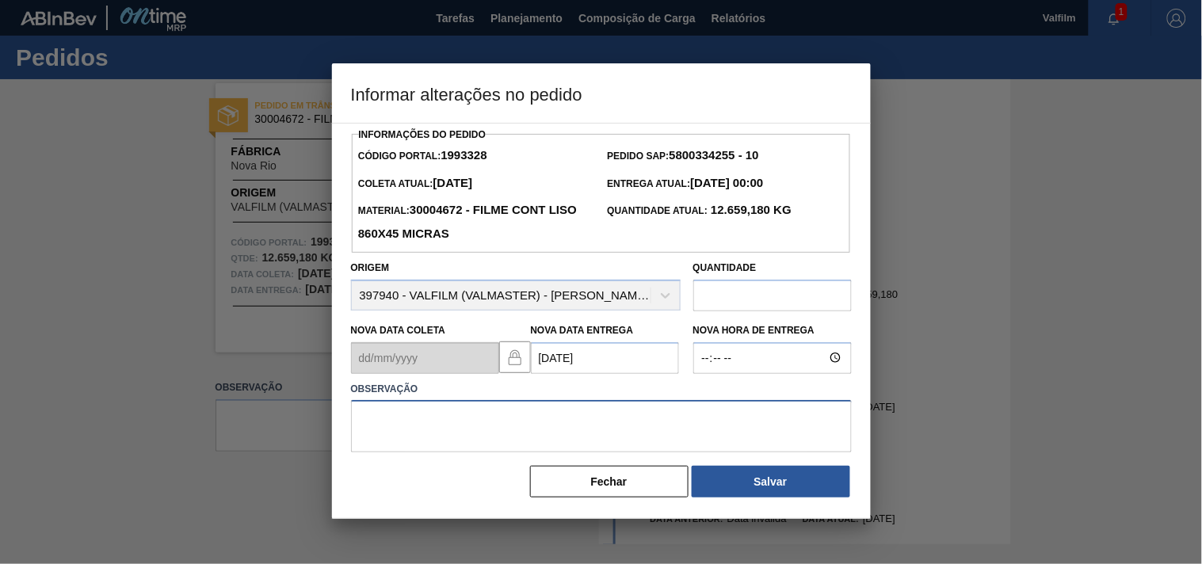
click at [438, 429] on textarea at bounding box center [601, 426] width 501 height 52
paste textarea "Ajuste entrega ( otimização card / veiculo )."
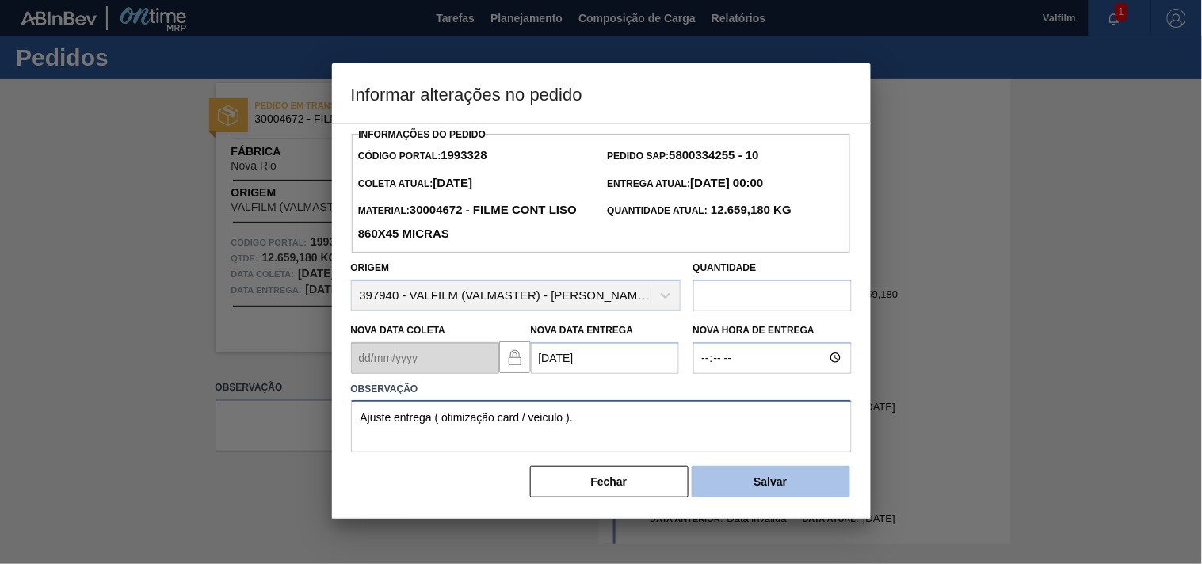
type textarea "Ajuste entrega ( otimização card / veiculo )."
click at [769, 497] on button "Salvar" at bounding box center [770, 482] width 158 height 32
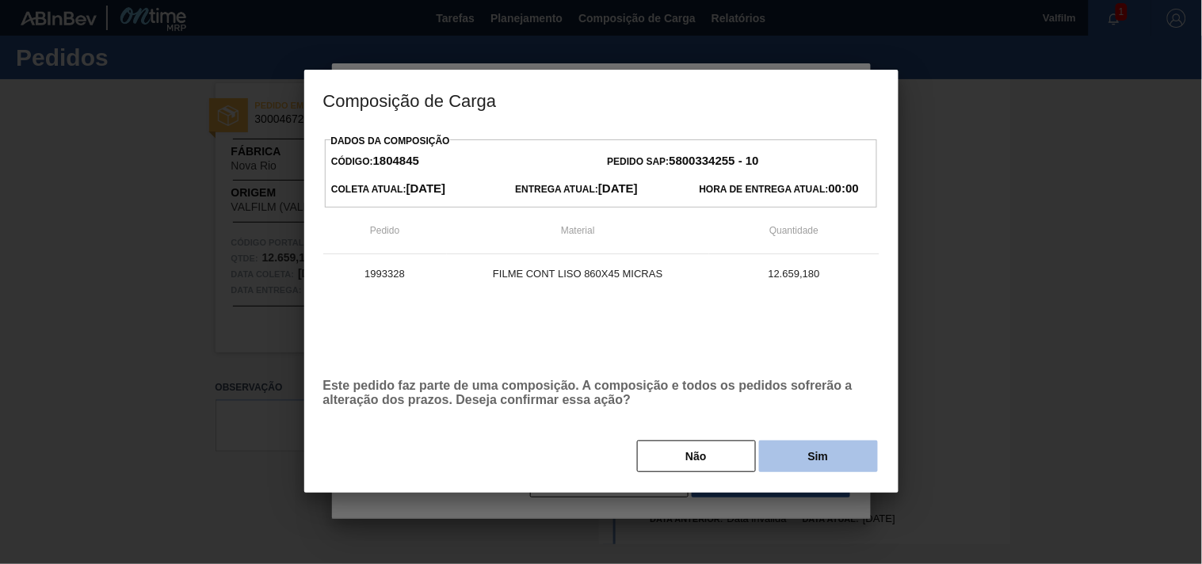
click at [779, 449] on button "Sim" at bounding box center [818, 456] width 119 height 32
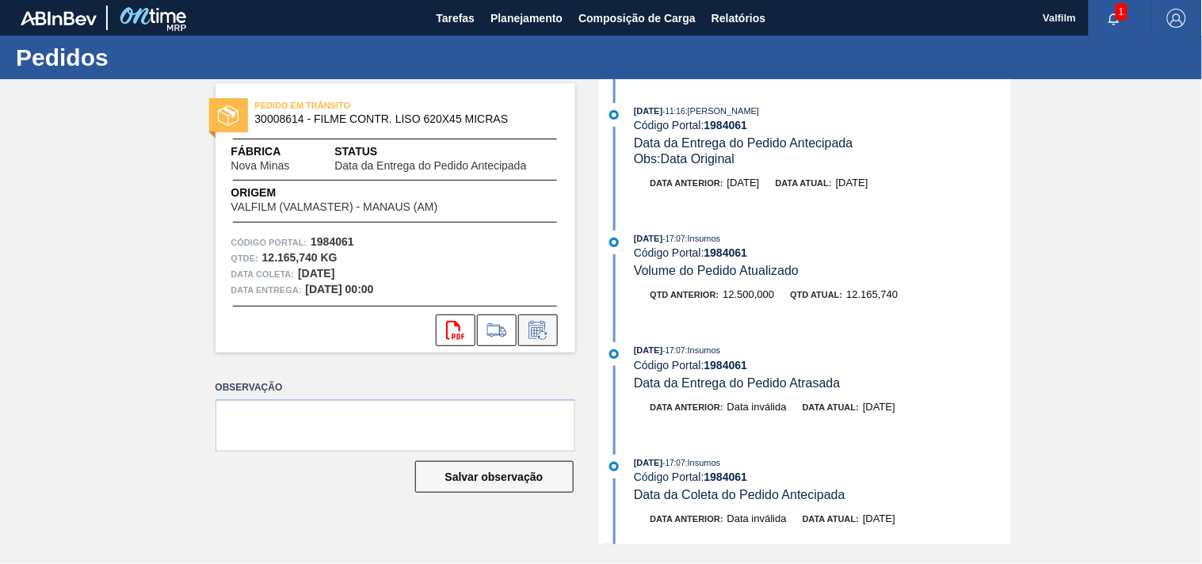
click at [540, 317] on button at bounding box center [538, 330] width 40 height 32
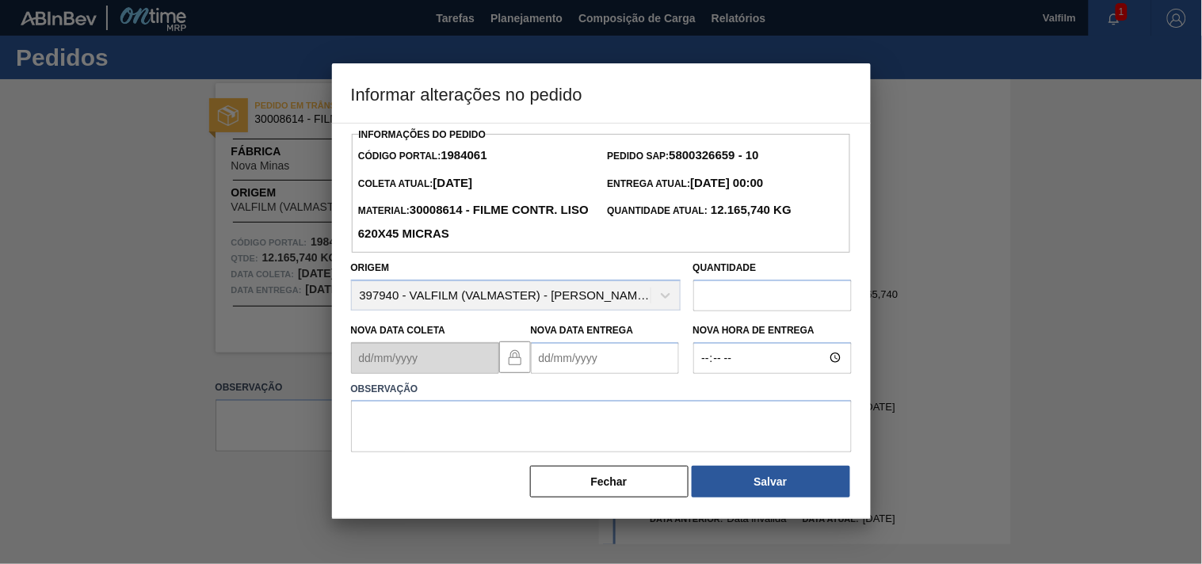
drag, startPoint x: 547, startPoint y: 364, endPoint x: 527, endPoint y: 364, distance: 19.8
click at [548, 364] on Entrega1984061 "Nova Data Entrega" at bounding box center [605, 358] width 148 height 32
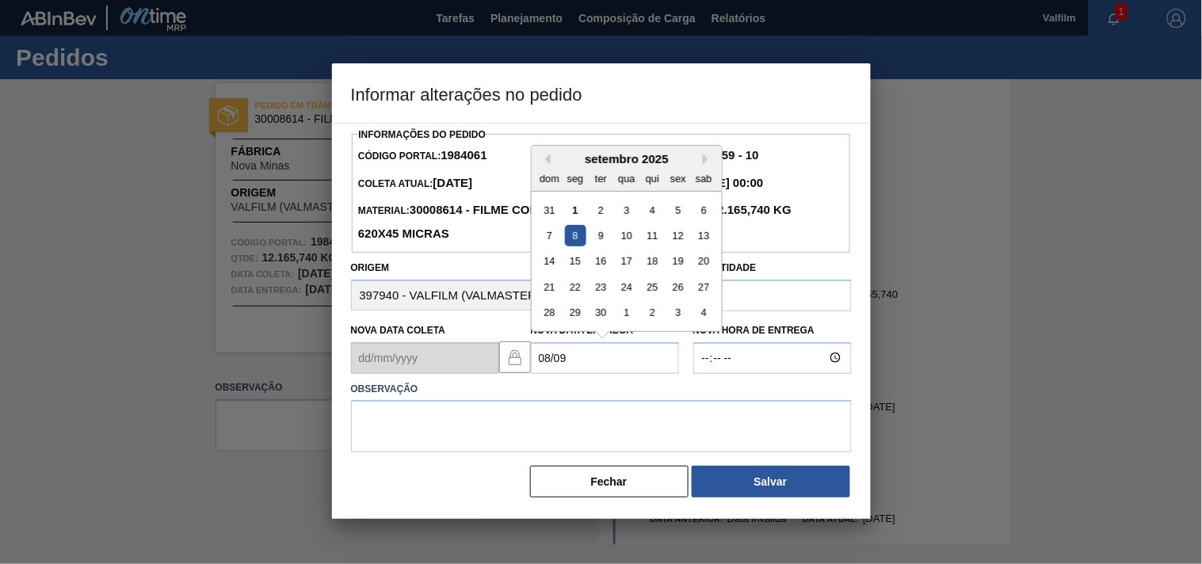
click at [574, 242] on div "8" at bounding box center [574, 235] width 21 height 21
type Entrega1984061 "08/09/2025"
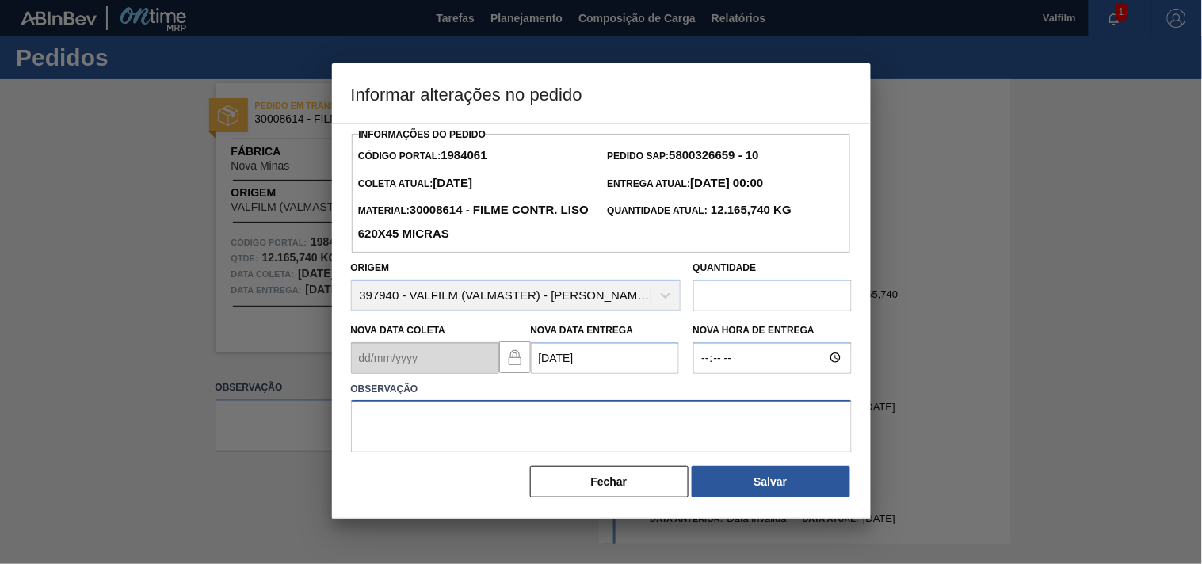
click at [450, 424] on textarea at bounding box center [601, 426] width 501 height 52
paste textarea "Ajuste entrega ( otimização card / veiculo )."
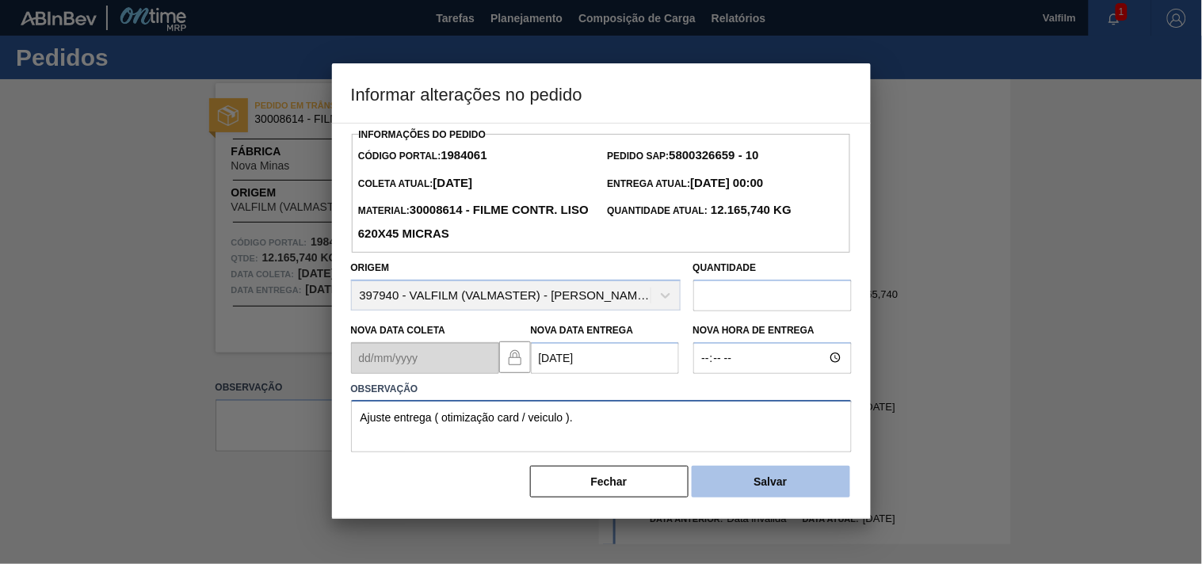
type textarea "Ajuste entrega ( otimização card / veiculo )."
click at [749, 483] on button "Salvar" at bounding box center [770, 482] width 158 height 32
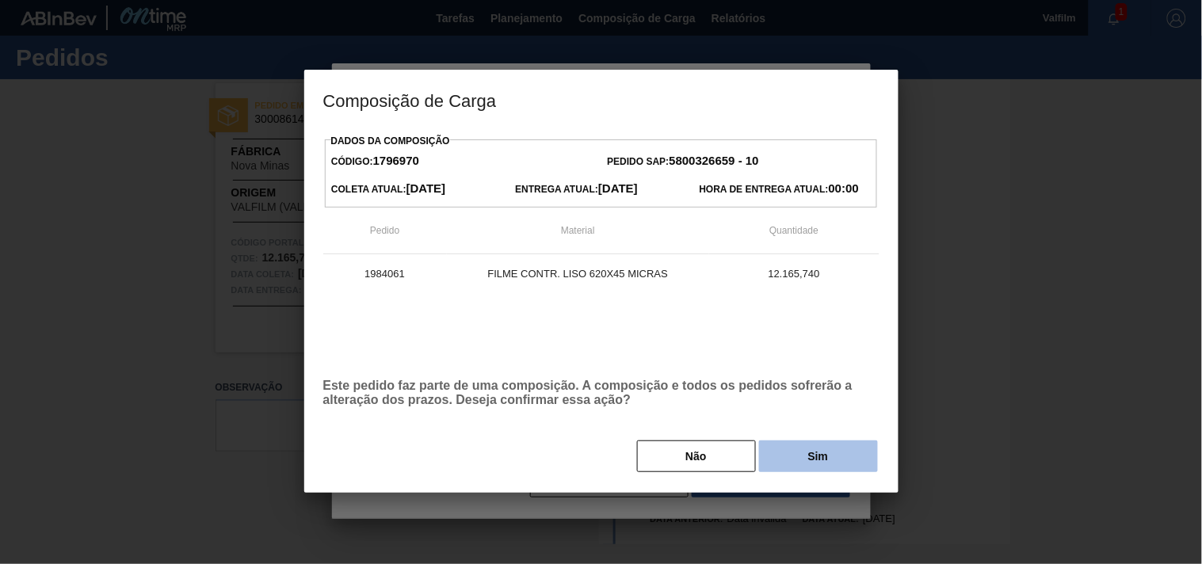
click at [796, 448] on button "Sim" at bounding box center [818, 456] width 119 height 32
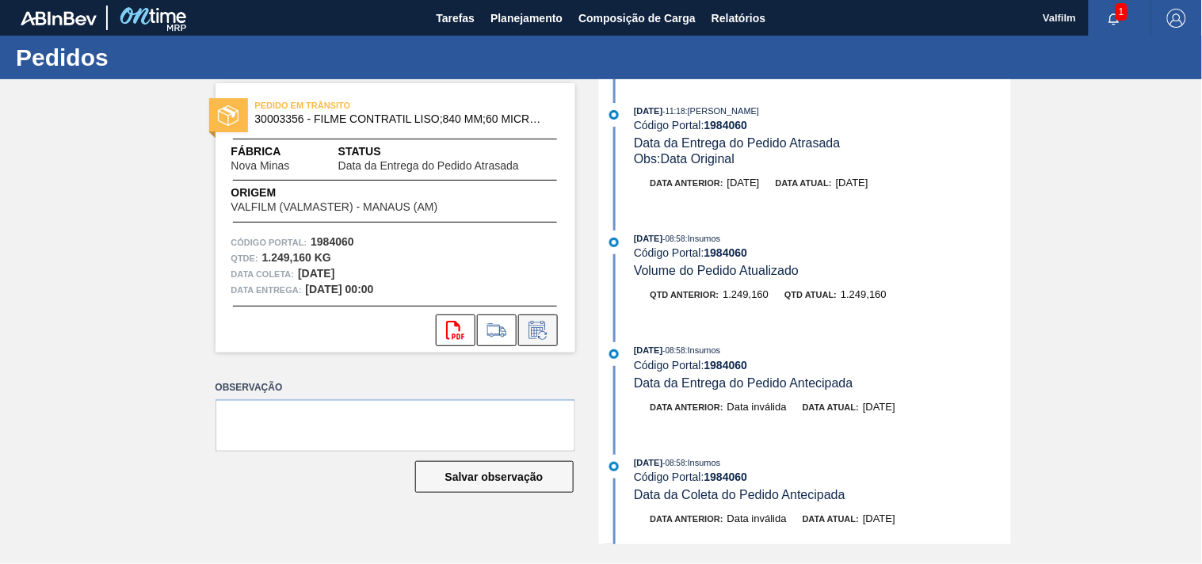
click at [532, 330] on icon at bounding box center [537, 330] width 25 height 19
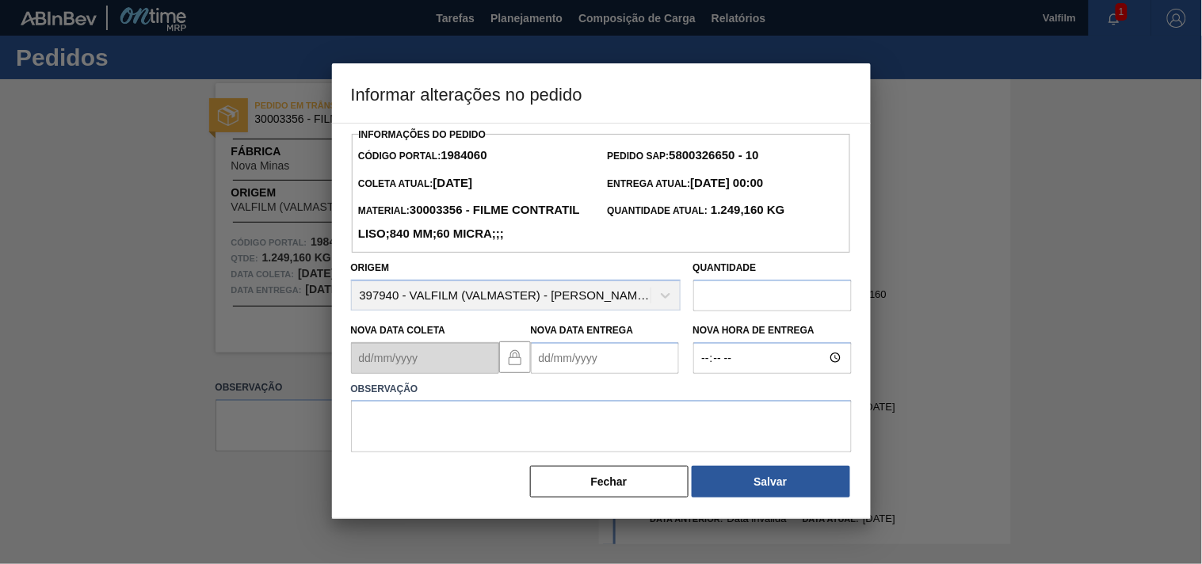
click at [560, 374] on Entrega1984060 "Nova Data Entrega" at bounding box center [605, 358] width 148 height 32
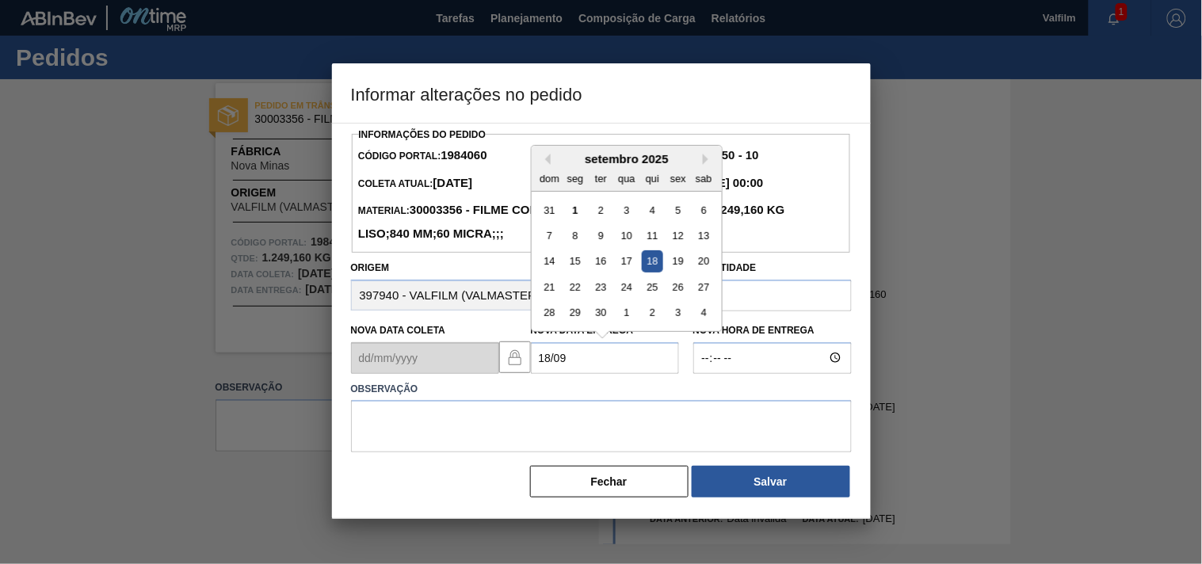
click at [655, 272] on div "18" at bounding box center [651, 260] width 21 height 21
type Entrega1984060 "18/09/2025"
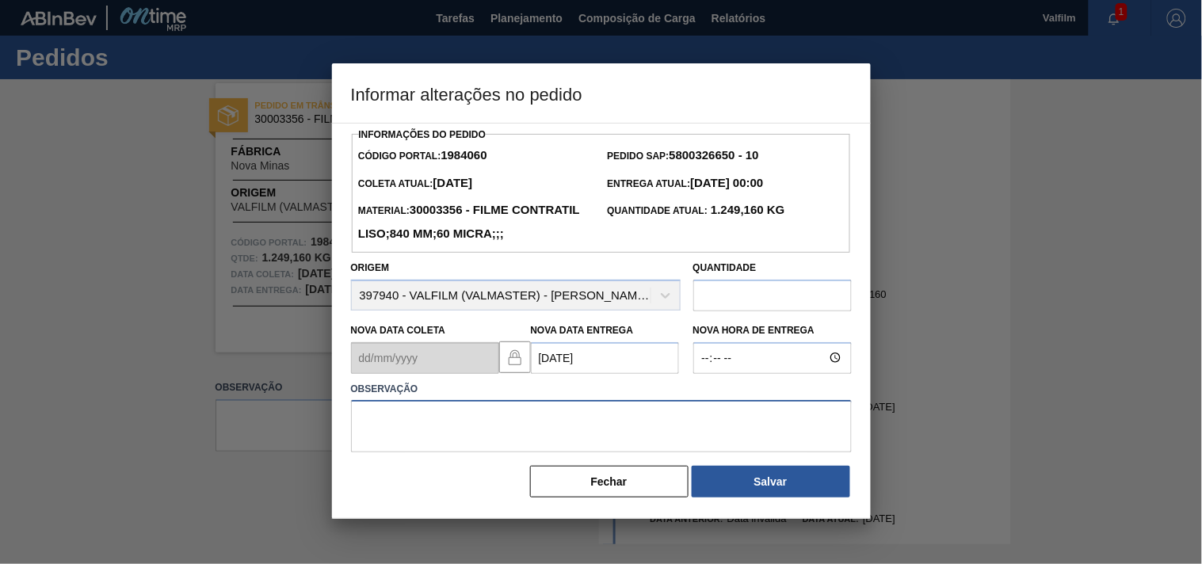
click at [412, 452] on textarea at bounding box center [601, 426] width 501 height 52
paste textarea "Ajuste entrega ( otimização card / veiculo )."
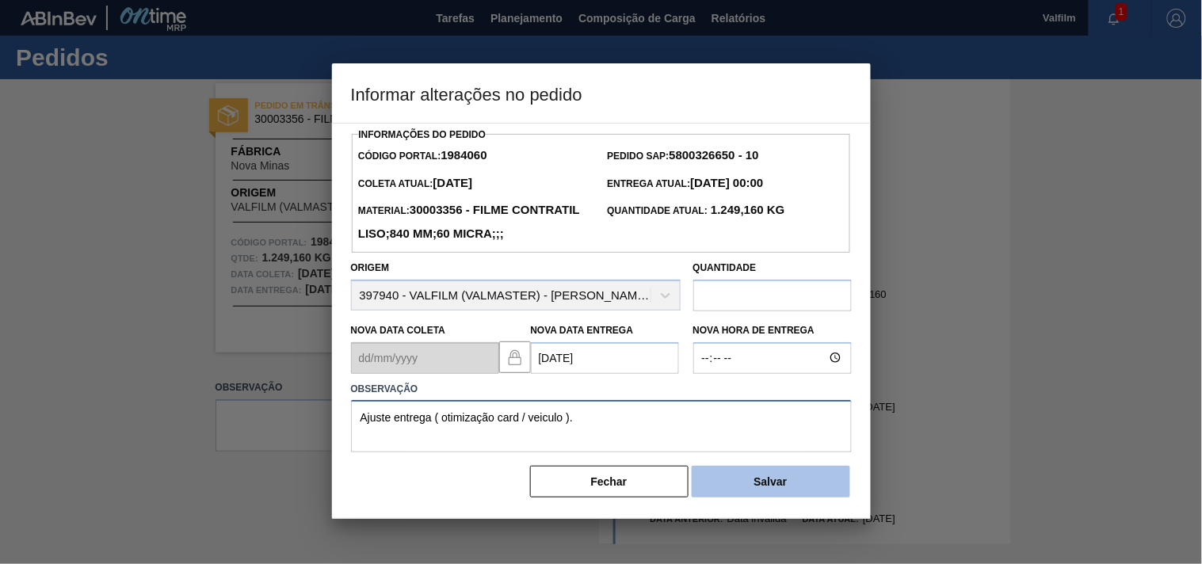
type textarea "Ajuste entrega ( otimização card / veiculo )."
click at [804, 497] on button "Salvar" at bounding box center [770, 482] width 158 height 32
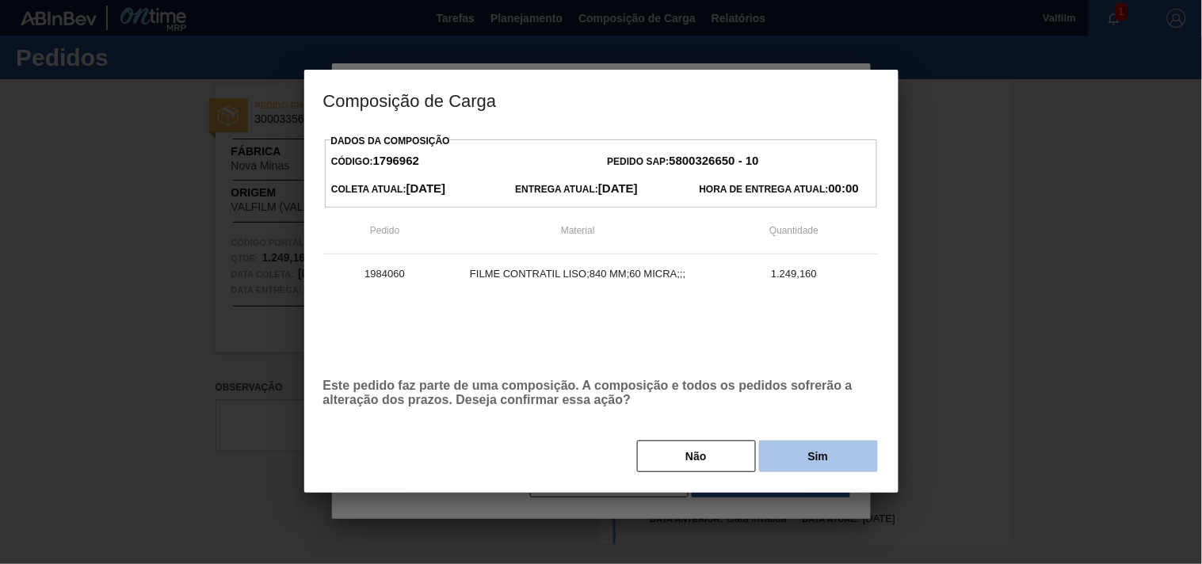
click at [822, 463] on button "Sim" at bounding box center [818, 456] width 119 height 32
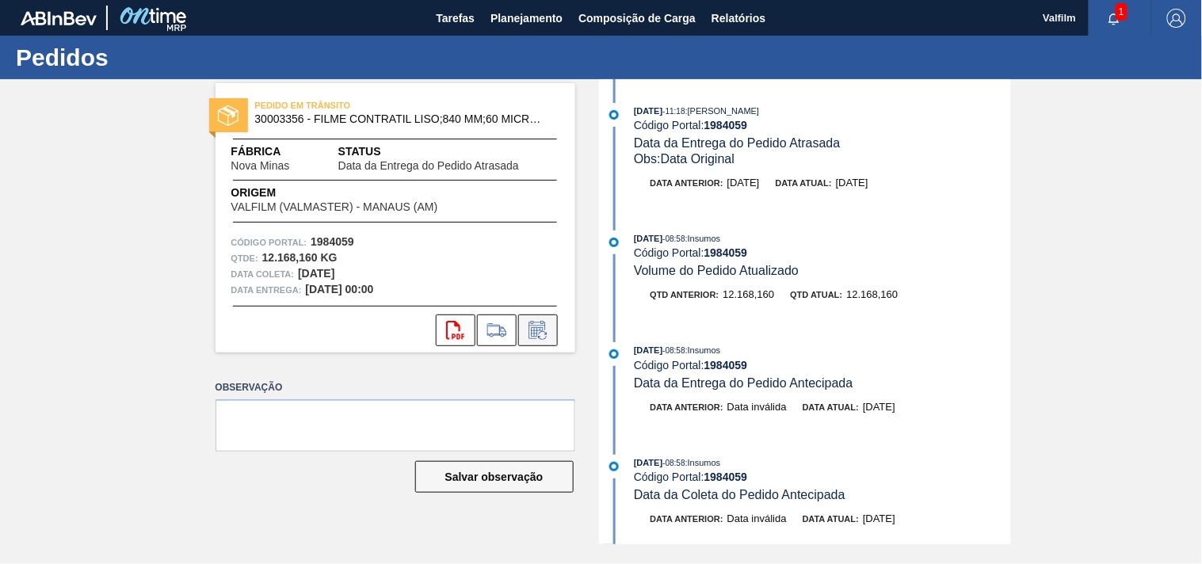
click at [535, 326] on icon at bounding box center [536, 330] width 17 height 18
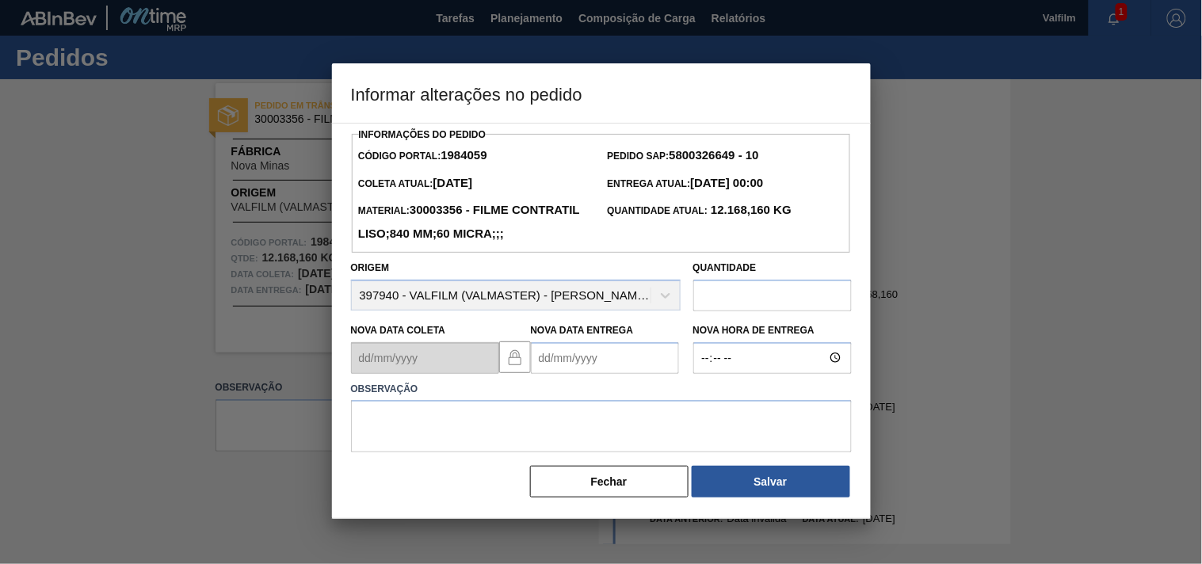
click at [539, 374] on Entrega1984059 "Nova Data Entrega" at bounding box center [605, 358] width 148 height 32
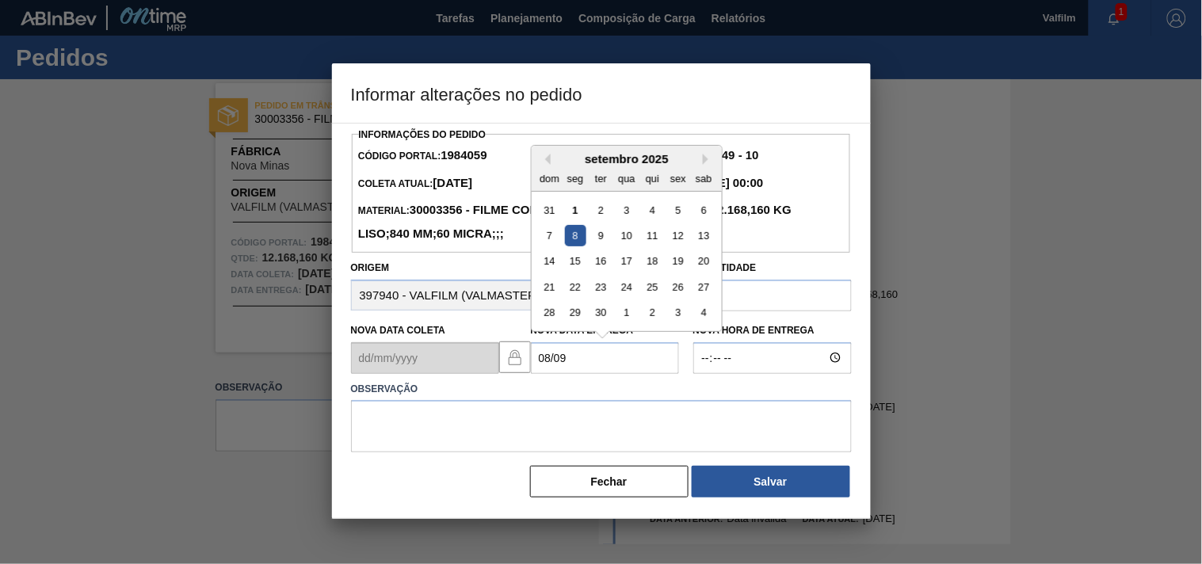
click at [574, 246] on div "8" at bounding box center [574, 235] width 21 height 21
type Entrega1984059 "08/09/2025"
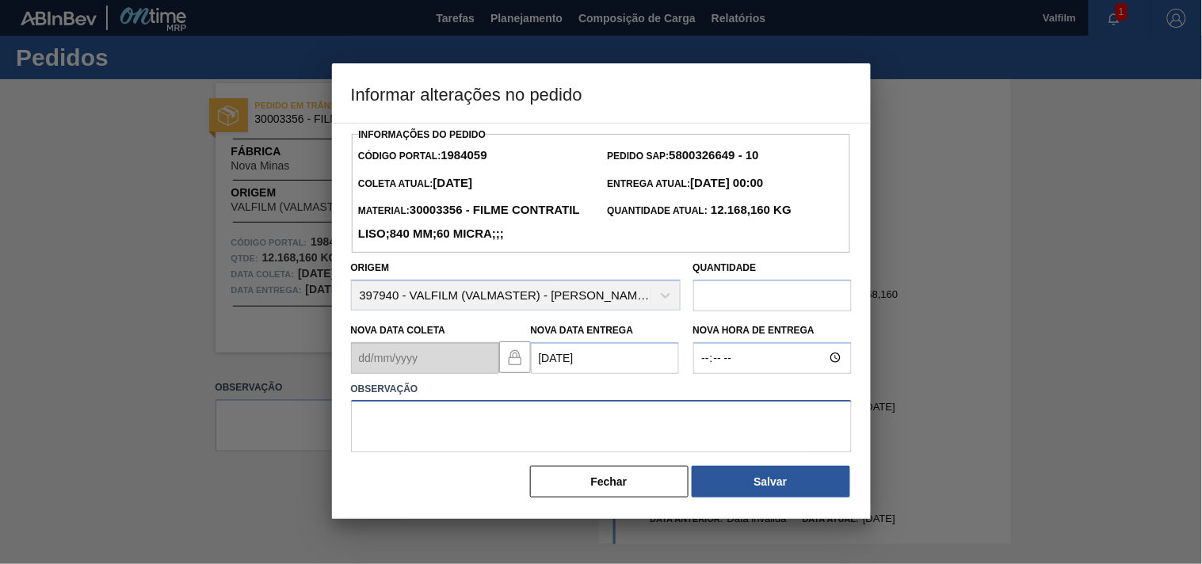
click at [465, 452] on textarea at bounding box center [601, 426] width 501 height 52
paste textarea "Ajuste entrega ( otimização card / veiculo )."
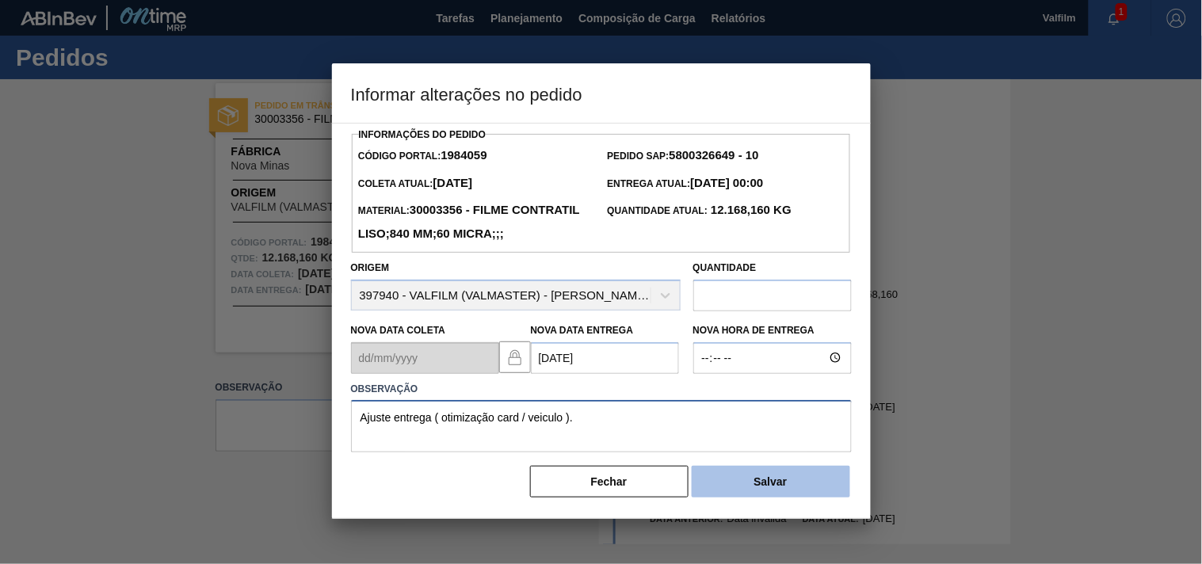
type textarea "Ajuste entrega ( otimização card / veiculo )."
click at [745, 497] on button "Salvar" at bounding box center [770, 482] width 158 height 32
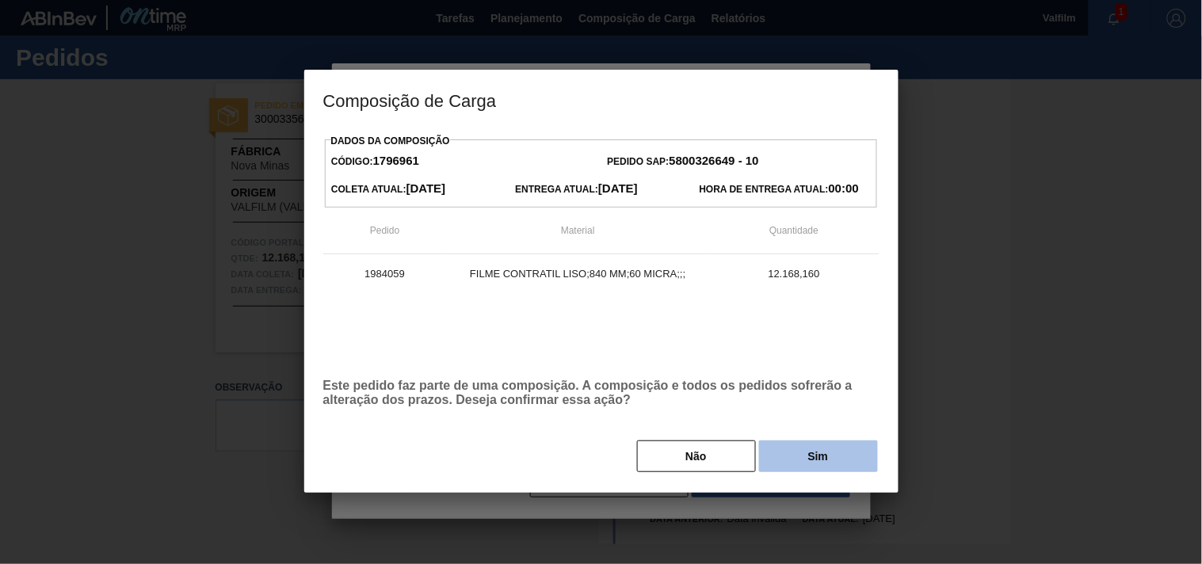
click at [788, 462] on button "Sim" at bounding box center [818, 456] width 119 height 32
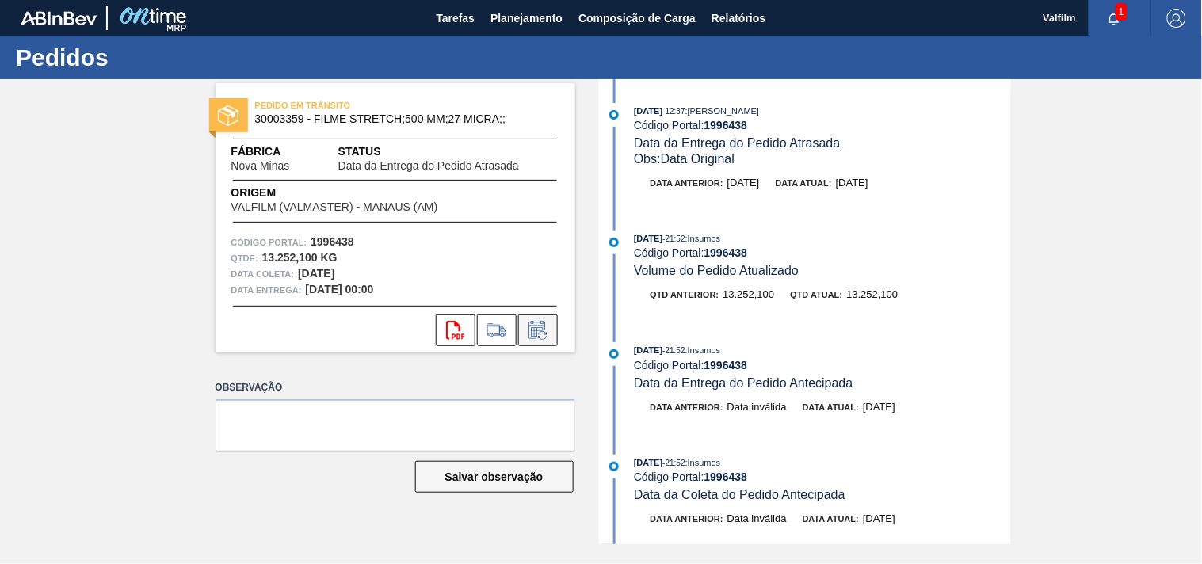
click at [548, 330] on icon at bounding box center [537, 330] width 25 height 19
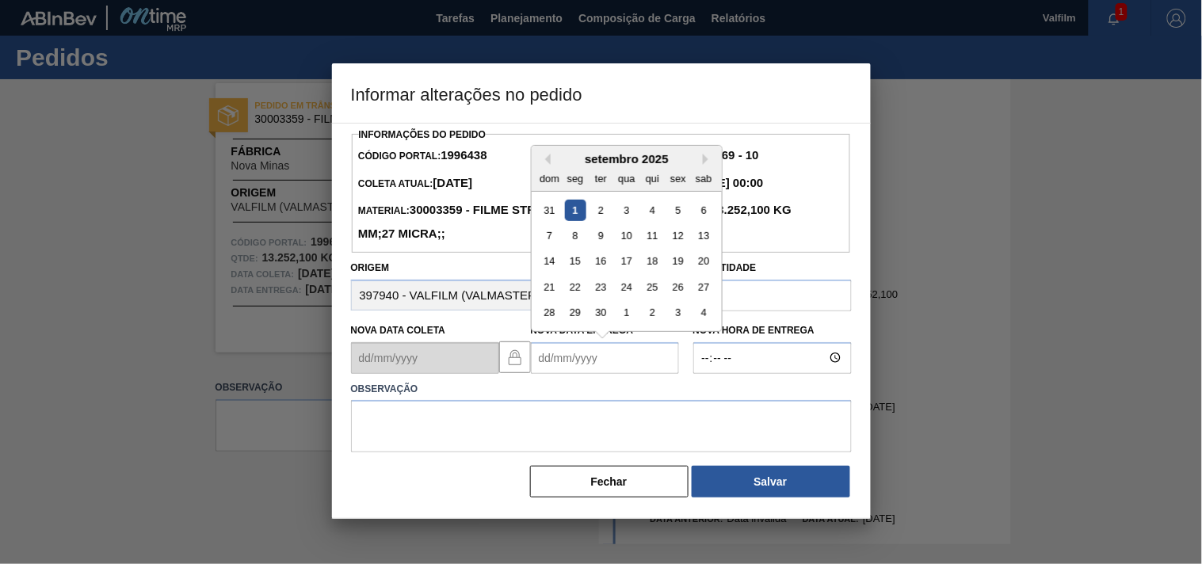
click at [543, 360] on Entrega1996438 "Nova Data Entrega" at bounding box center [605, 358] width 148 height 32
click at [653, 295] on div "25" at bounding box center [651, 286] width 21 height 21
type Entrega1996438 "25/09/2025"
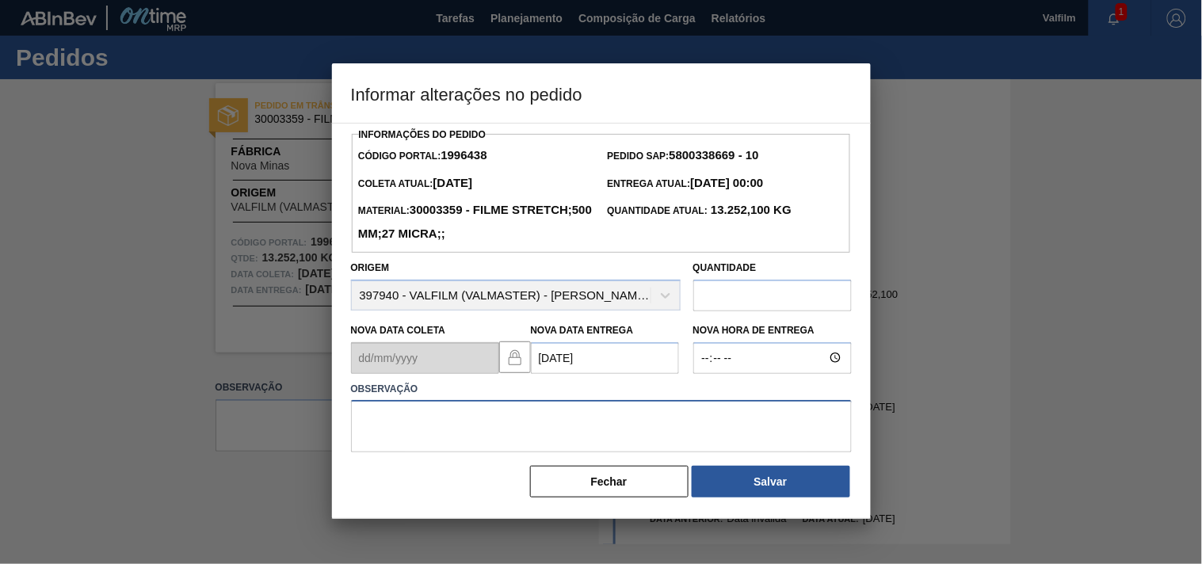
click at [535, 436] on textarea at bounding box center [601, 426] width 501 height 52
paste textarea "Ajuste entrega ( otimização card / veiculo )."
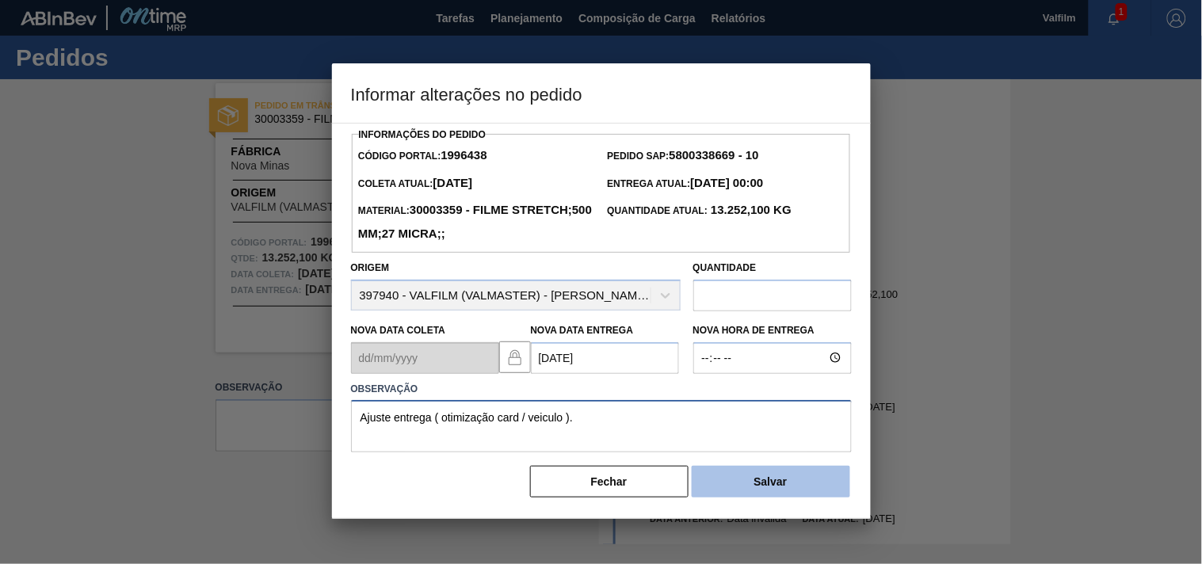
type textarea "Ajuste entrega ( otimização card / veiculo )."
click at [800, 491] on button "Salvar" at bounding box center [770, 482] width 158 height 32
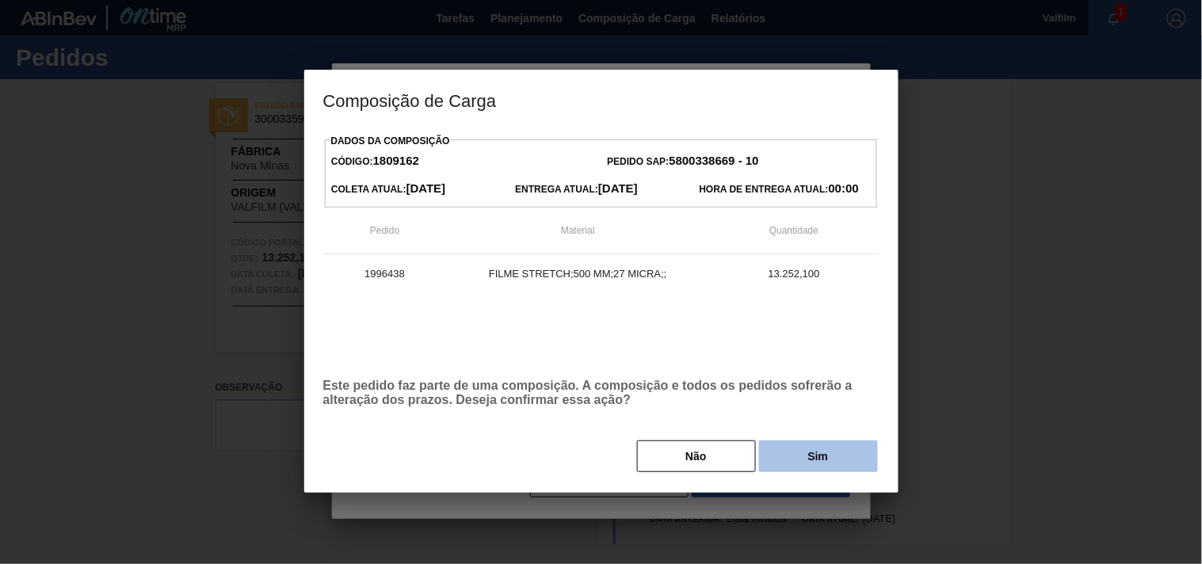
click at [796, 453] on button "Sim" at bounding box center [818, 456] width 119 height 32
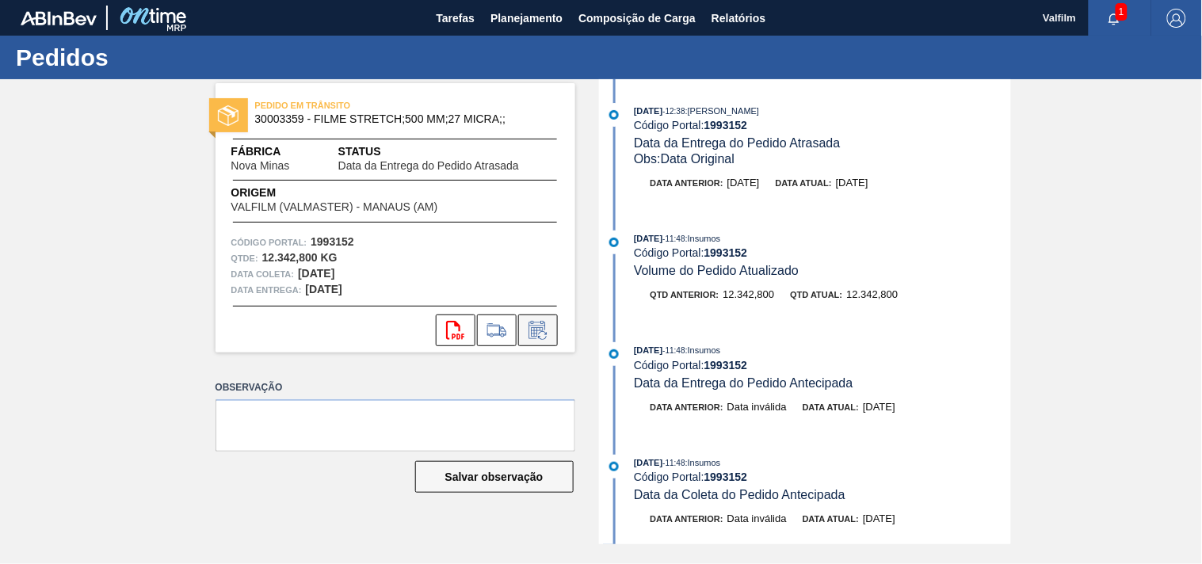
click at [553, 330] on button at bounding box center [538, 330] width 40 height 32
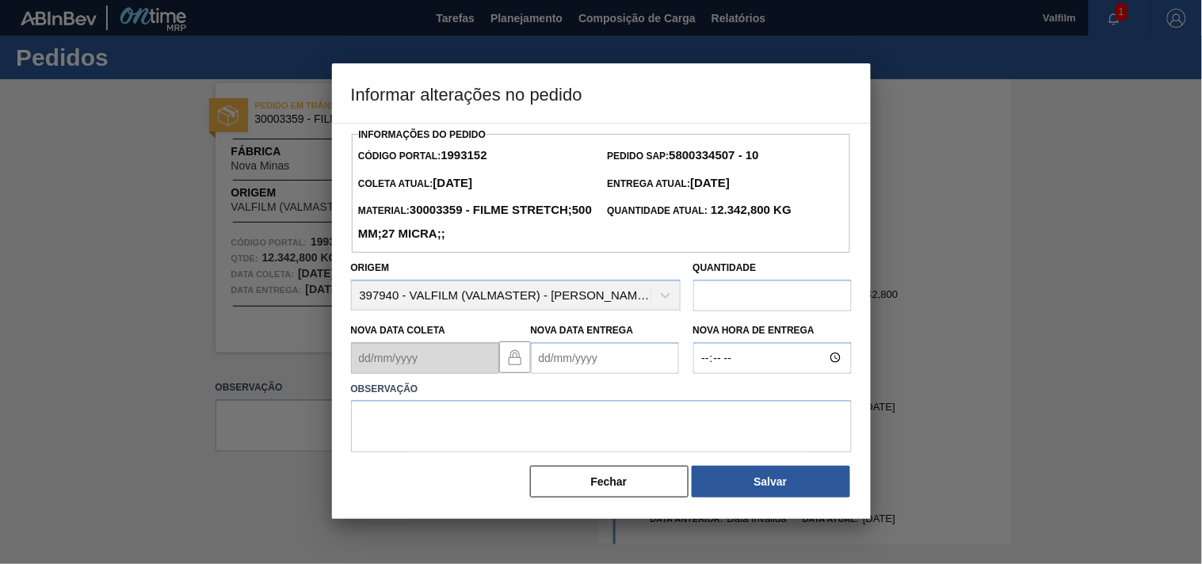
click at [567, 367] on Entrega1993152 "Nova Data Entrega" at bounding box center [605, 358] width 148 height 32
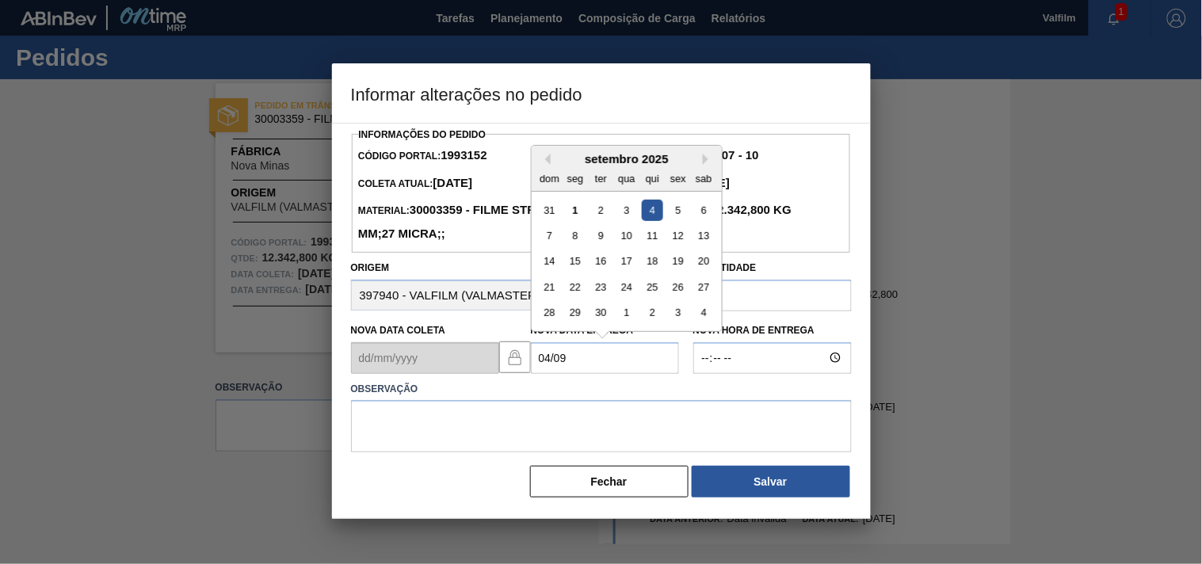
click at [656, 217] on div "4" at bounding box center [651, 209] width 21 height 21
type Entrega1993152 "04/09/2025"
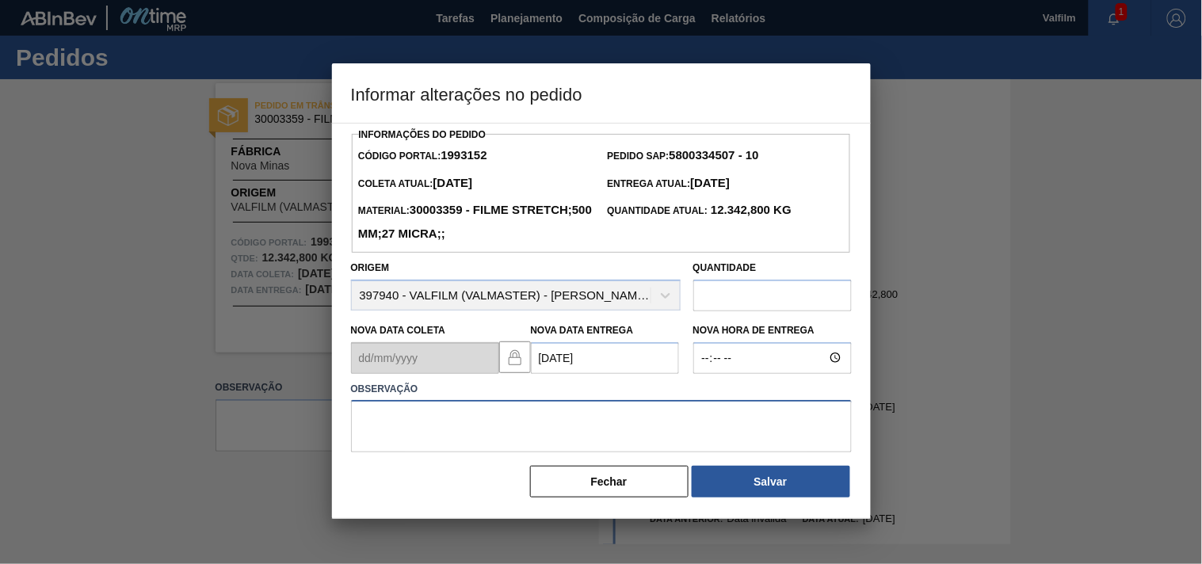
click at [432, 425] on textarea at bounding box center [601, 426] width 501 height 52
paste textarea "Ajuste entrega ( otimização card / veiculo )."
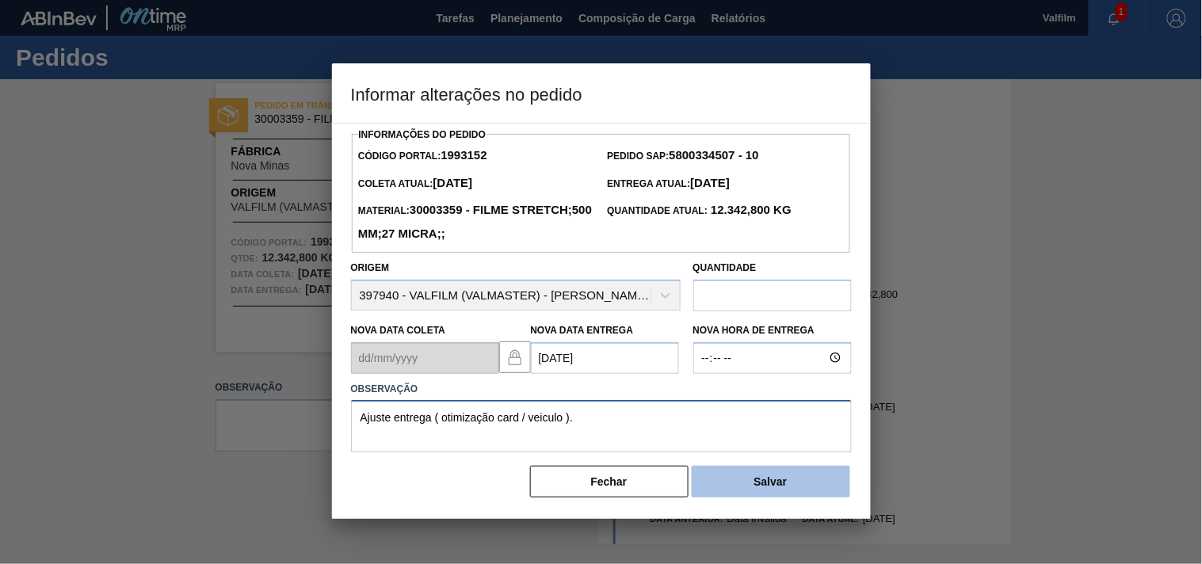
type textarea "Ajuste entrega ( otimização card / veiculo )."
click at [698, 482] on button "Salvar" at bounding box center [770, 482] width 158 height 32
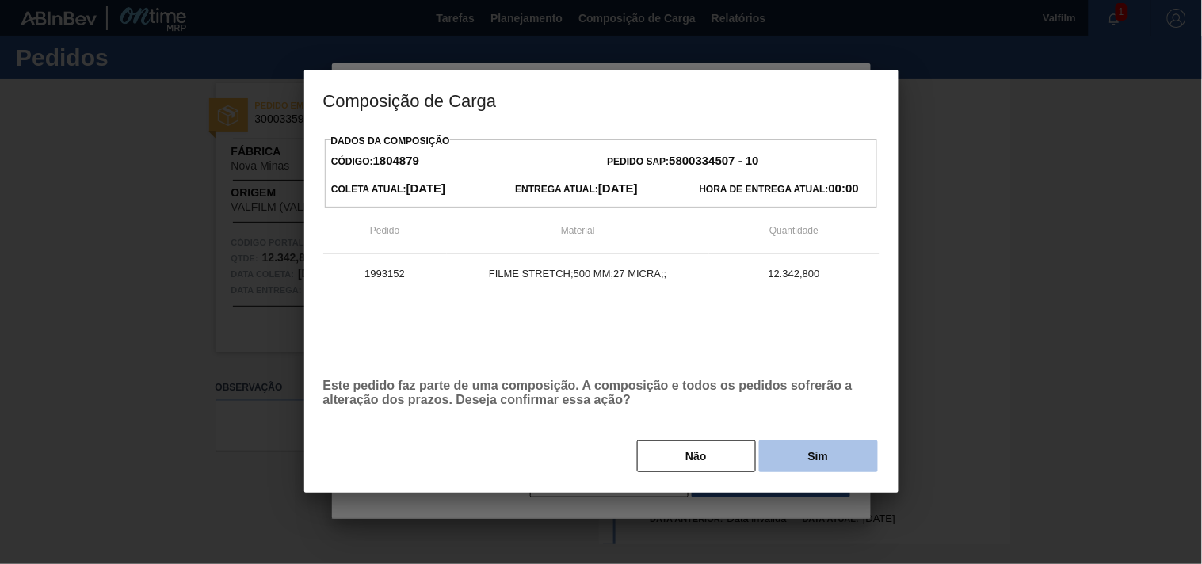
click at [811, 462] on button "Sim" at bounding box center [818, 456] width 119 height 32
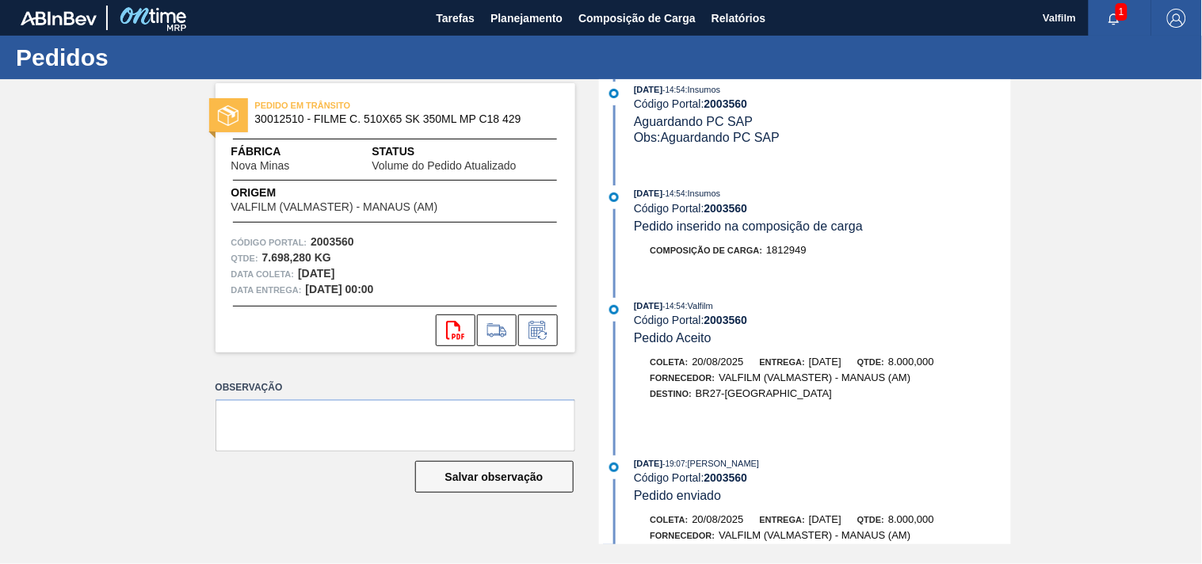
scroll to position [703, 0]
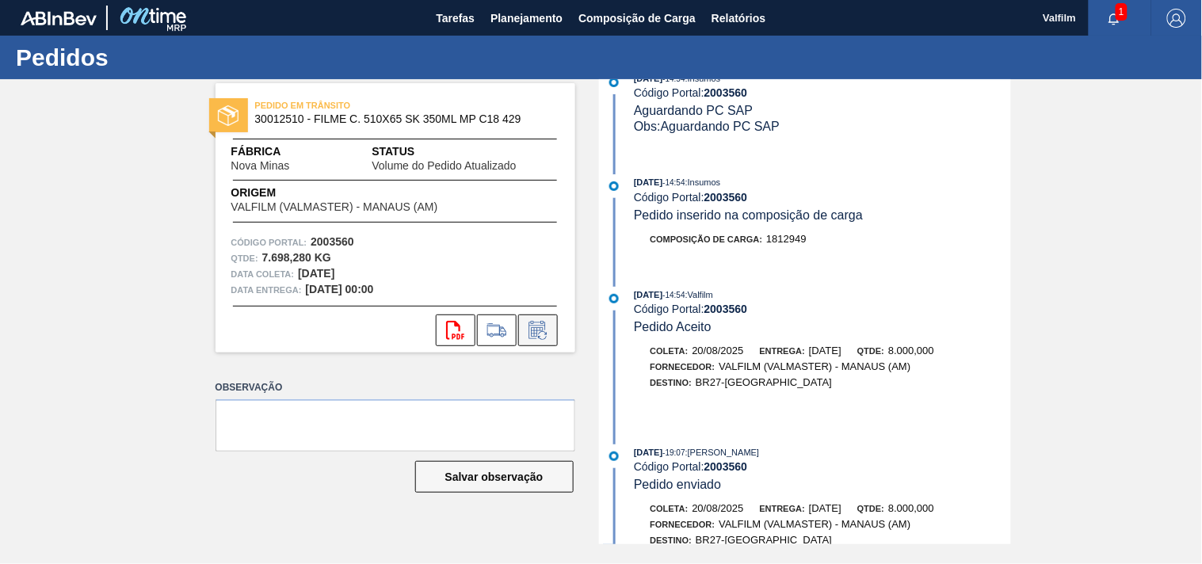
click at [541, 333] on icon at bounding box center [537, 330] width 25 height 19
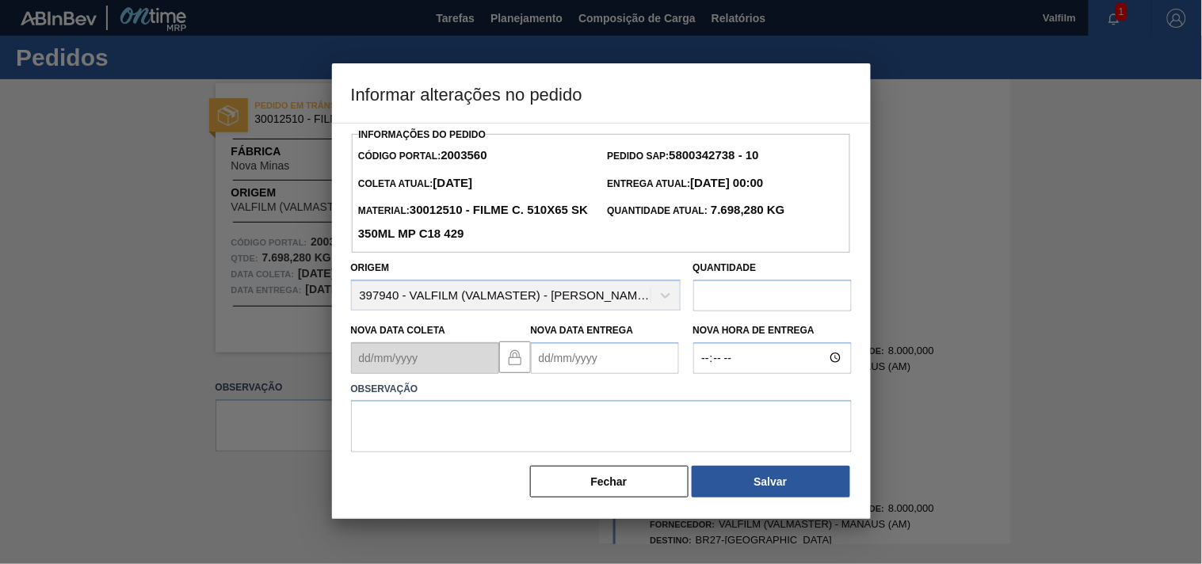
click at [551, 371] on Entrega2003560 "Nova Data Entrega" at bounding box center [605, 358] width 148 height 32
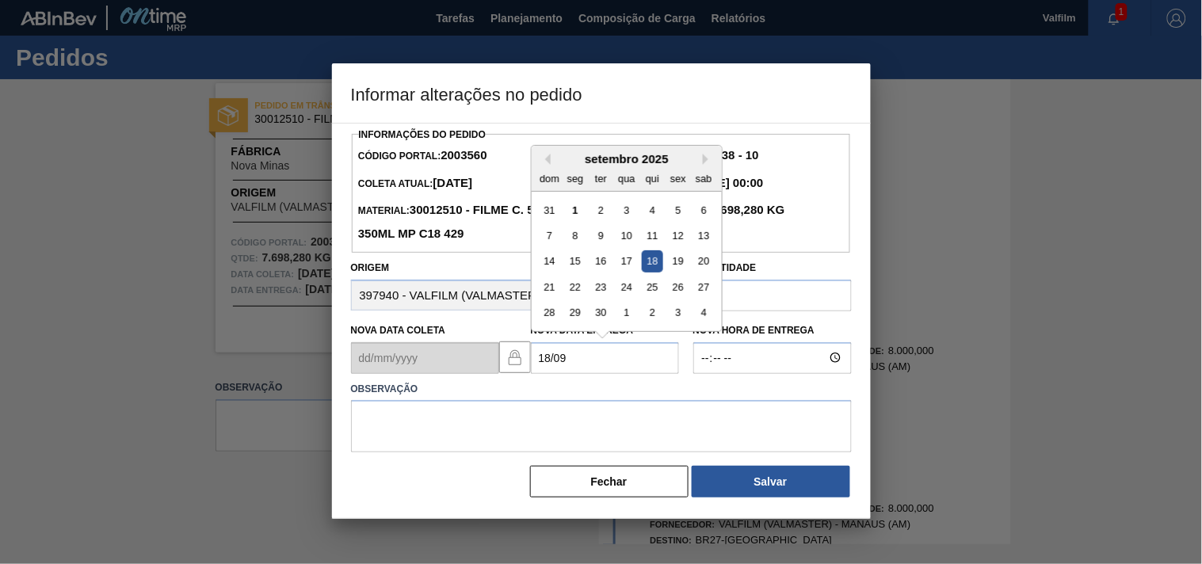
click at [653, 269] on div "18" at bounding box center [651, 260] width 21 height 21
type Entrega2003560 "18/09/2025"
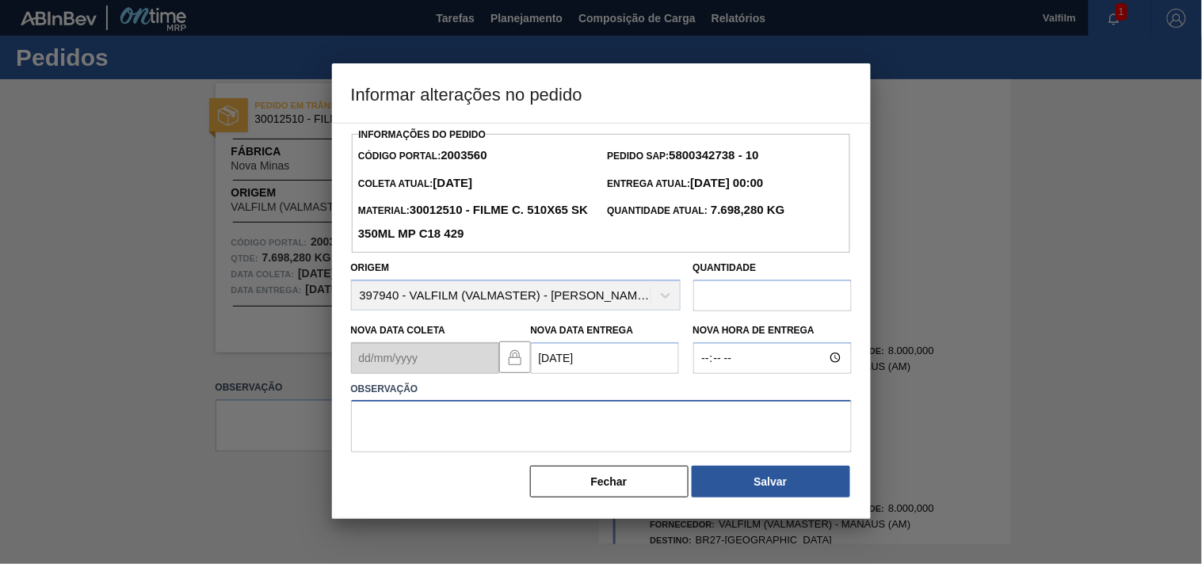
drag, startPoint x: 383, startPoint y: 428, endPoint x: 357, endPoint y: 408, distance: 32.8
click at [380, 424] on textarea at bounding box center [601, 426] width 501 height 52
type textarea "data original."
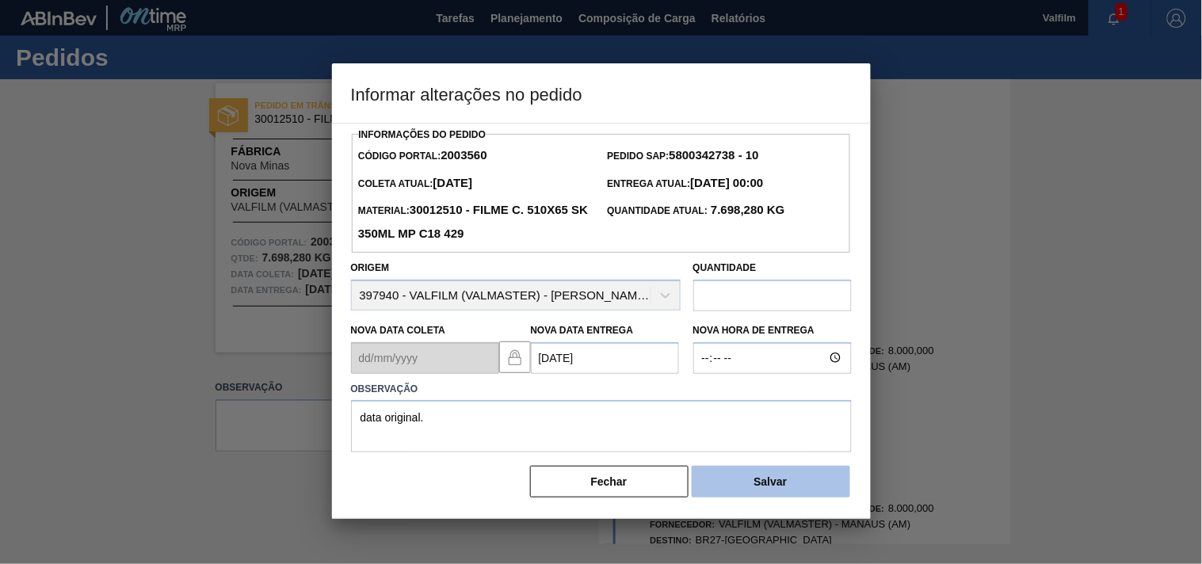
click at [758, 497] on button "Salvar" at bounding box center [770, 482] width 158 height 32
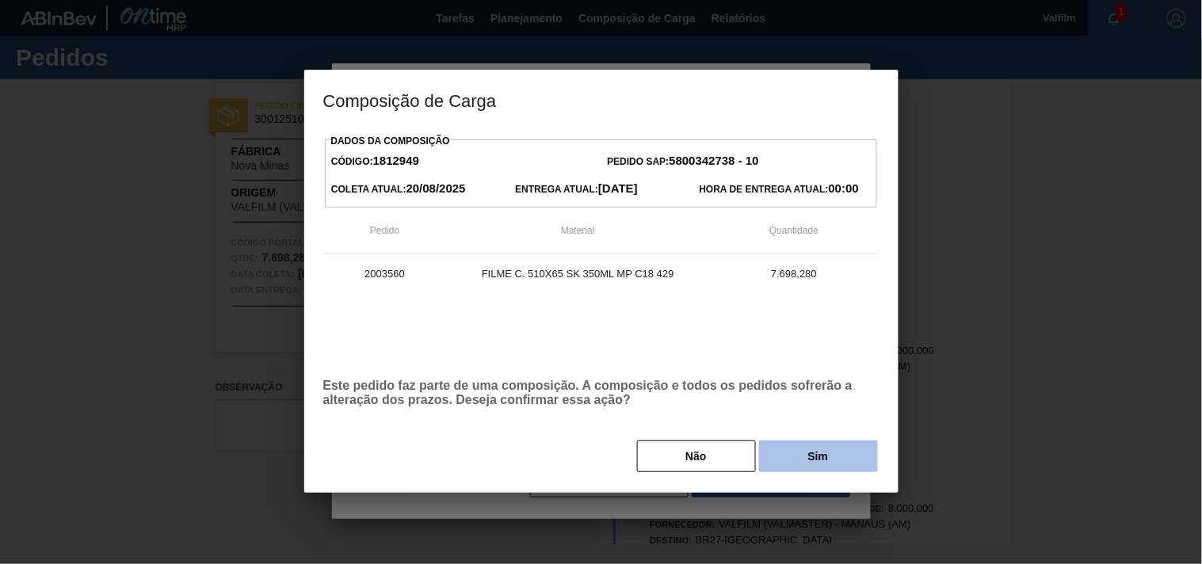
click at [801, 460] on button "Sim" at bounding box center [818, 456] width 119 height 32
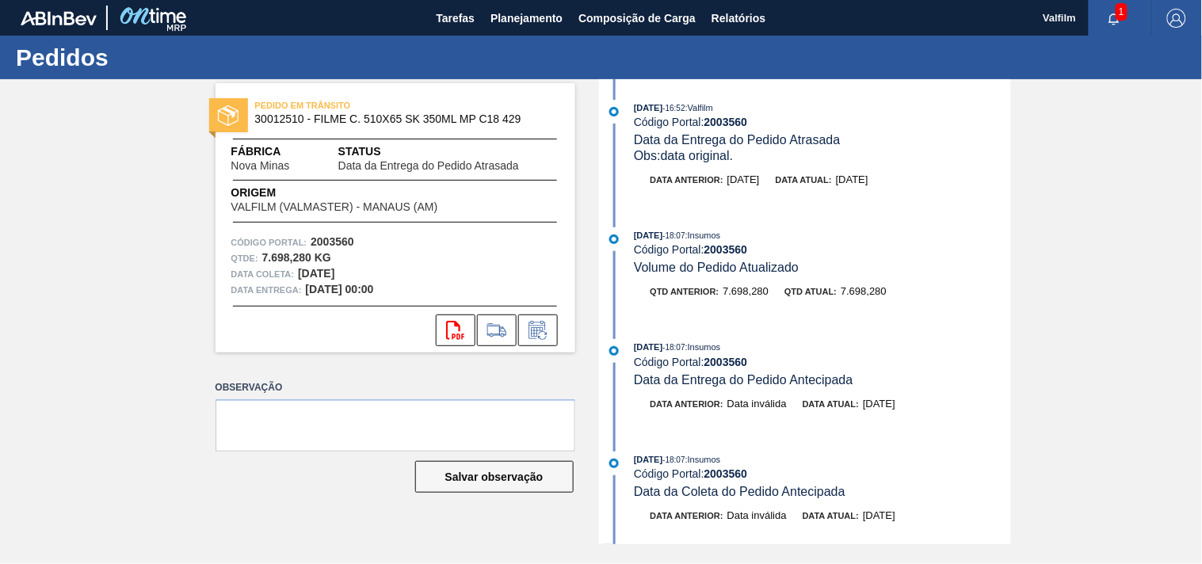
scroll to position [0, 0]
